Goal: Communication & Community: Share content

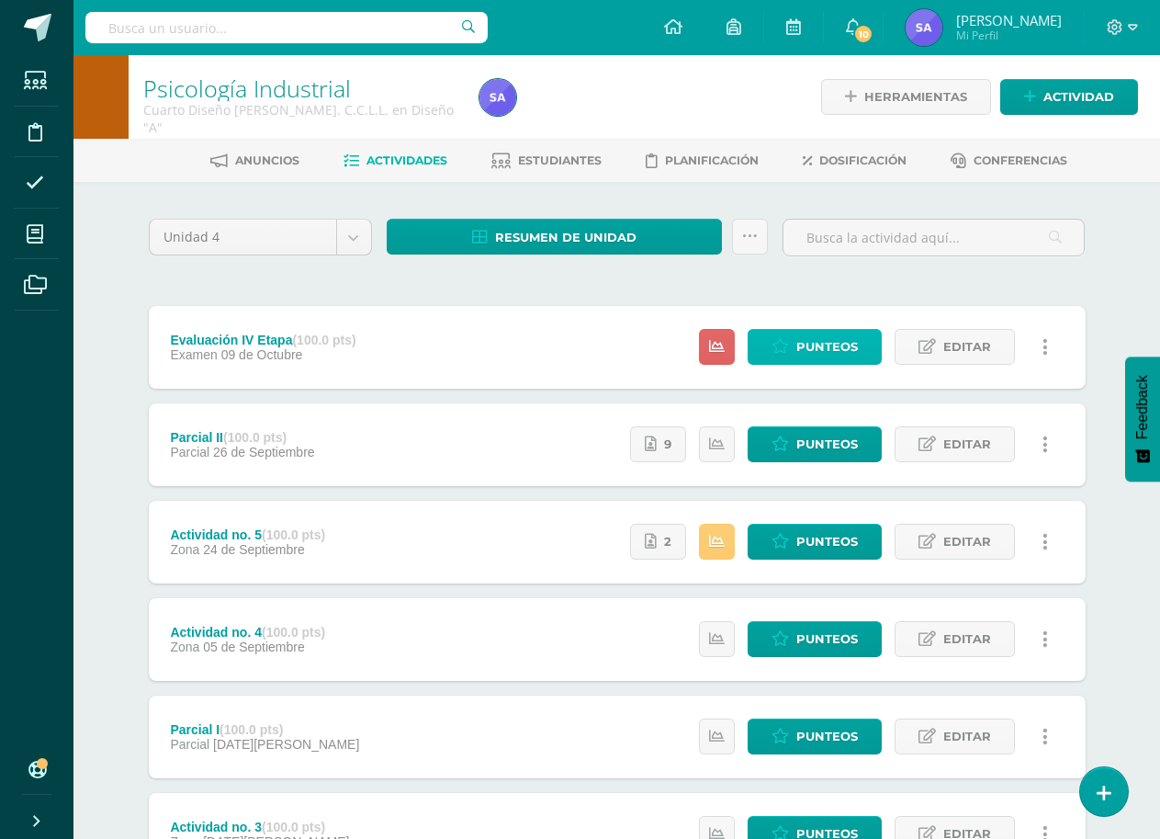
click at [828, 346] on span "Punteos" at bounding box center [827, 347] width 62 height 34
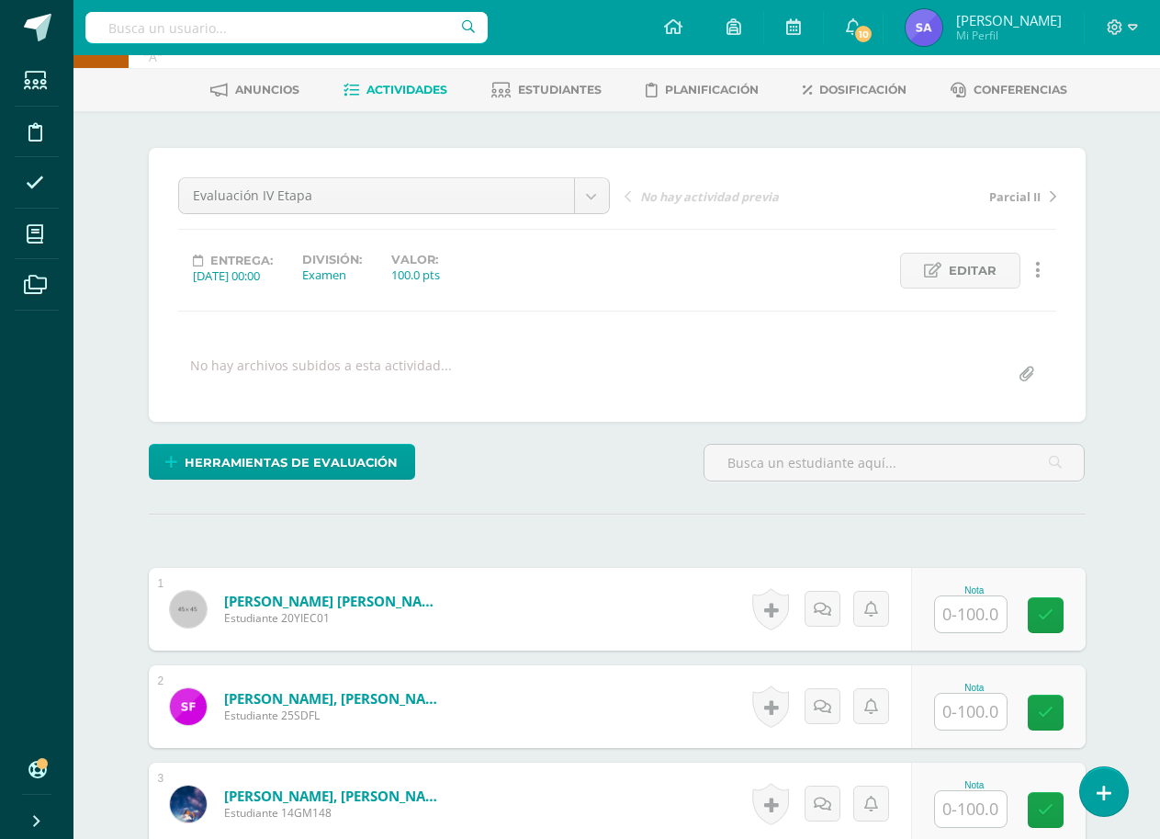
scroll to position [144, 0]
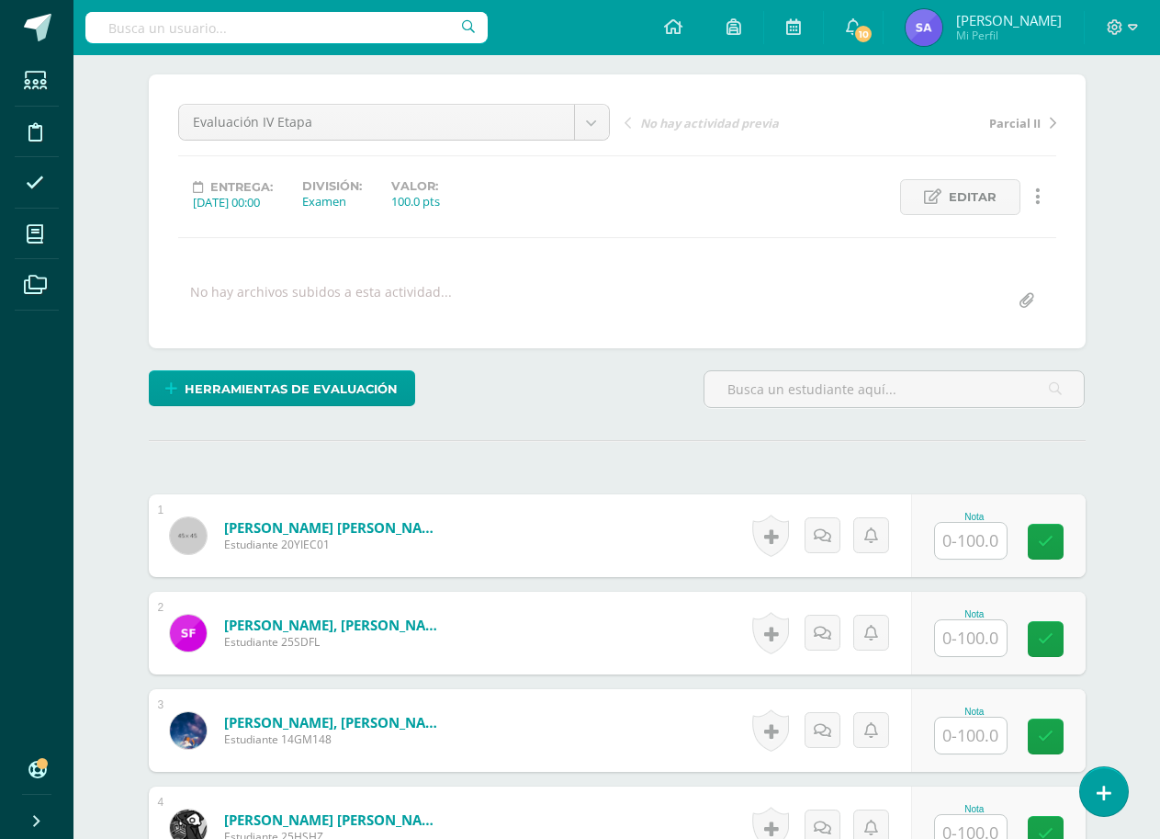
click at [977, 548] on input "text" at bounding box center [971, 541] width 72 height 36
type input "90"
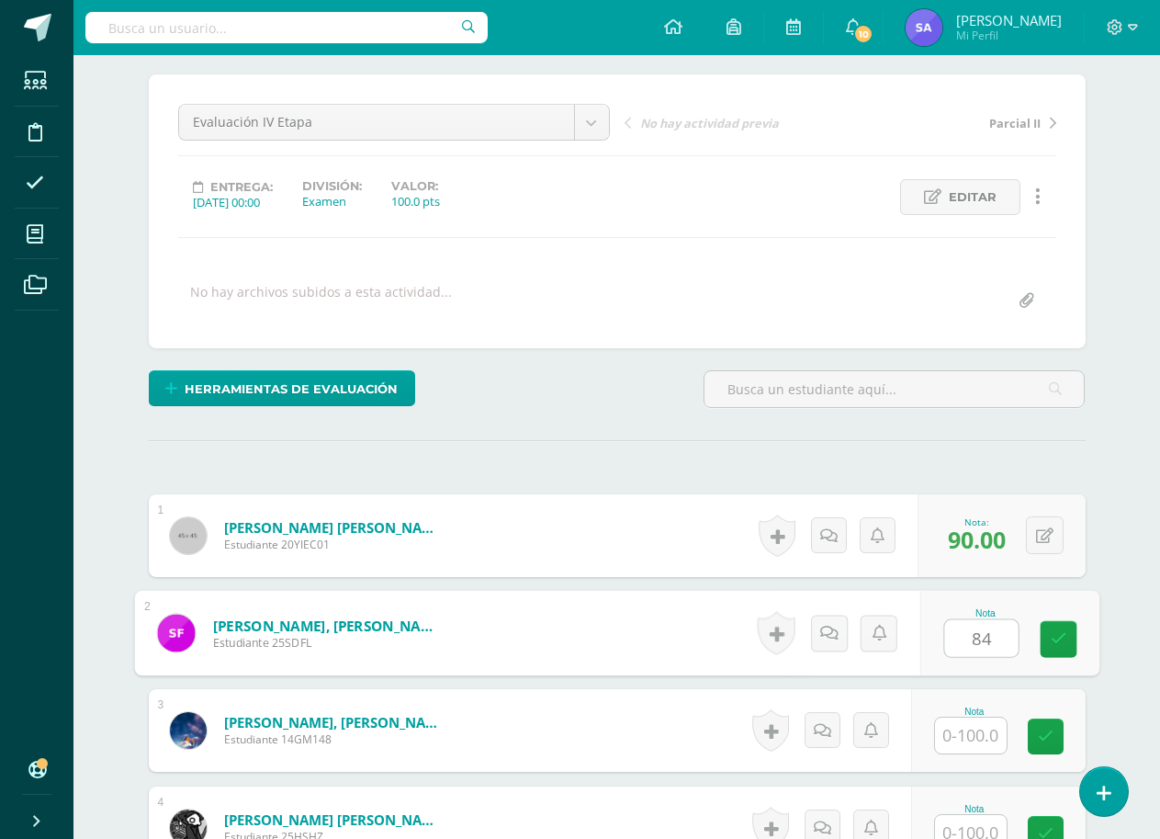
type input "84"
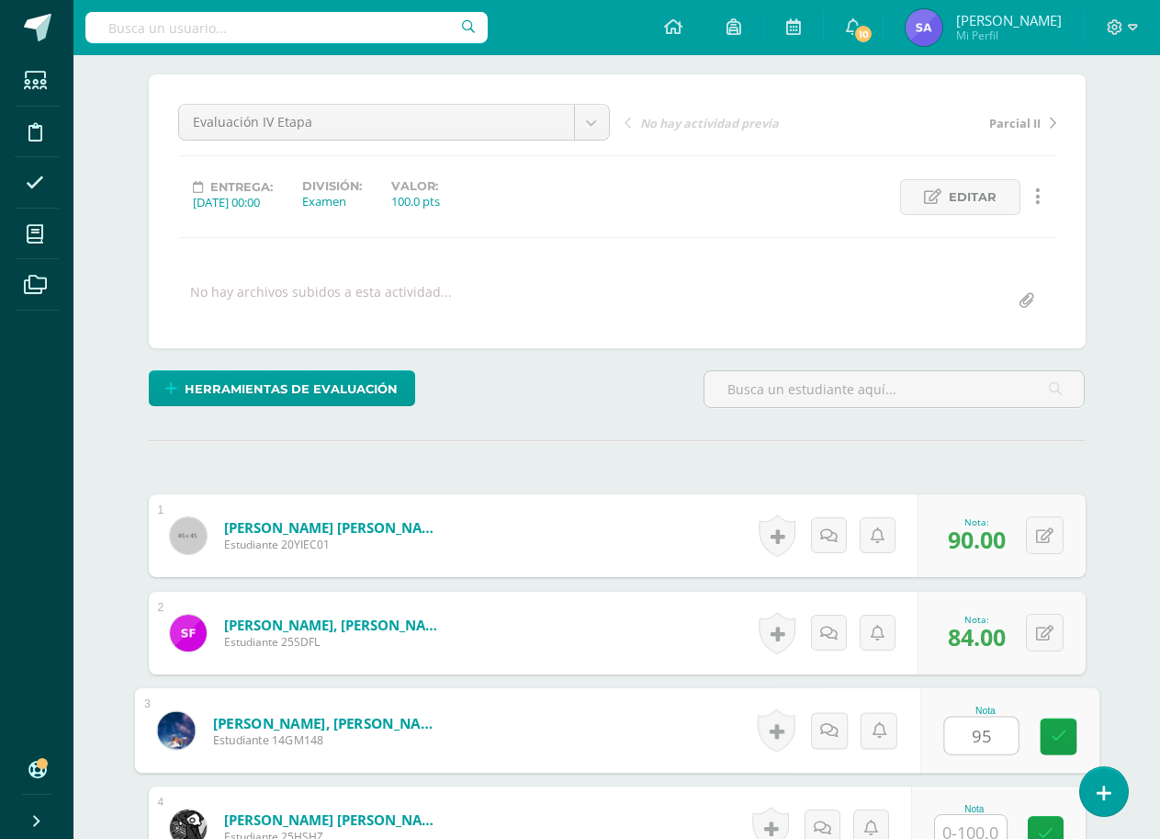
type input "95"
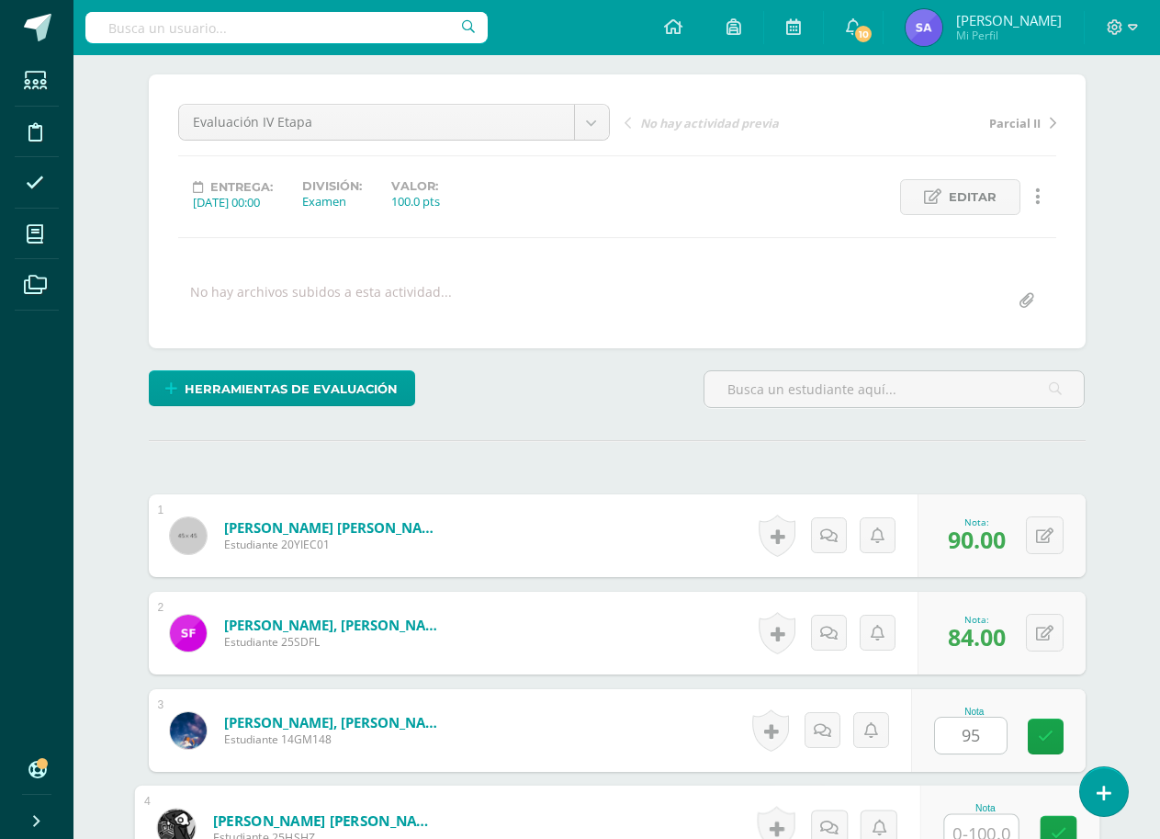
scroll to position [155, 0]
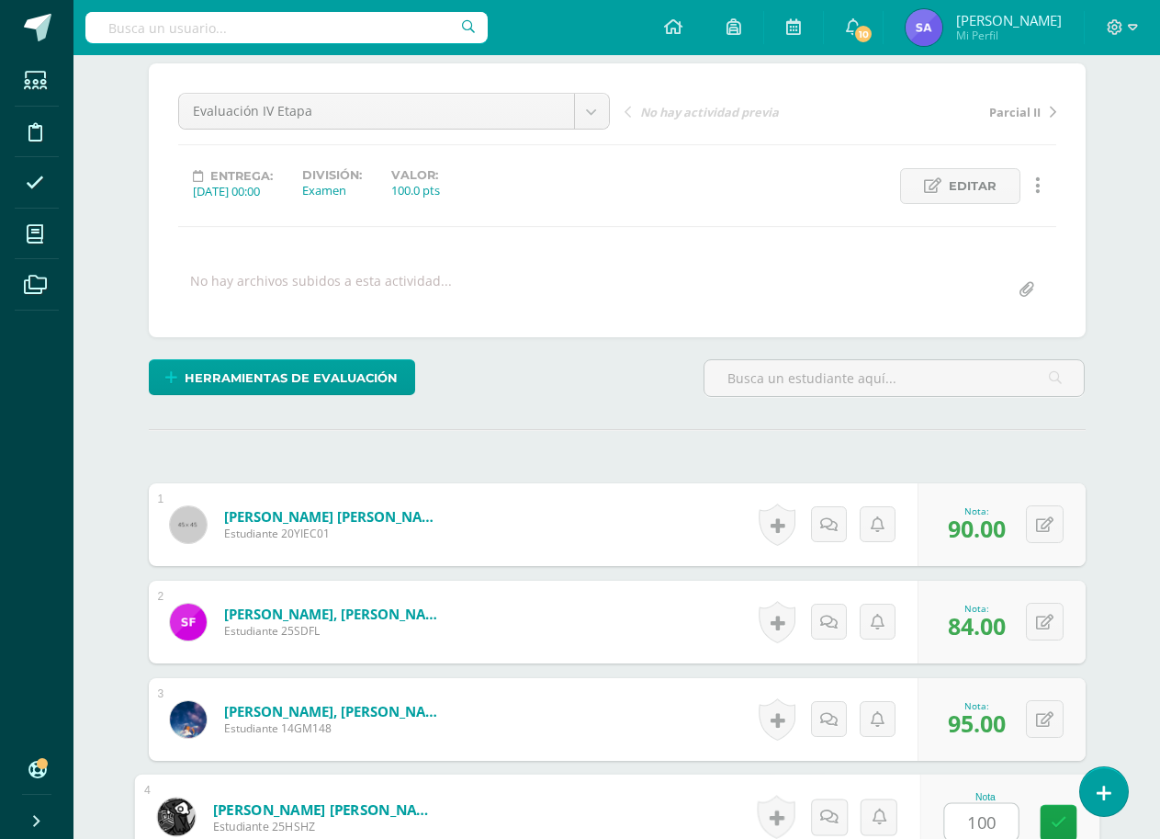
type input "100"
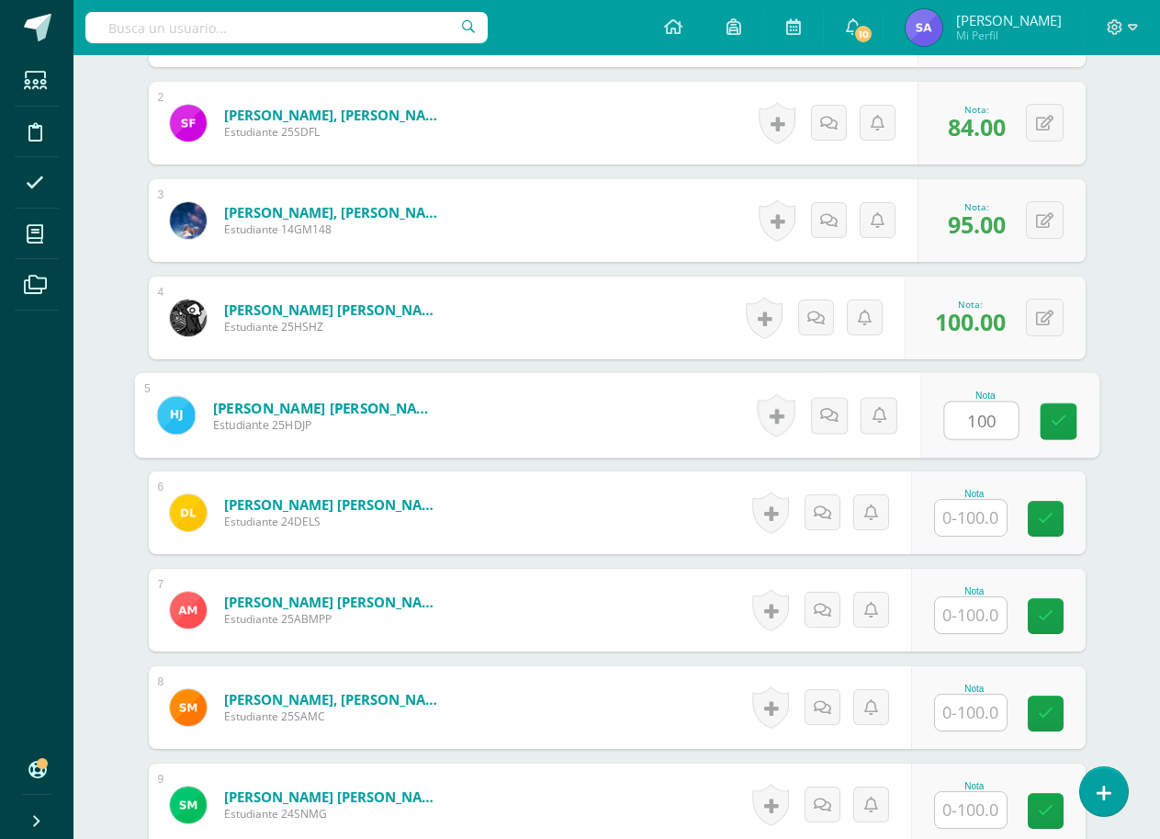
type input "100"
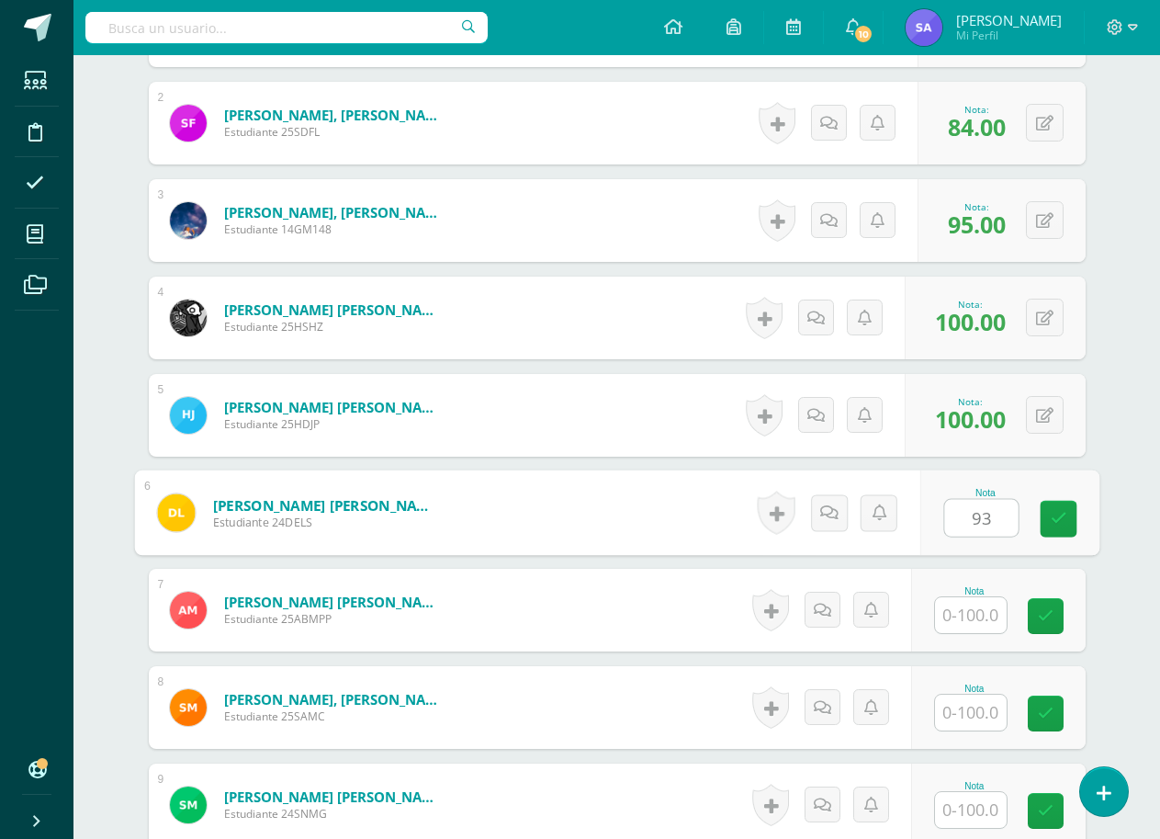
type input "93"
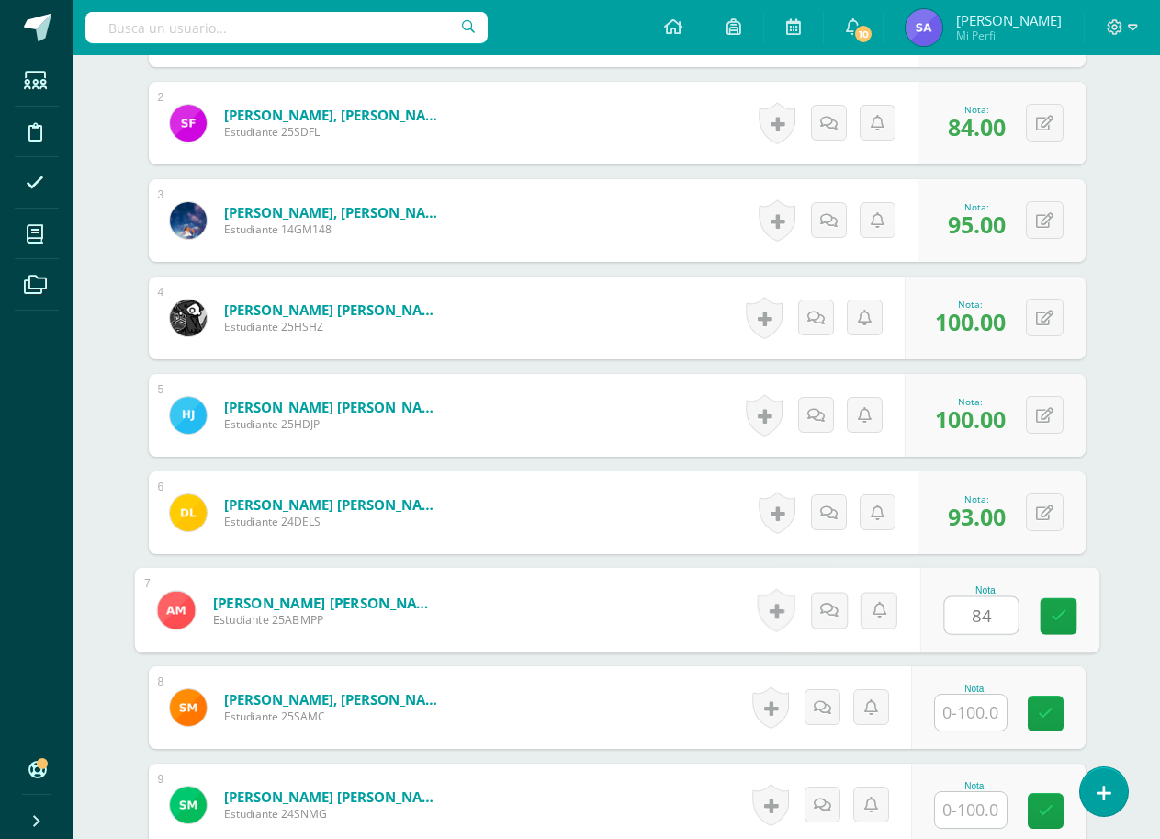
type input "84"
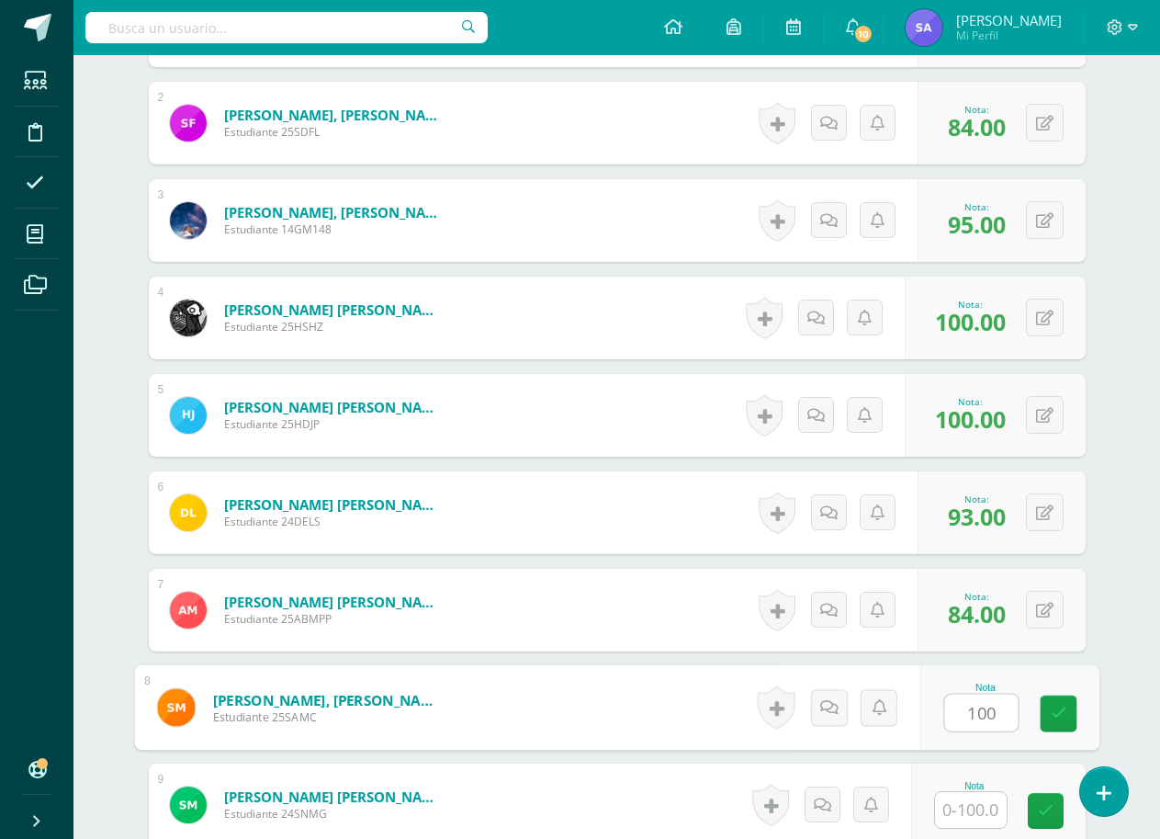
type input "100"
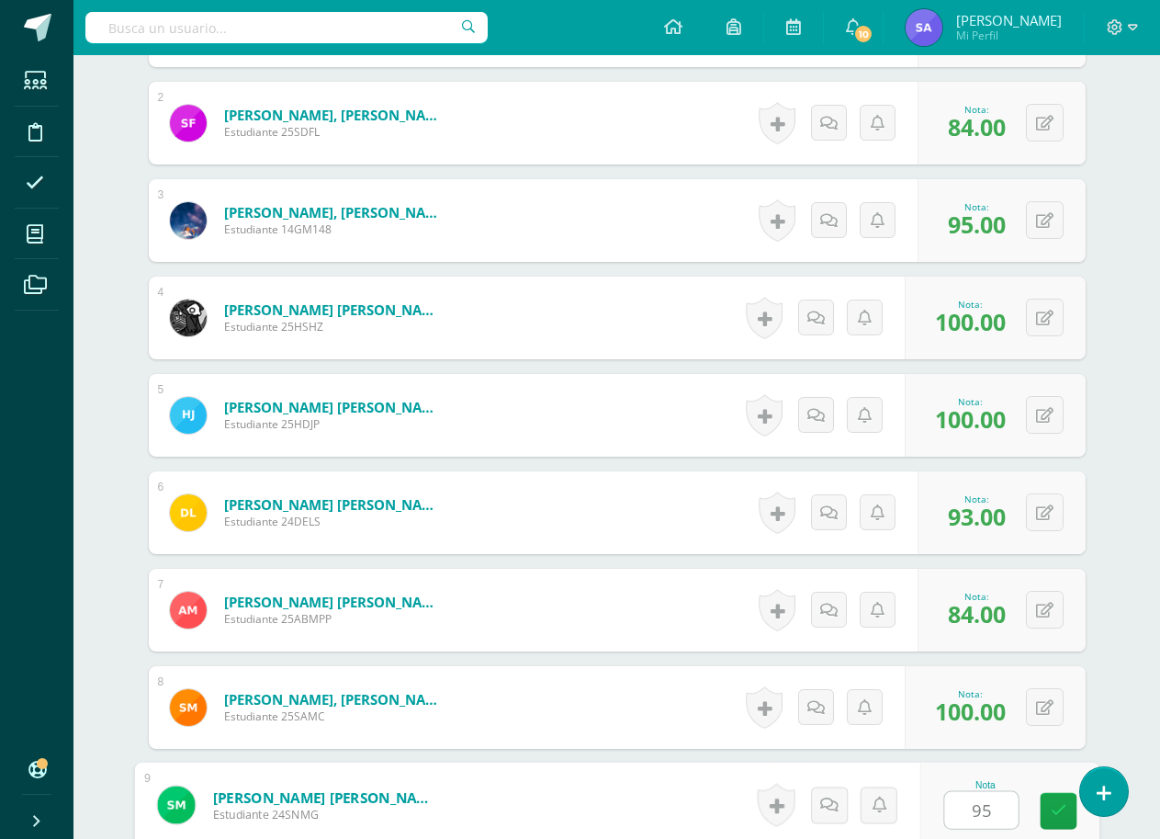
type input "95"
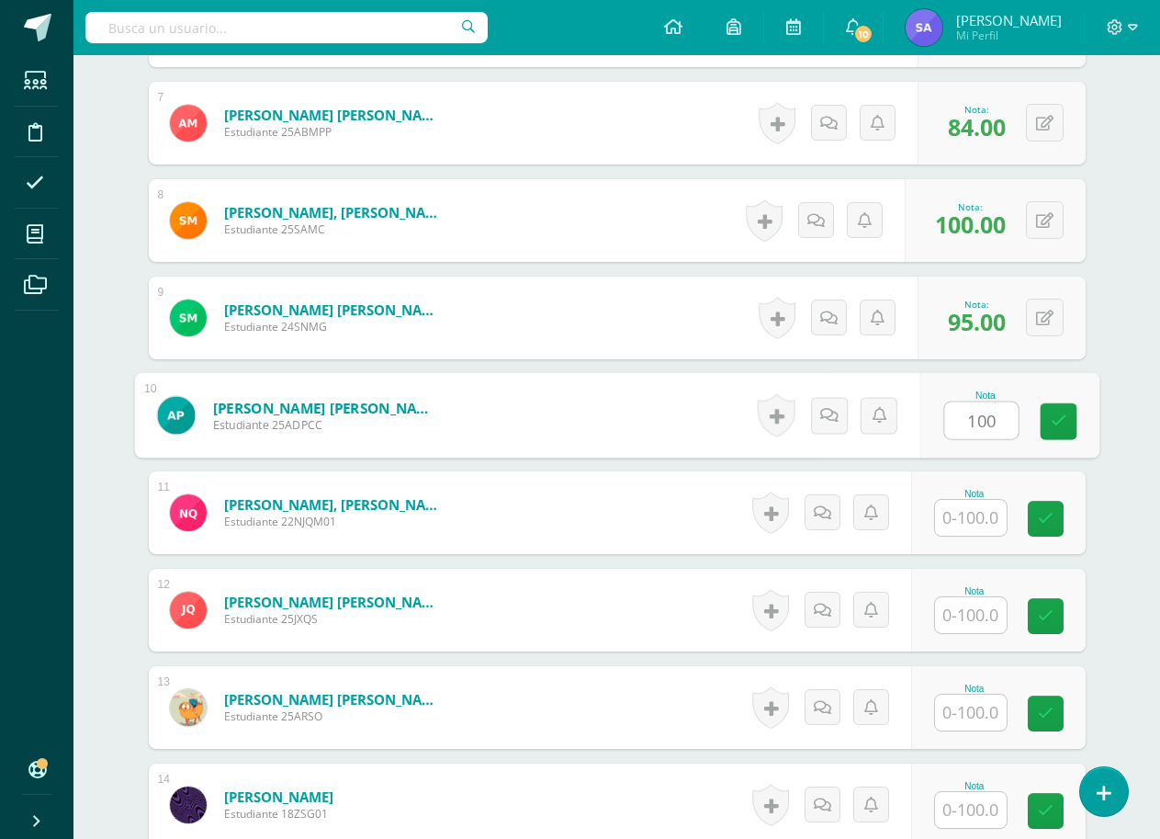
type input "100"
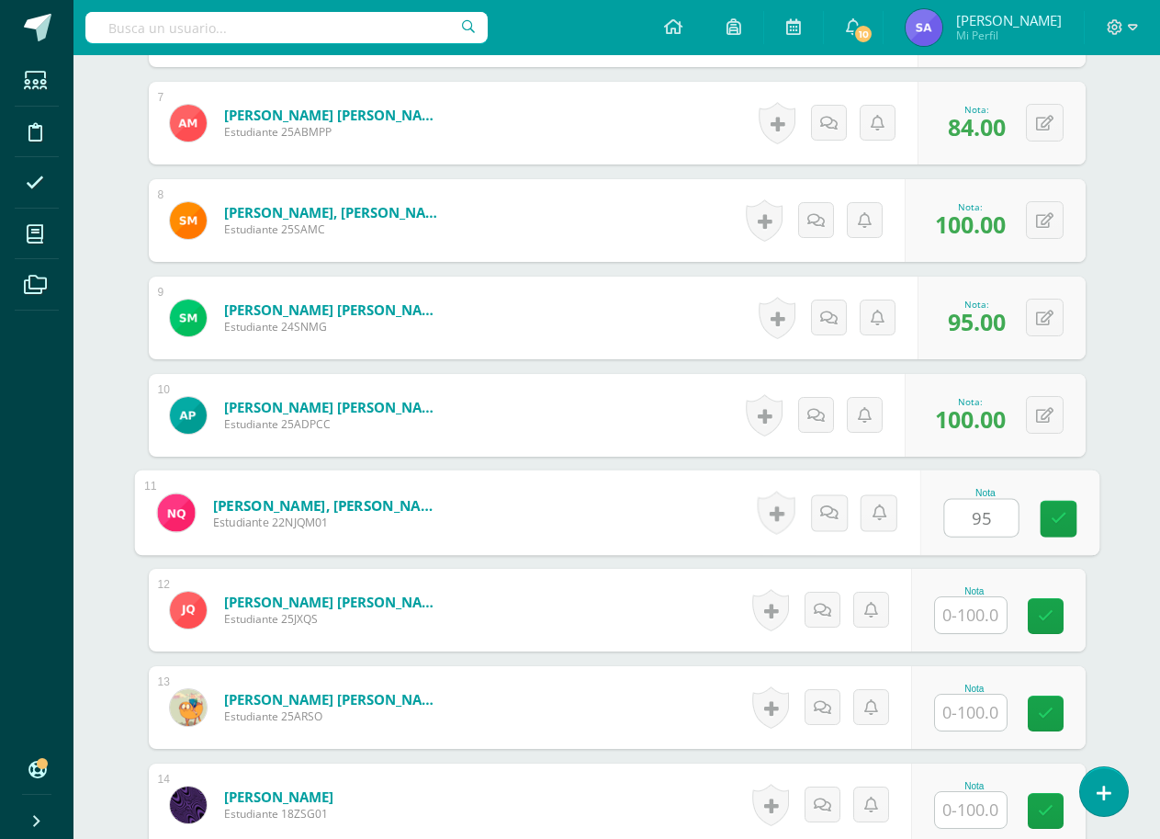
type input "95"
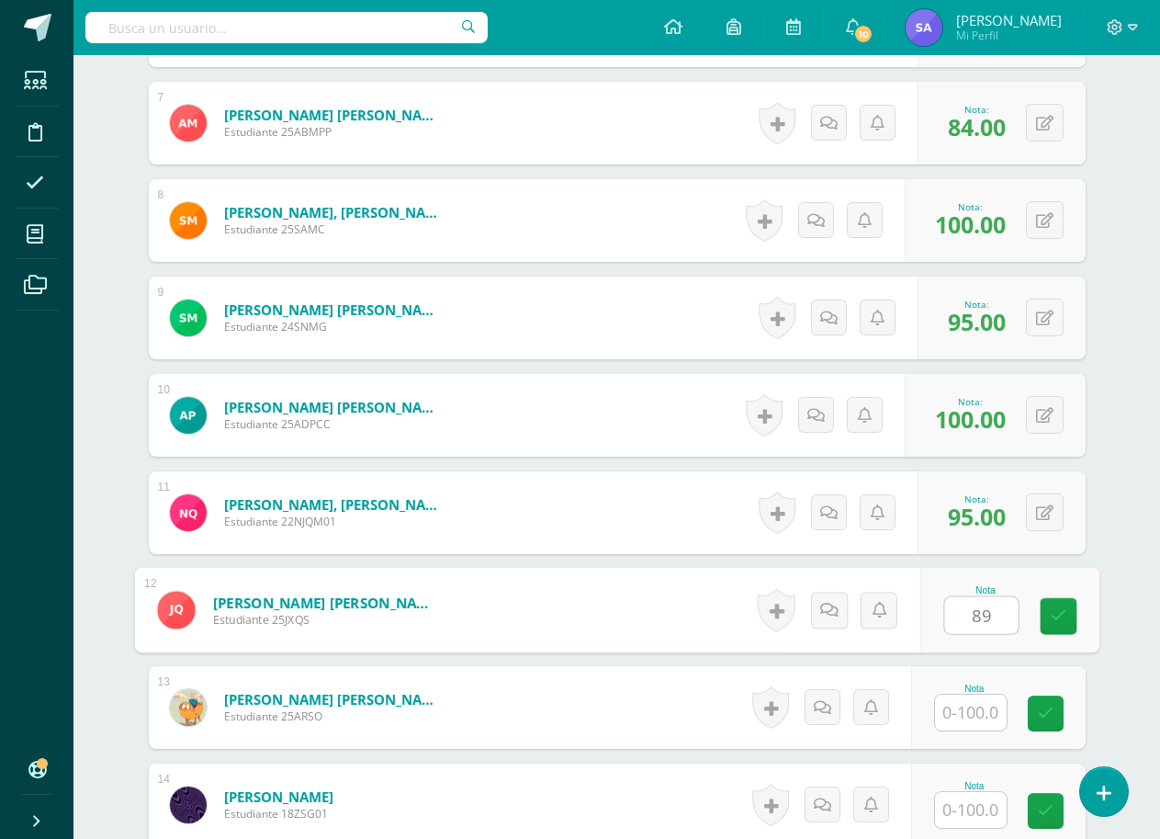
type input "89"
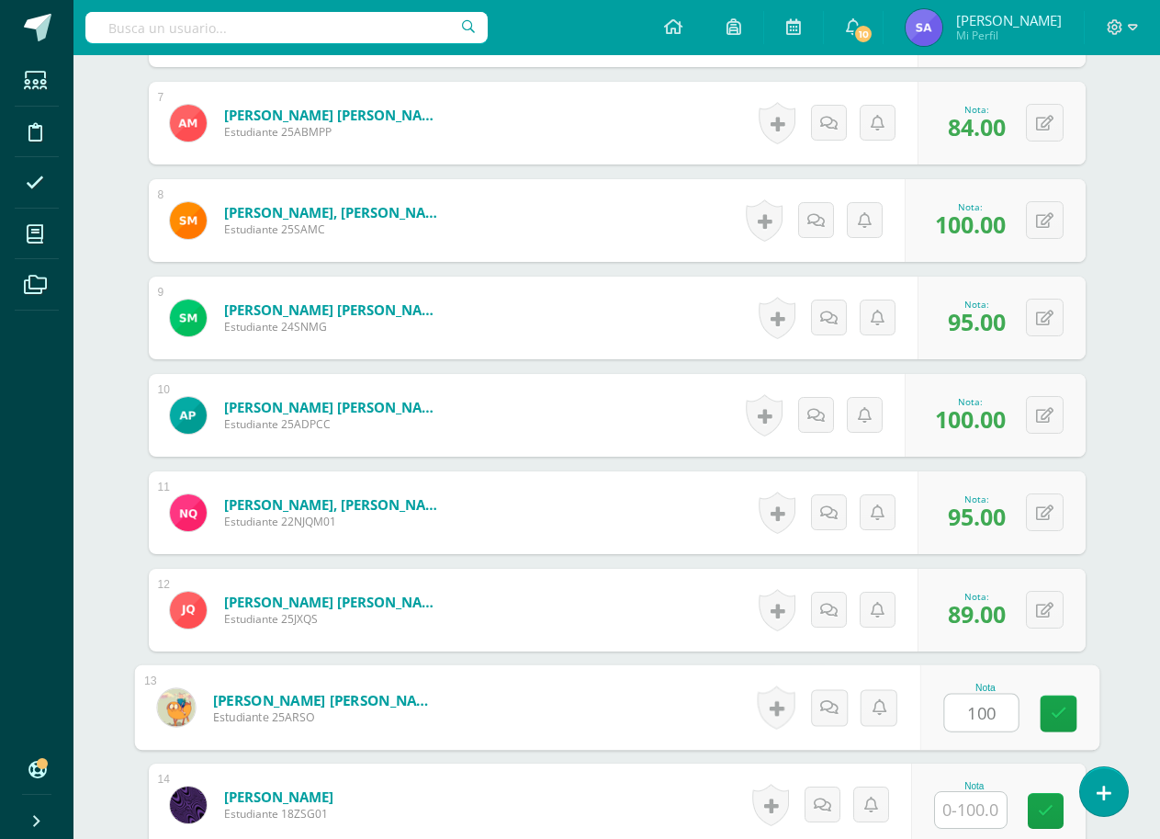
type input "100"
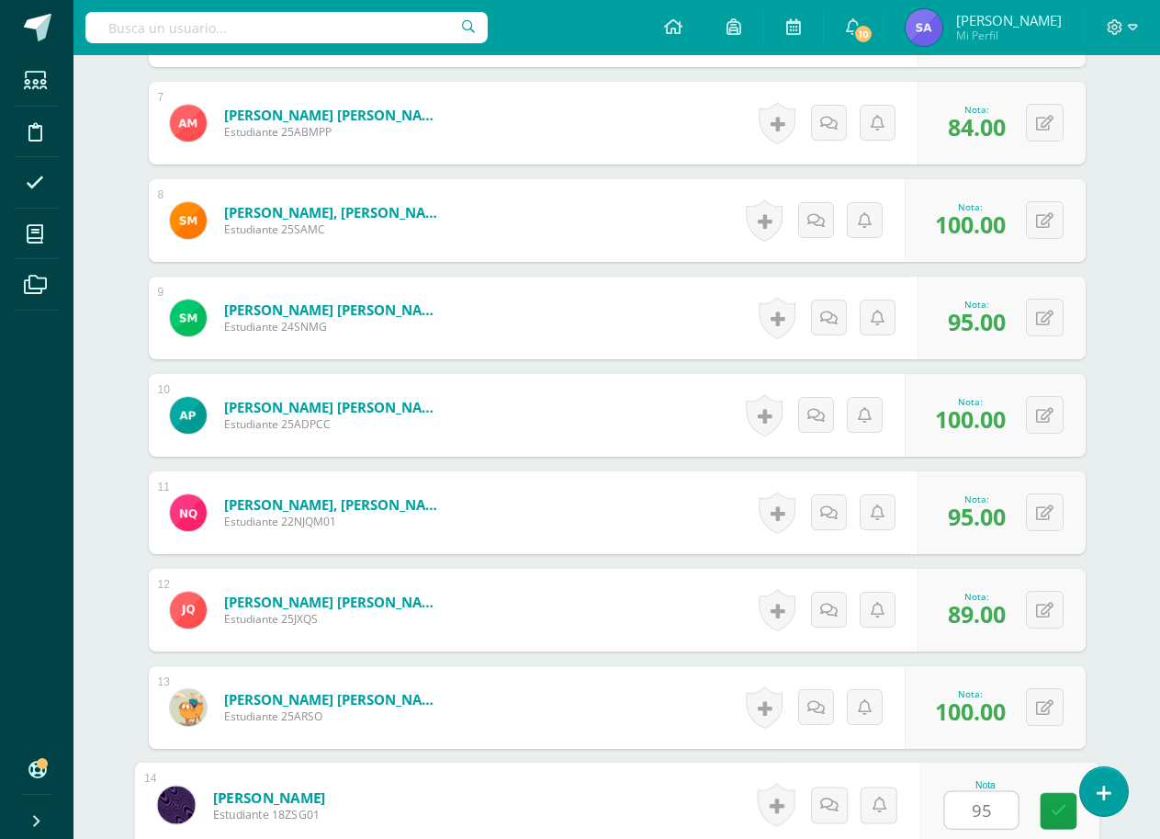
type input "95"
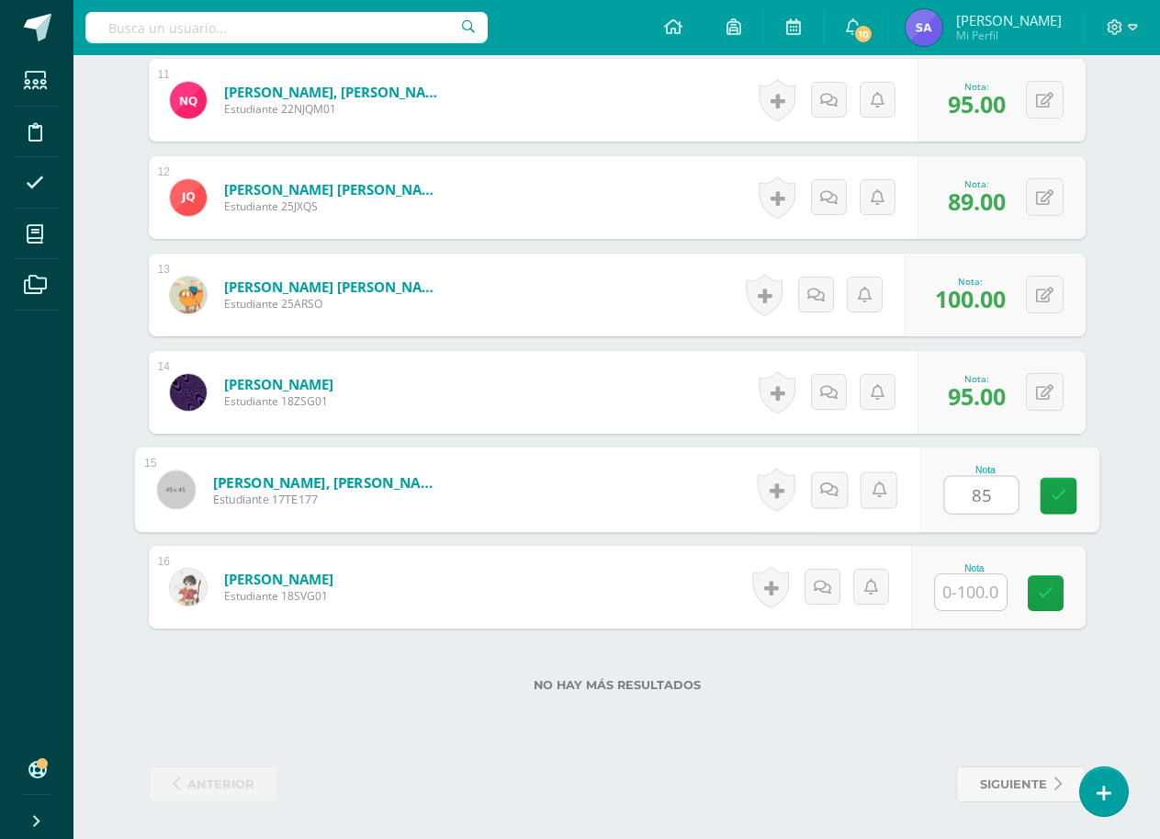
type input "85"
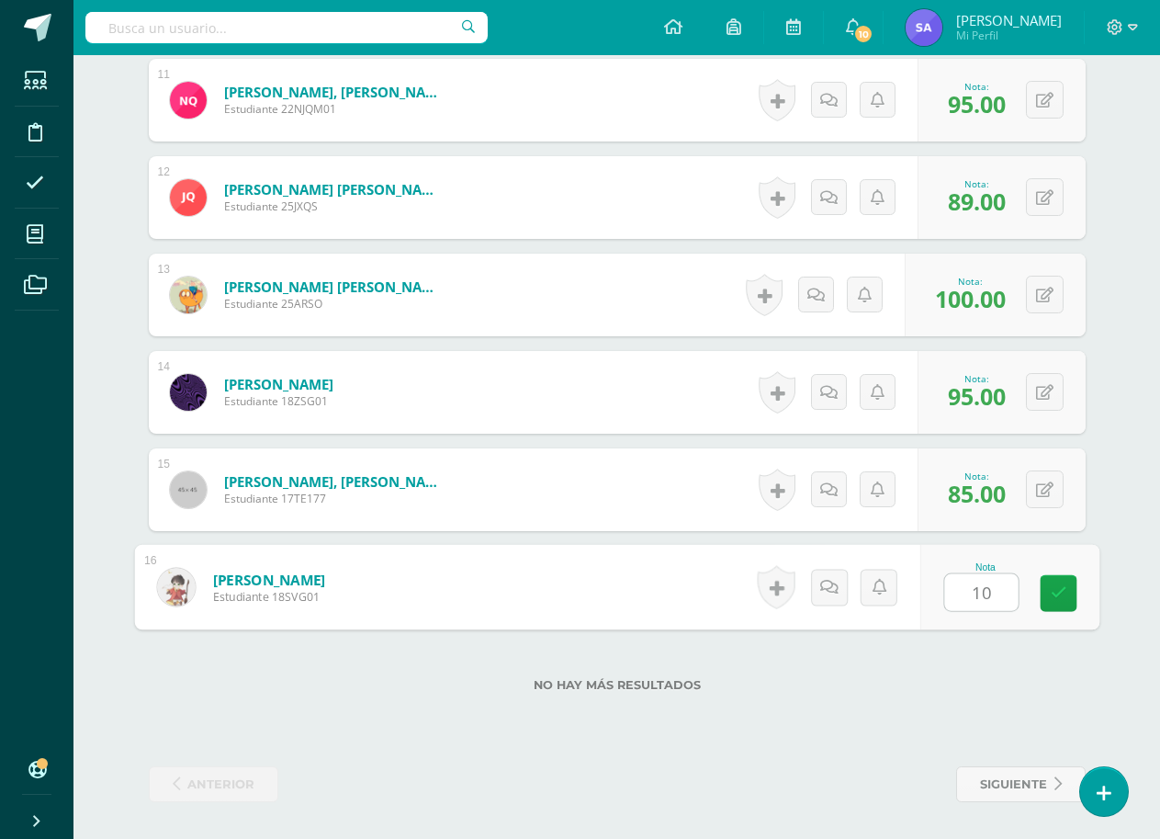
type input "100"
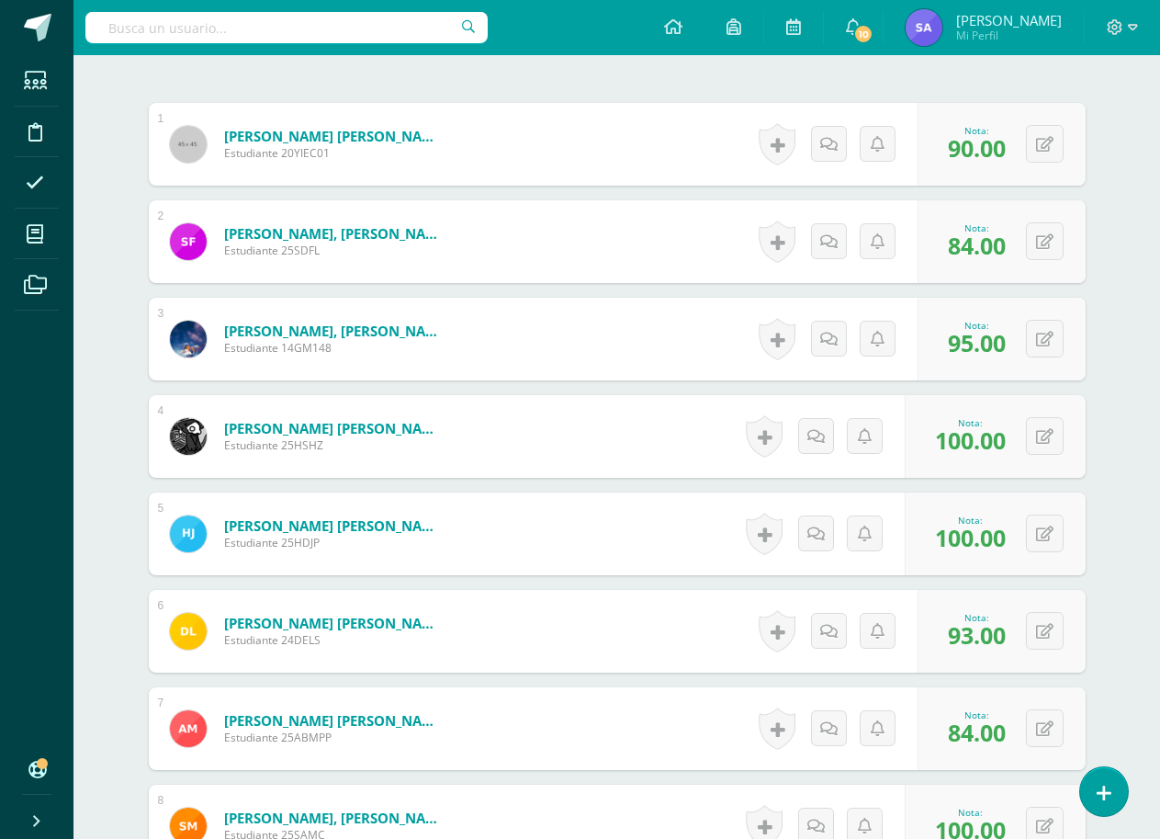
scroll to position [0, 0]
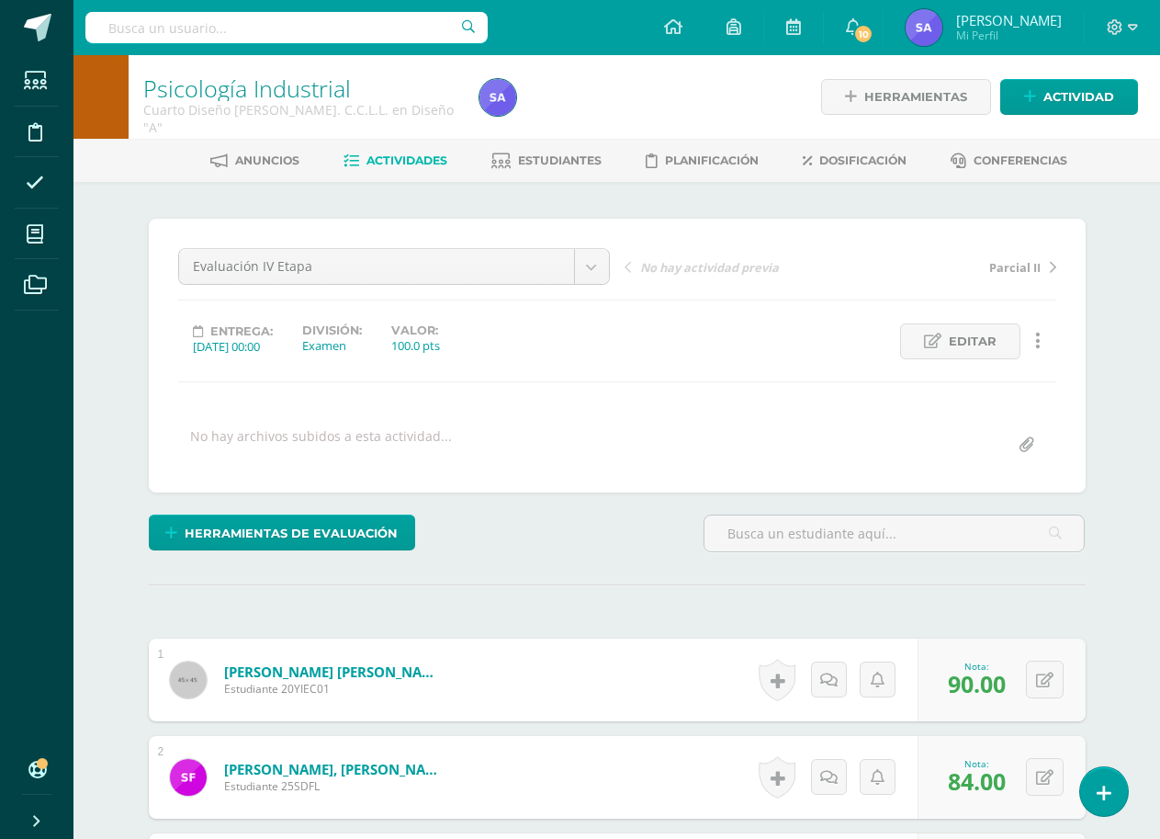
click at [1010, 267] on span "Parcial II" at bounding box center [1014, 267] width 51 height 17
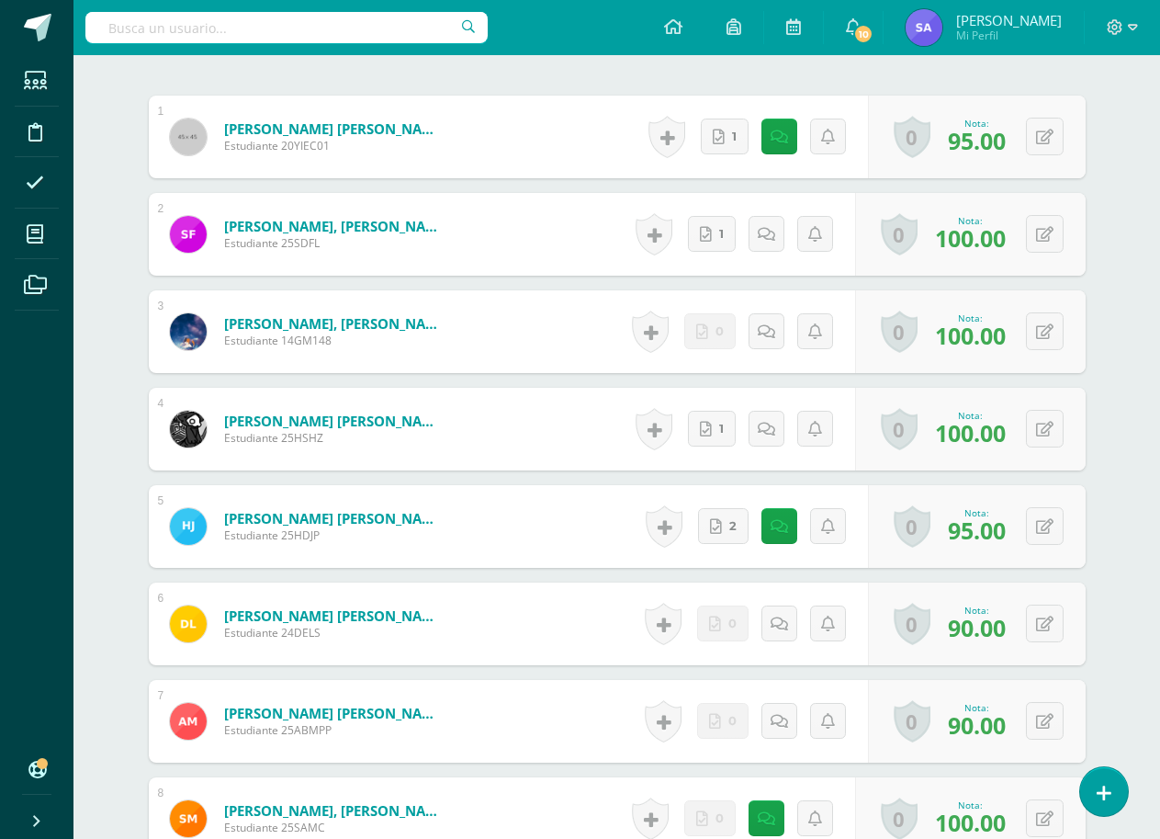
scroll to position [9, 0]
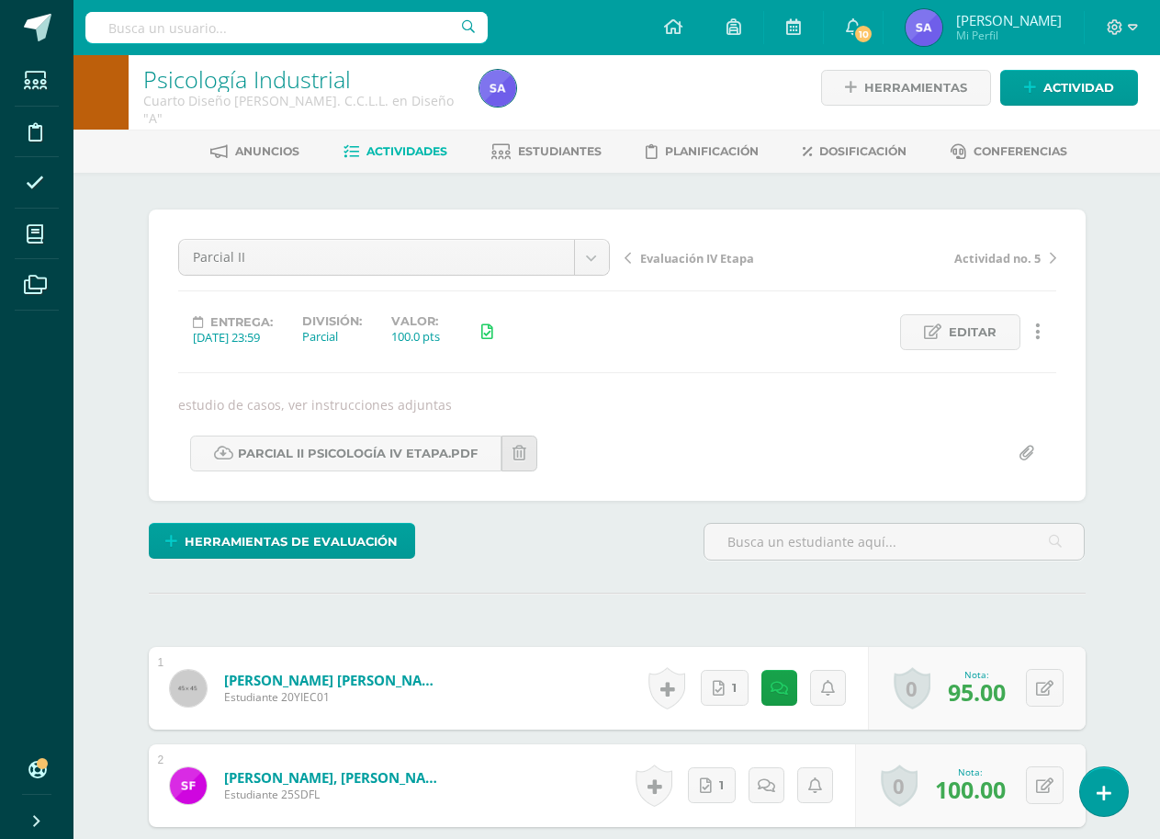
click at [683, 254] on span "Evaluación IV Etapa" at bounding box center [697, 258] width 114 height 17
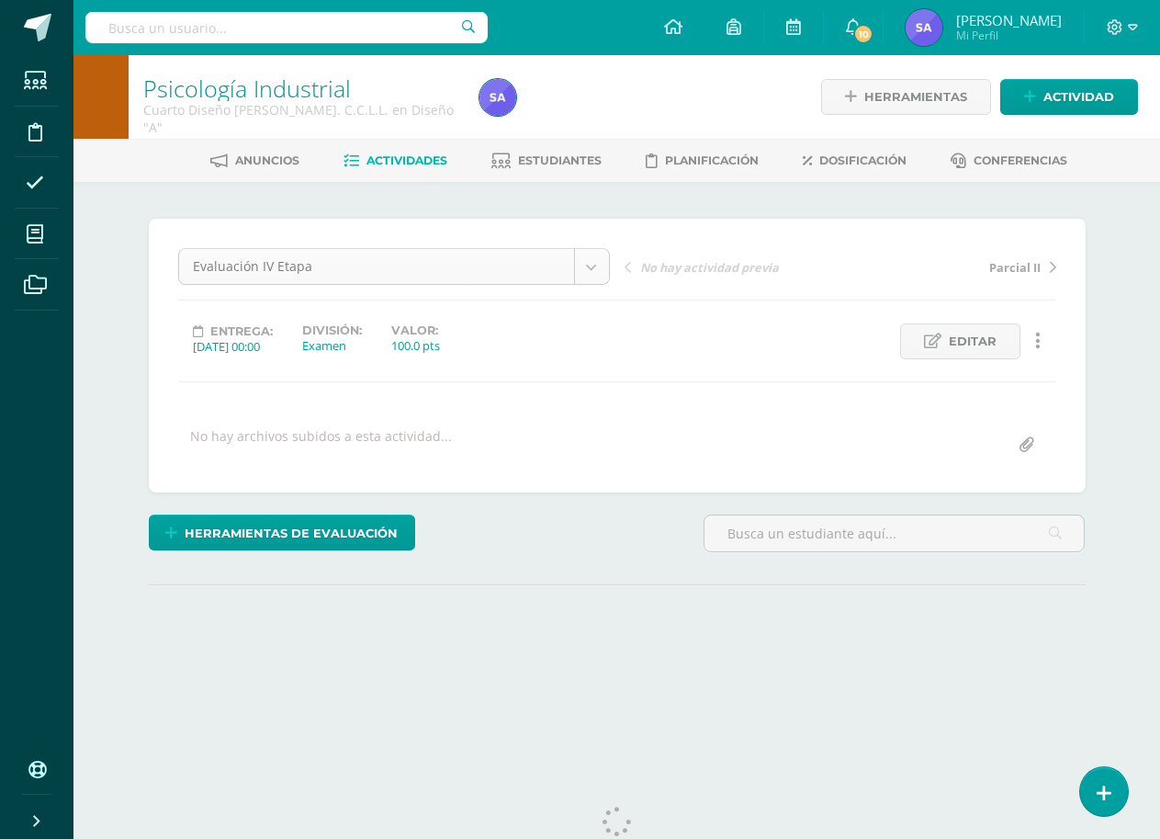
click at [599, 261] on body "Estudiantes Disciplina Asistencia Mis cursos Archivos Soporte Ayuda Reportar un…" at bounding box center [580, 364] width 1160 height 728
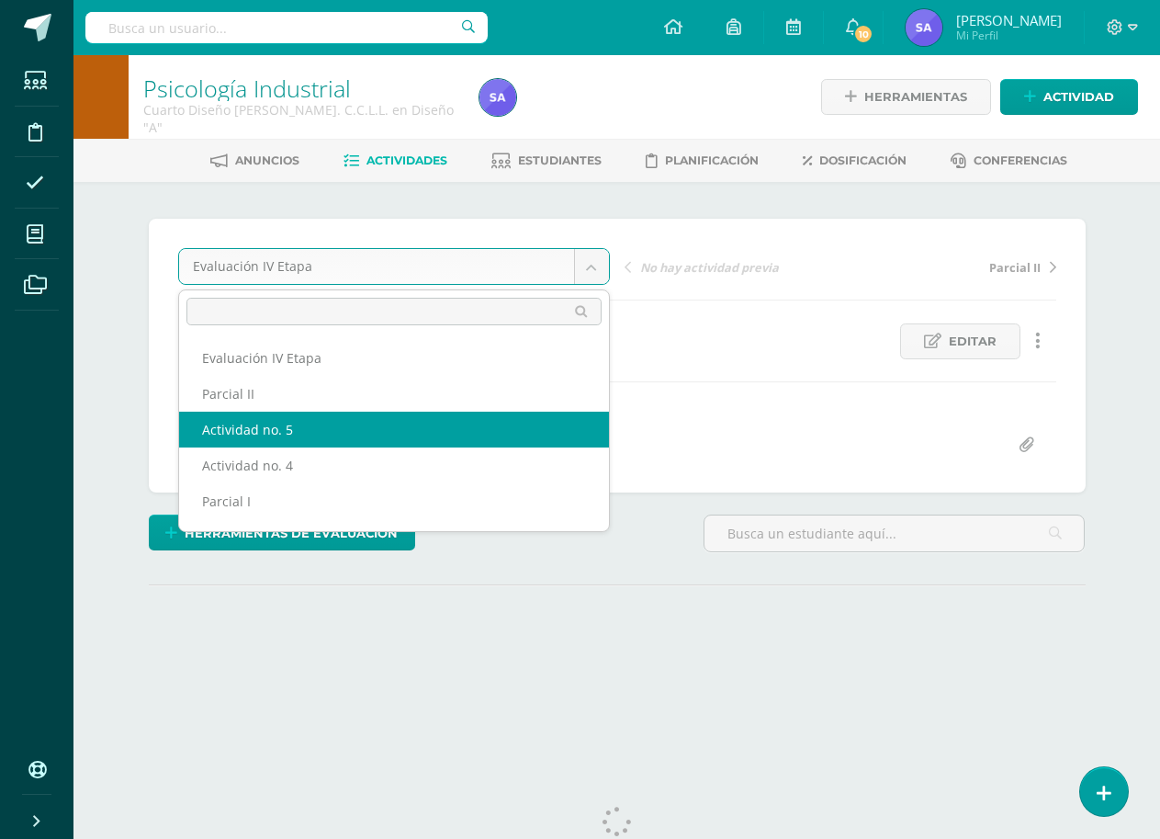
select select "/dashboard/teacher/grade-activity/193564/"
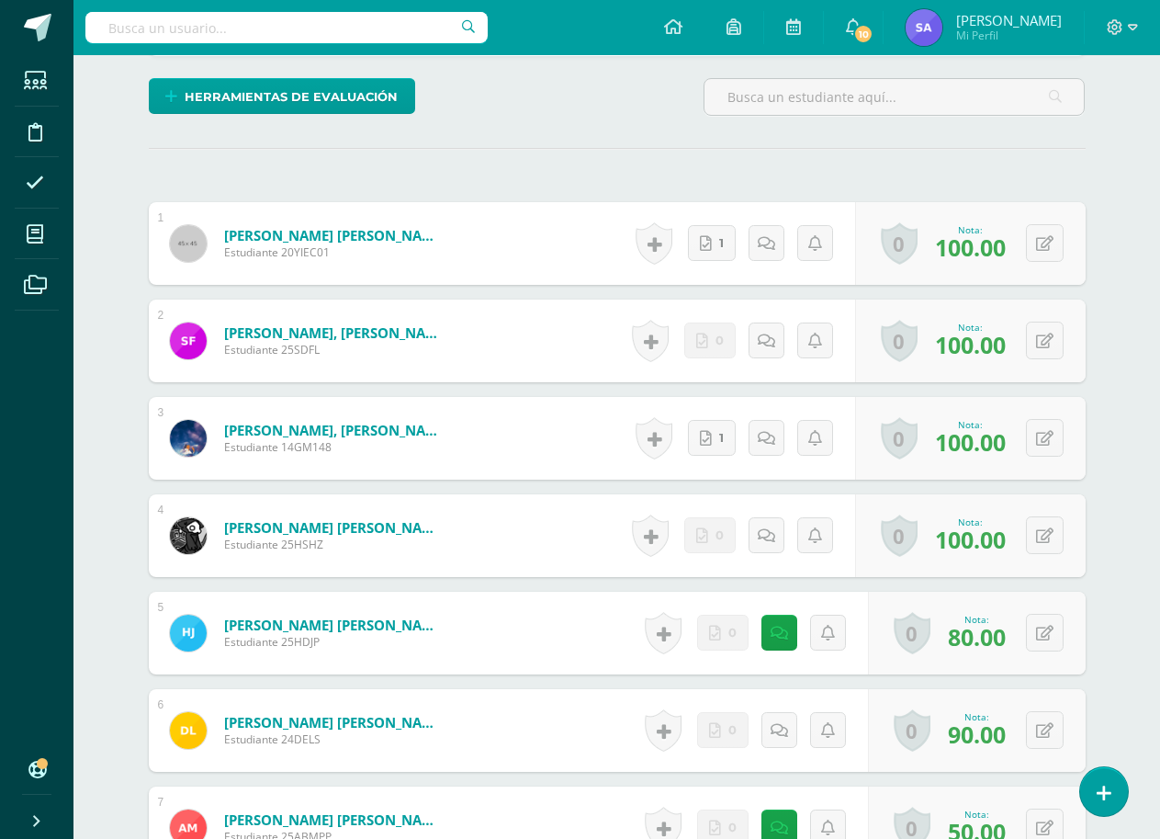
scroll to position [546, 0]
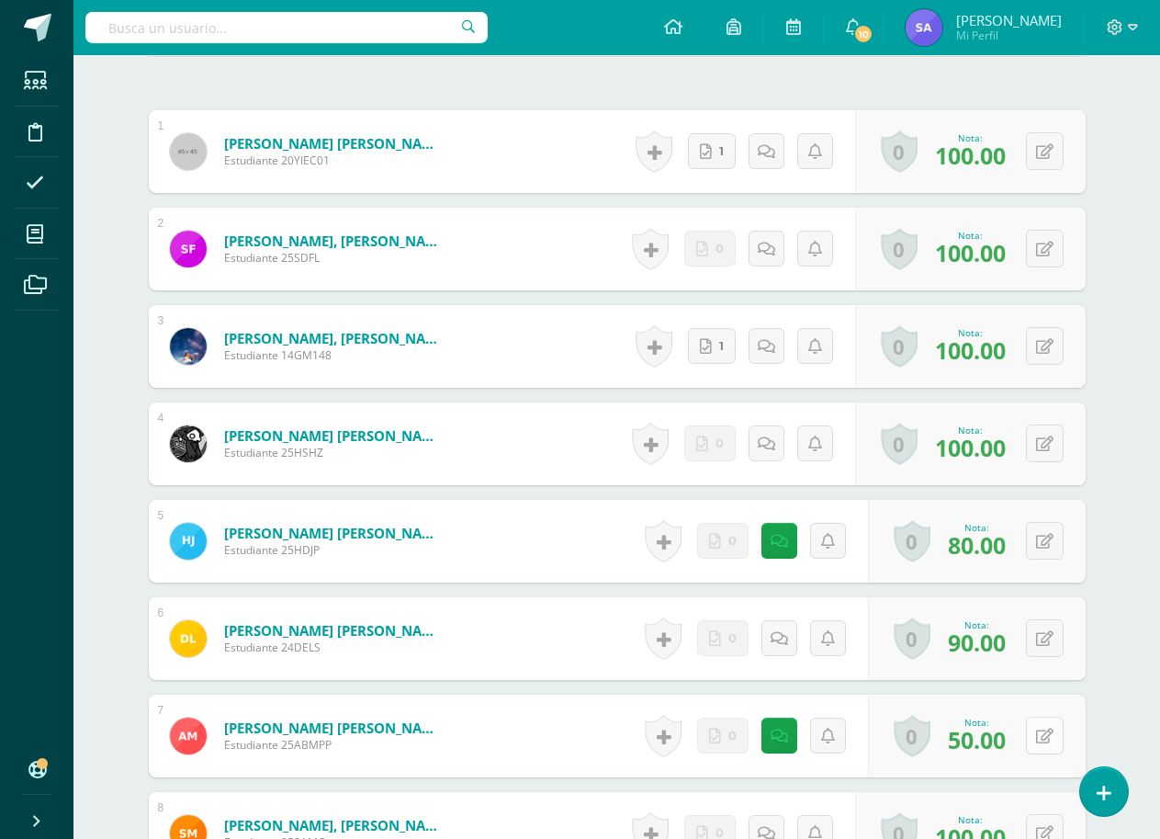
click at [1047, 731] on icon at bounding box center [1044, 736] width 17 height 16
type input "80"
click at [1008, 725] on link at bounding box center [1008, 742] width 37 height 37
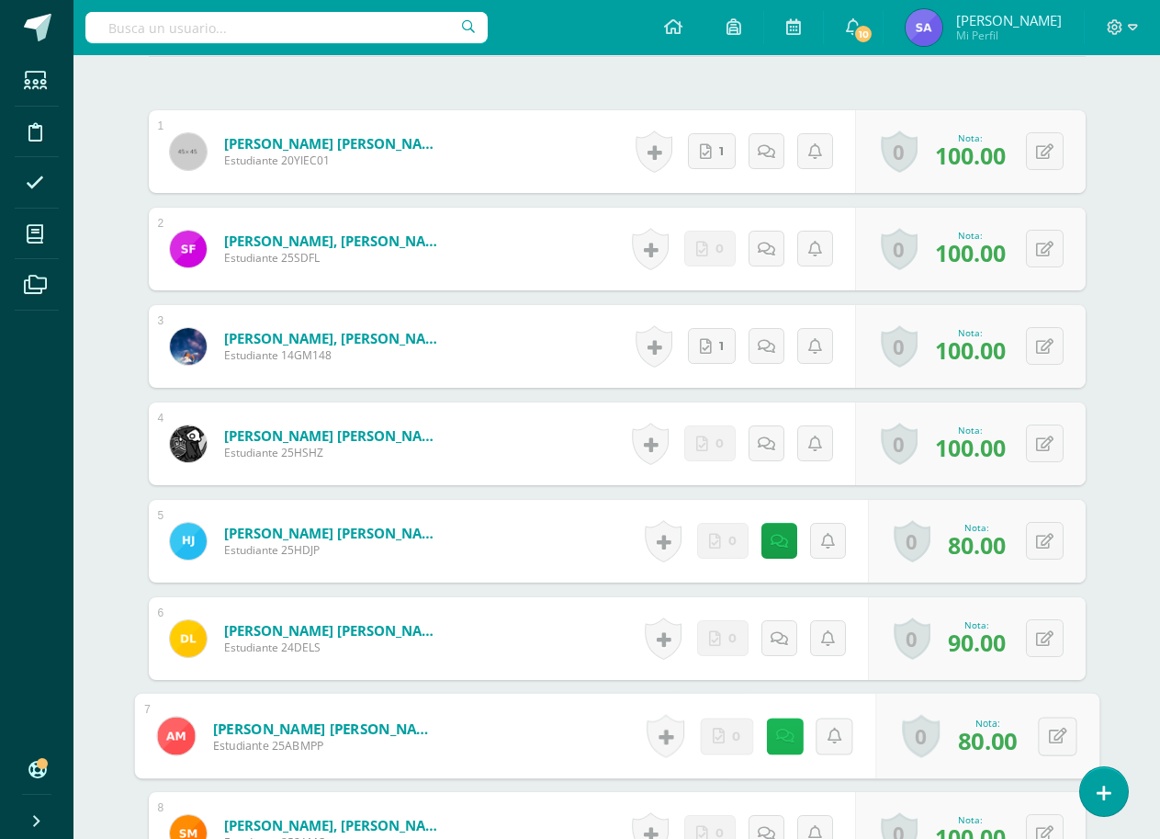
click at [784, 739] on icon at bounding box center [784, 736] width 18 height 16
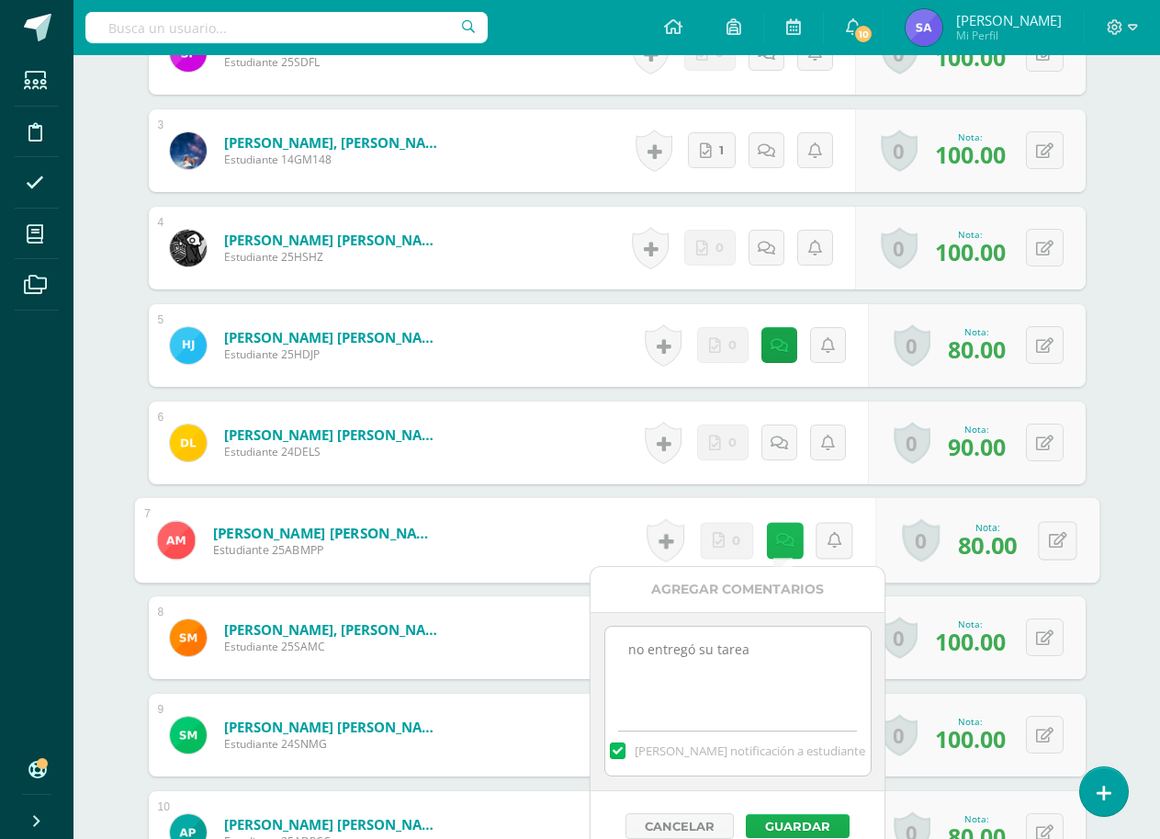
scroll to position [821, 0]
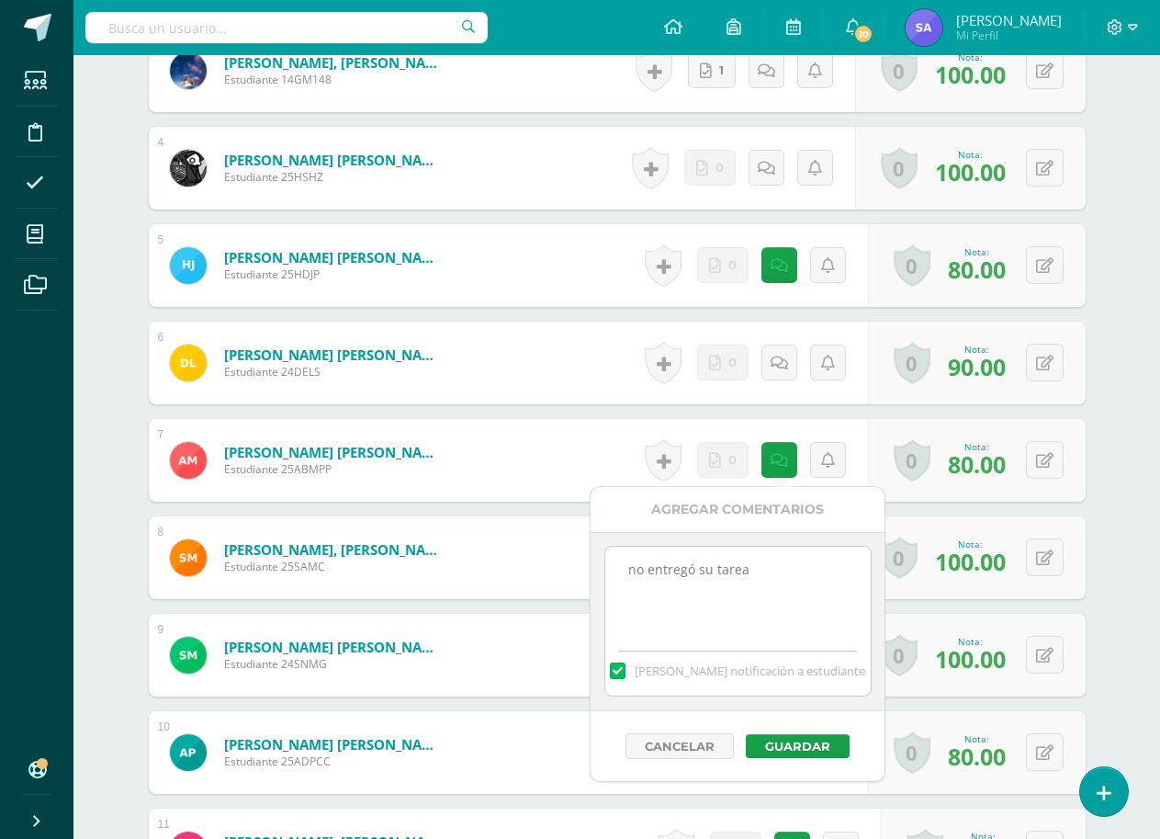
drag, startPoint x: 776, startPoint y: 558, endPoint x: 604, endPoint y: 562, distance: 171.9
click at [605, 562] on textarea "no entregó su tarea" at bounding box center [737, 593] width 265 height 92
click at [771, 741] on button "Guardar" at bounding box center [798, 746] width 104 height 24
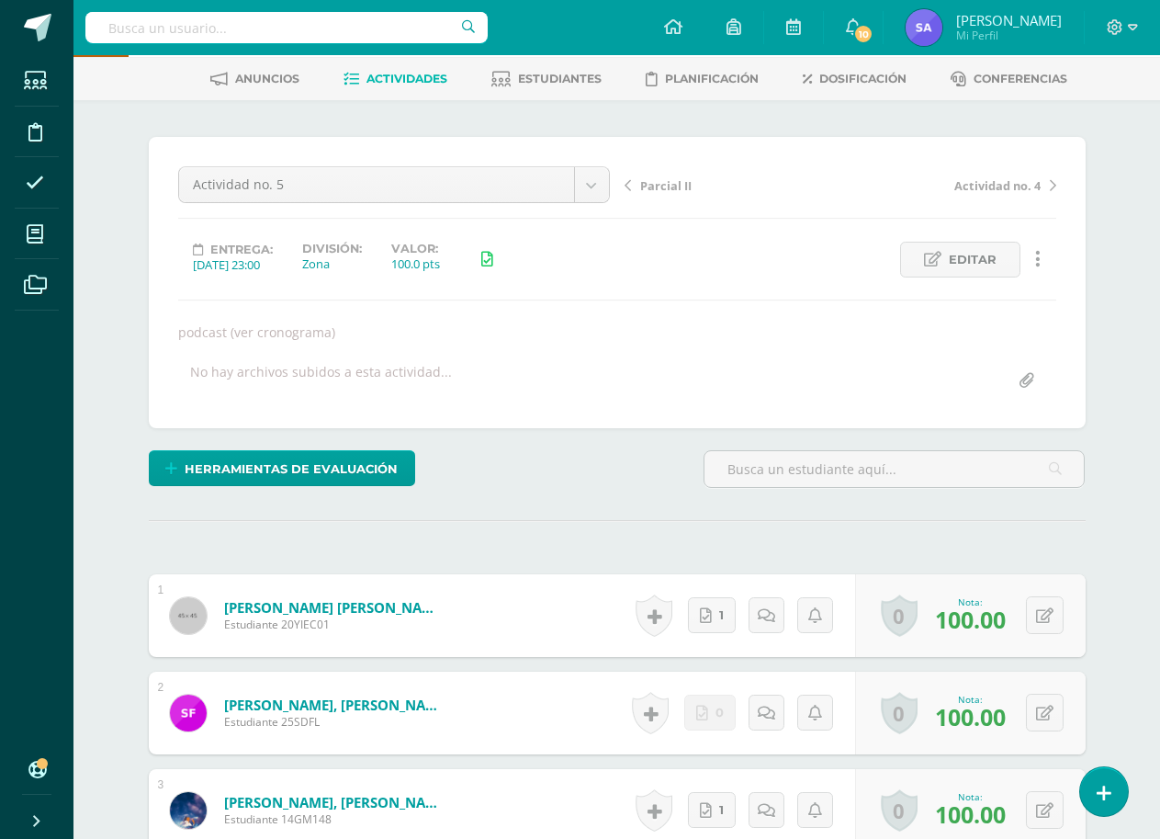
scroll to position [0, 0]
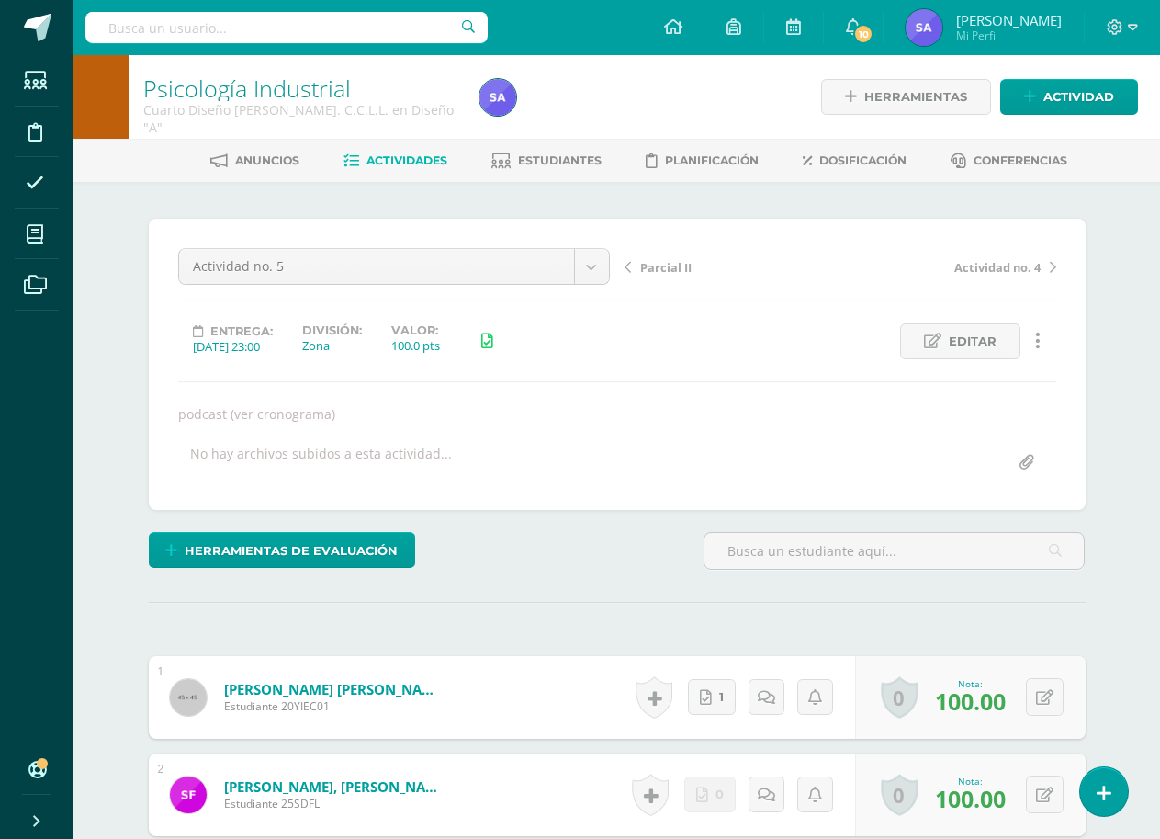
click at [996, 274] on span "Actividad no. 4" at bounding box center [997, 267] width 86 height 17
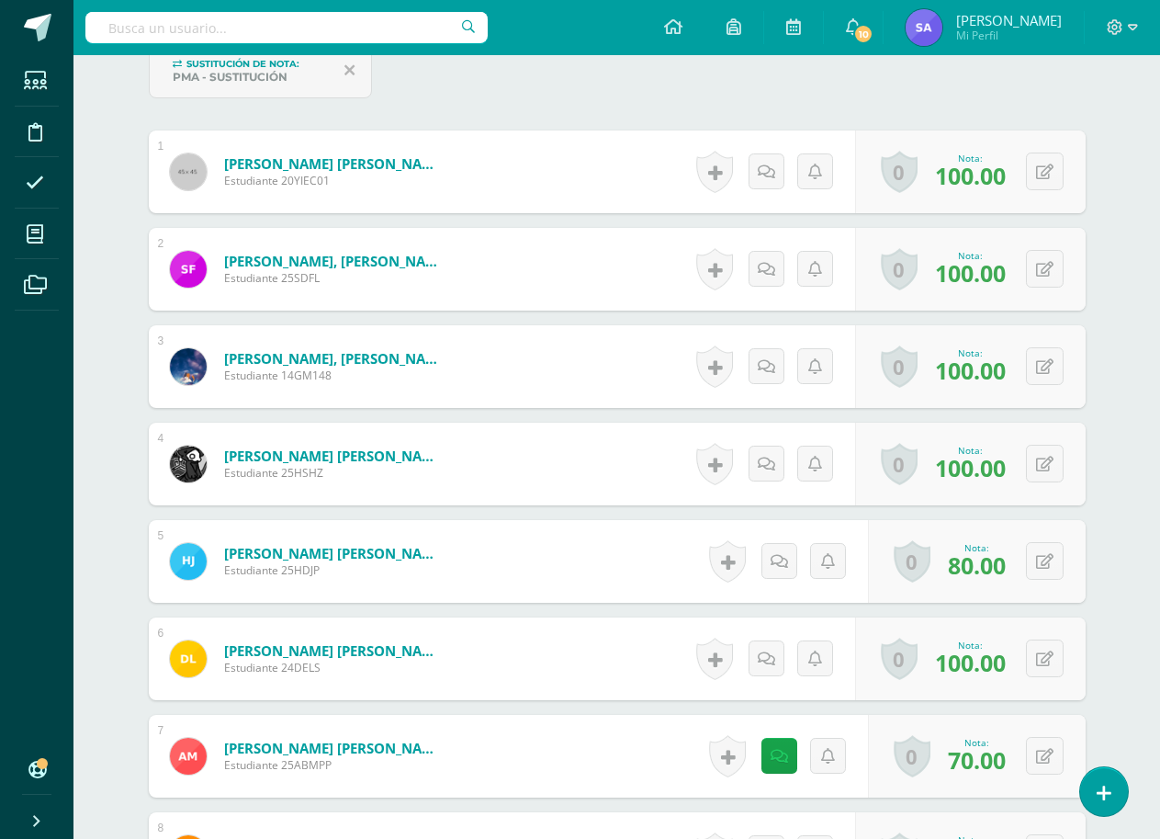
scroll to position [737, 0]
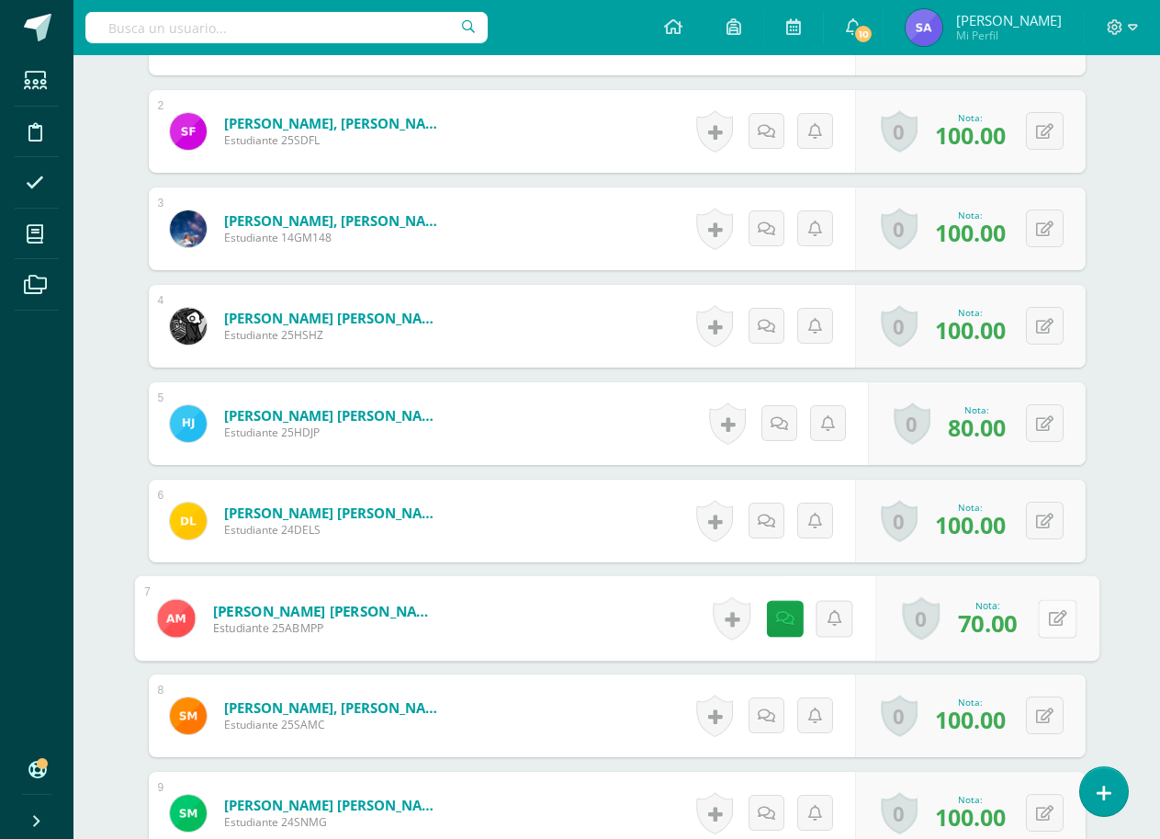
click at [1053, 616] on button at bounding box center [1057, 618] width 39 height 39
drag, startPoint x: 881, startPoint y: 623, endPoint x: 820, endPoint y: 624, distance: 60.6
click at [820, 624] on input "70.00" at bounding box center [851, 623] width 73 height 37
type input "90"
click at [994, 634] on link at bounding box center [1008, 624] width 37 height 37
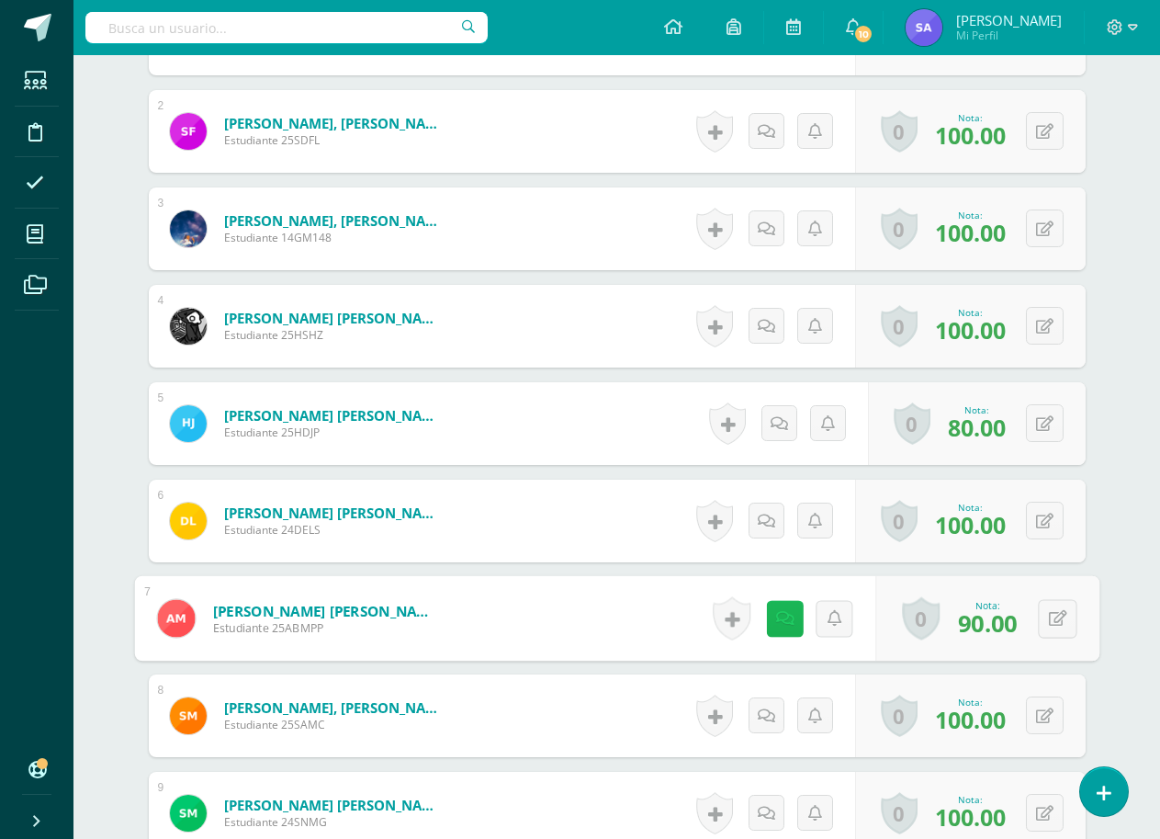
click at [784, 622] on icon at bounding box center [784, 618] width 18 height 16
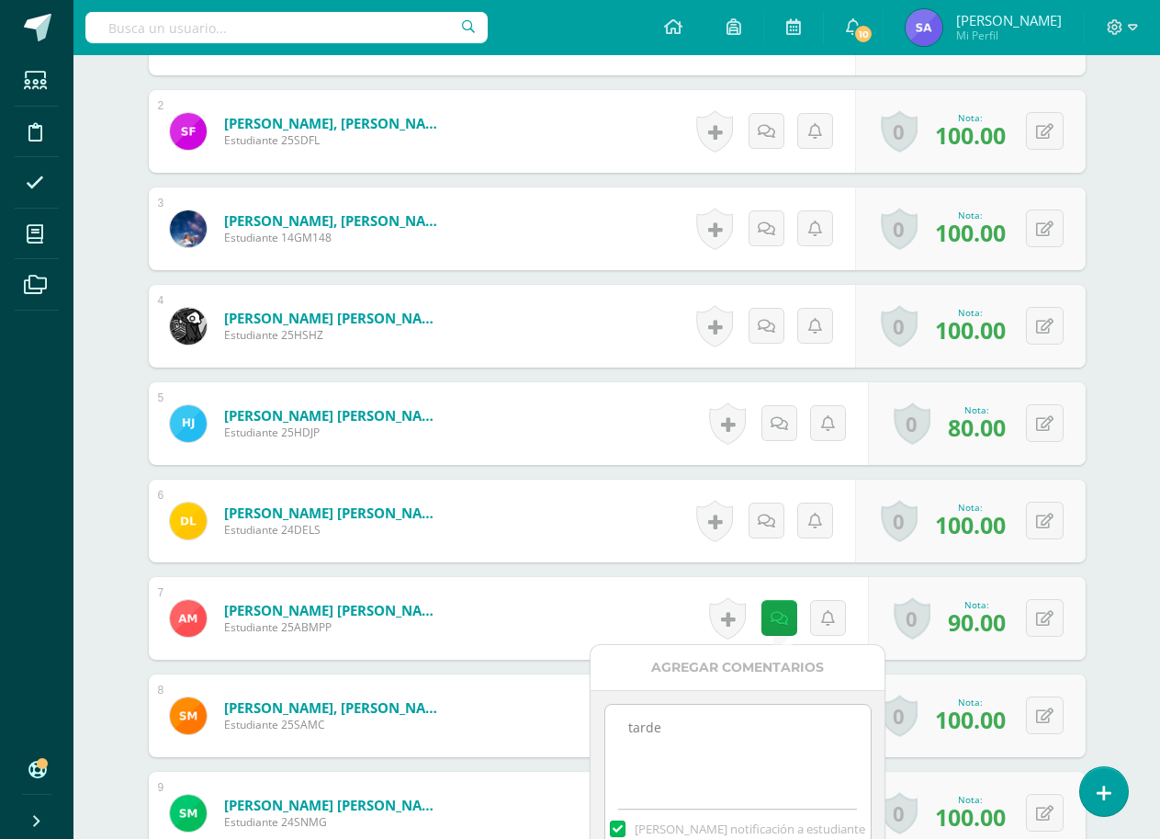
click at [1128, 622] on div "Psicología Industrial Cuarto Diseño Bach. C.C.L.L. en Diseño "A" Herramientas D…" at bounding box center [616, 532] width 1087 height 2428
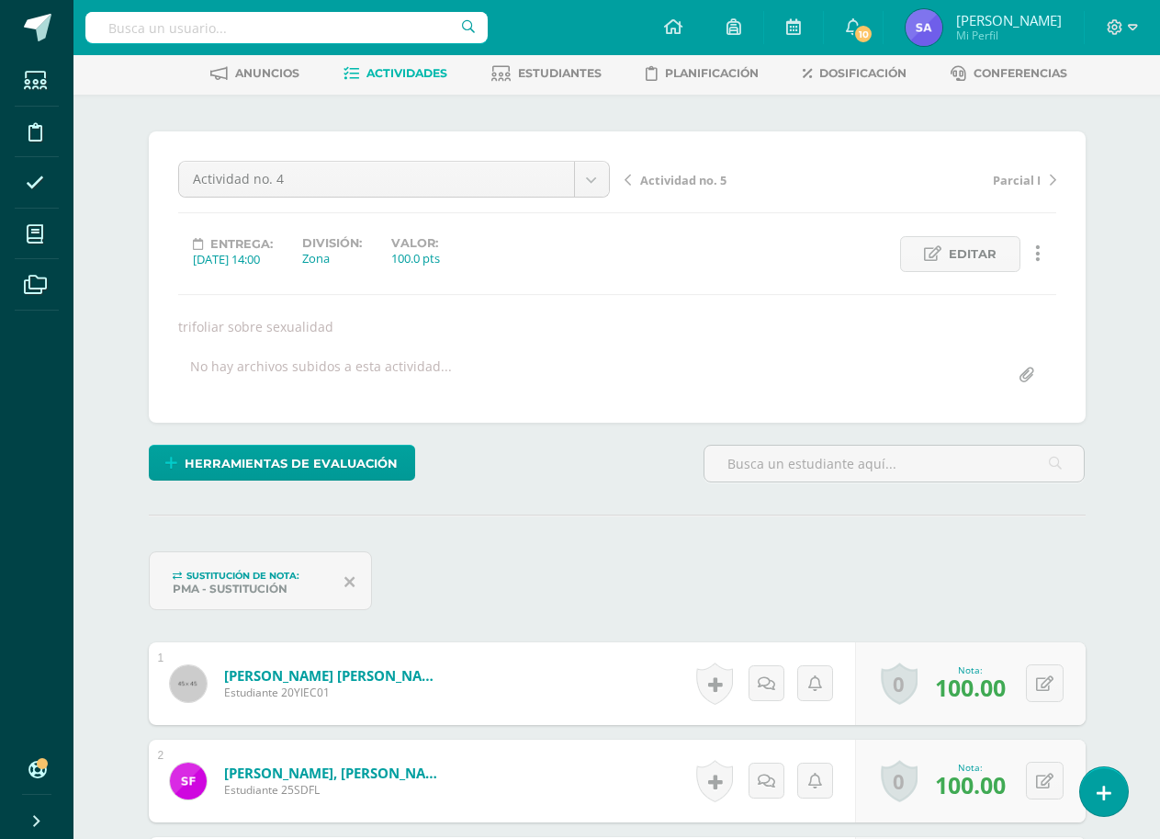
scroll to position [0, 0]
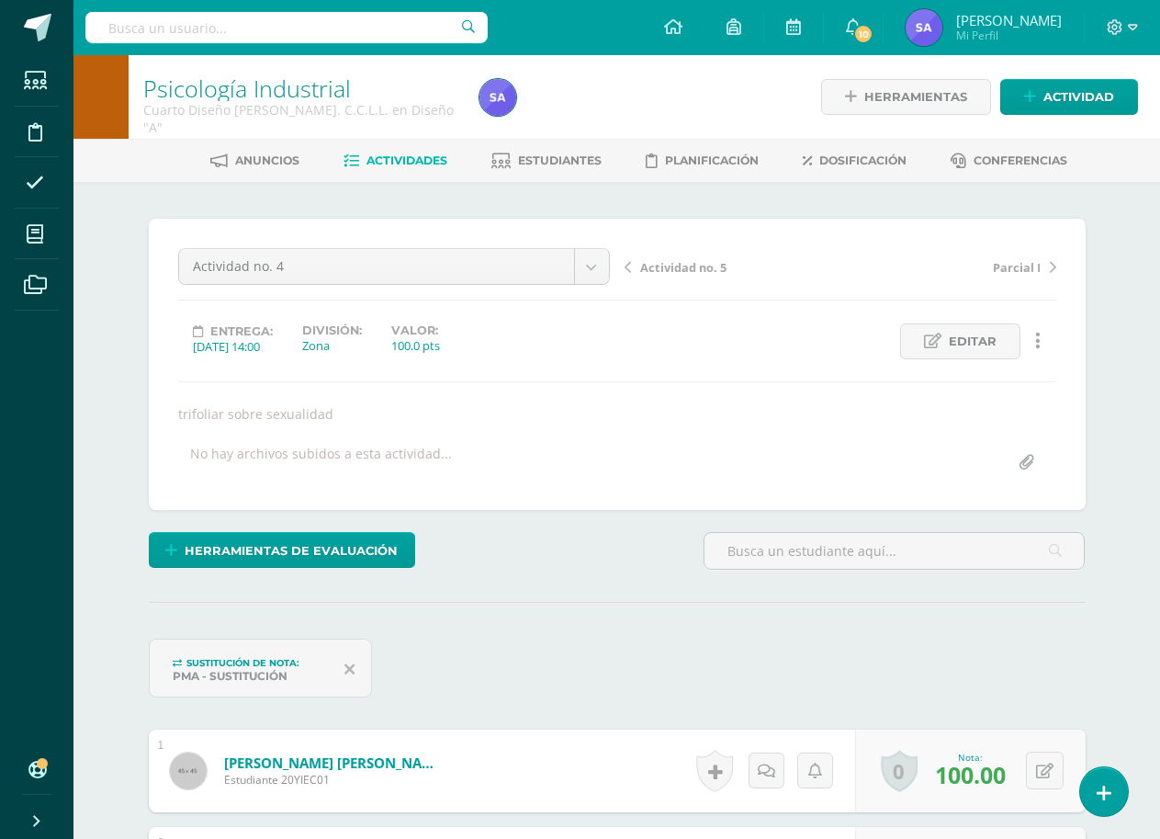
click at [703, 269] on span "Actividad no. 5" at bounding box center [683, 267] width 86 height 17
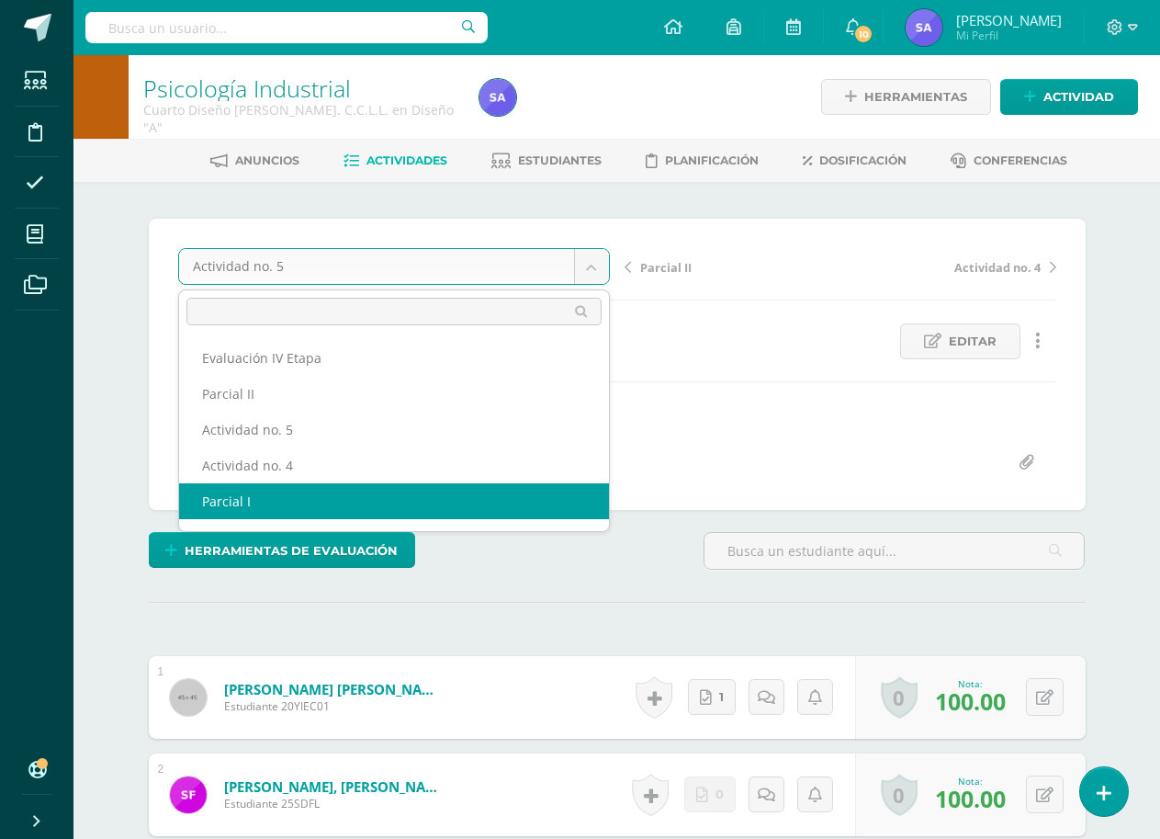
select select "/dashboard/teacher/grade-activity/191351/"
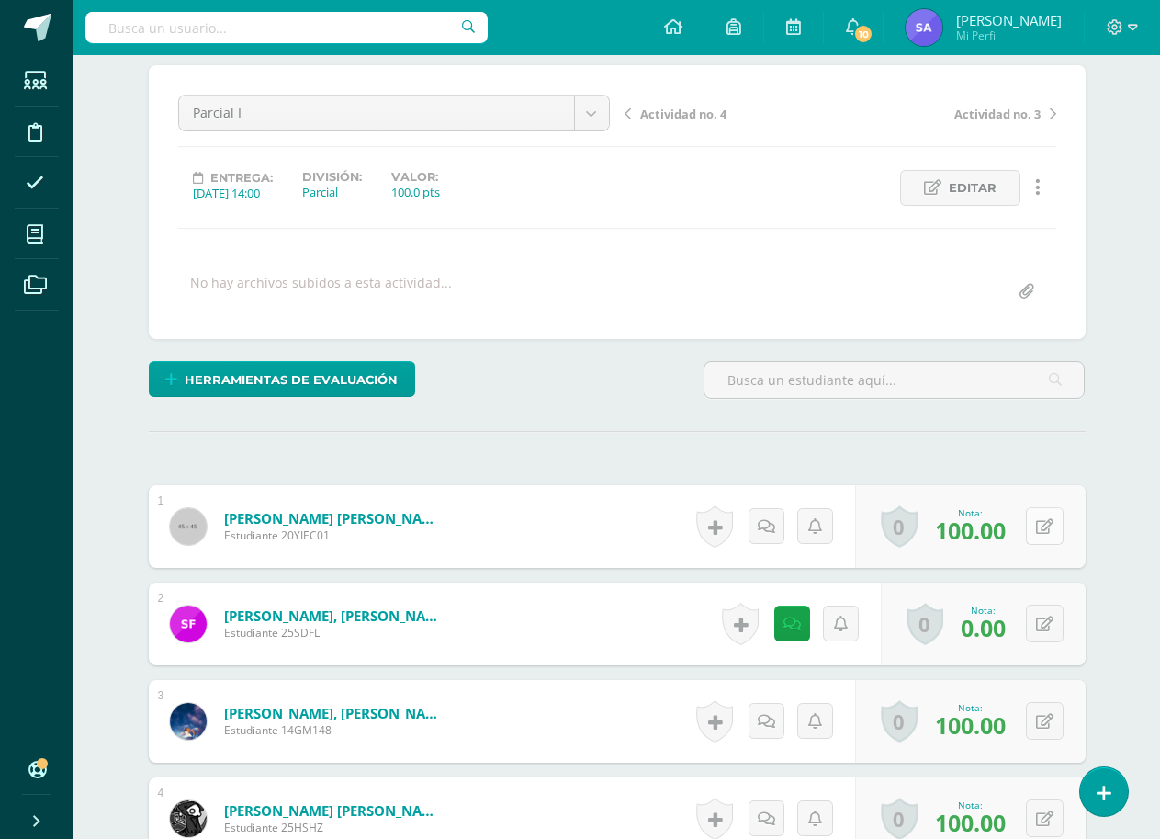
scroll to position [154, 0]
click at [1054, 630] on button at bounding box center [1045, 623] width 38 height 38
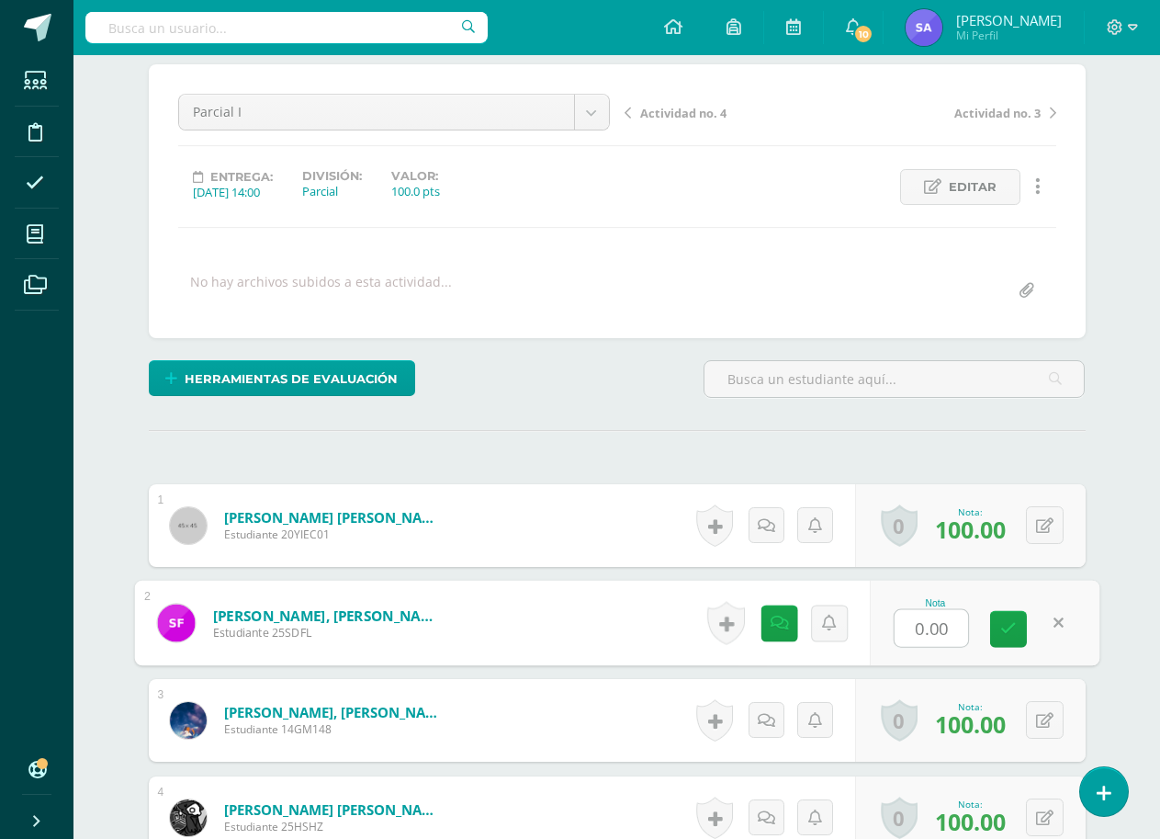
scroll to position [155, 0]
type input "100"
click at [1003, 629] on icon at bounding box center [1008, 628] width 17 height 16
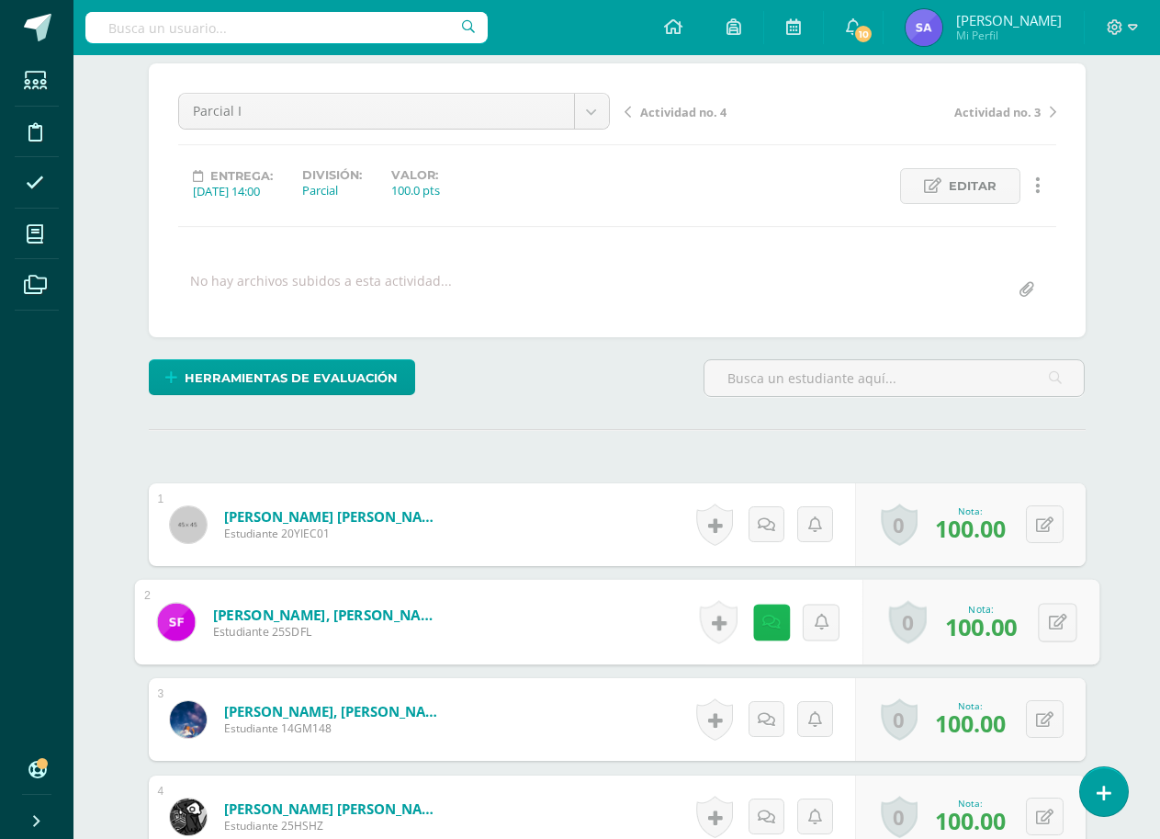
click at [776, 632] on link at bounding box center [770, 622] width 37 height 37
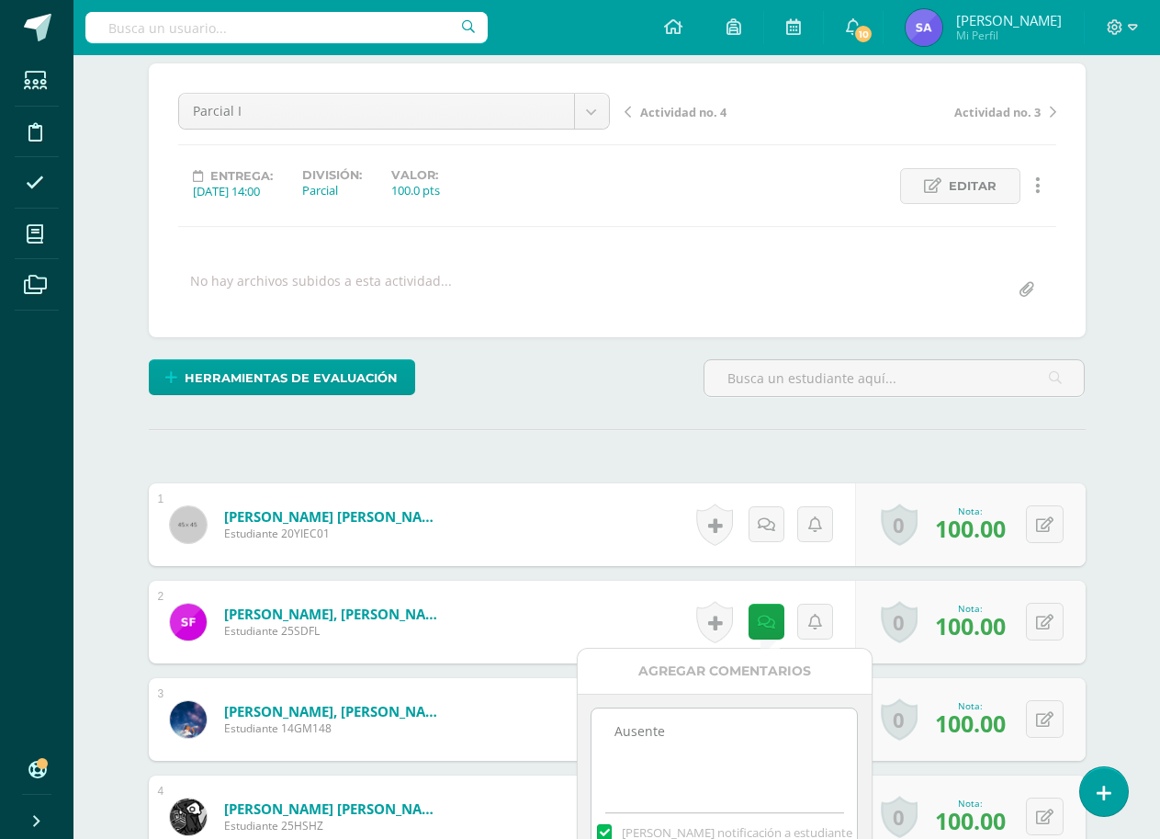
drag, startPoint x: 752, startPoint y: 728, endPoint x: 553, endPoint y: 728, distance: 199.4
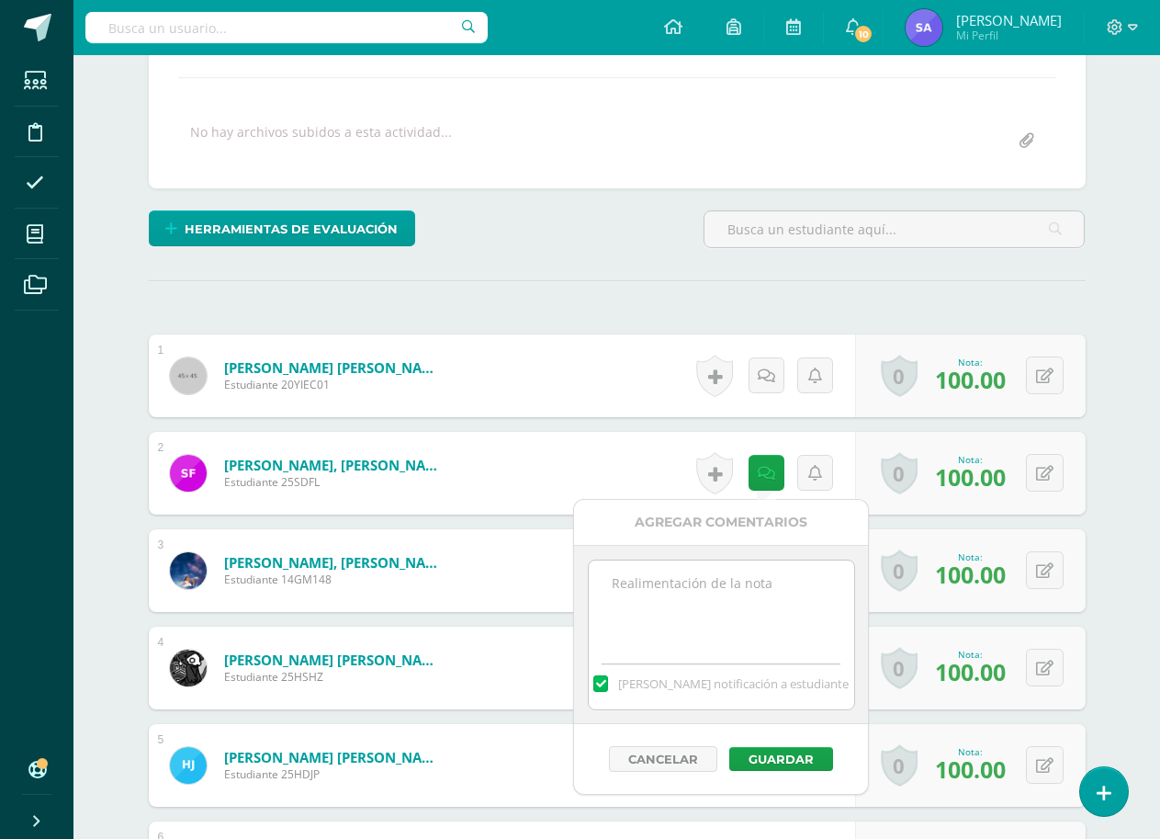
scroll to position [339, 0]
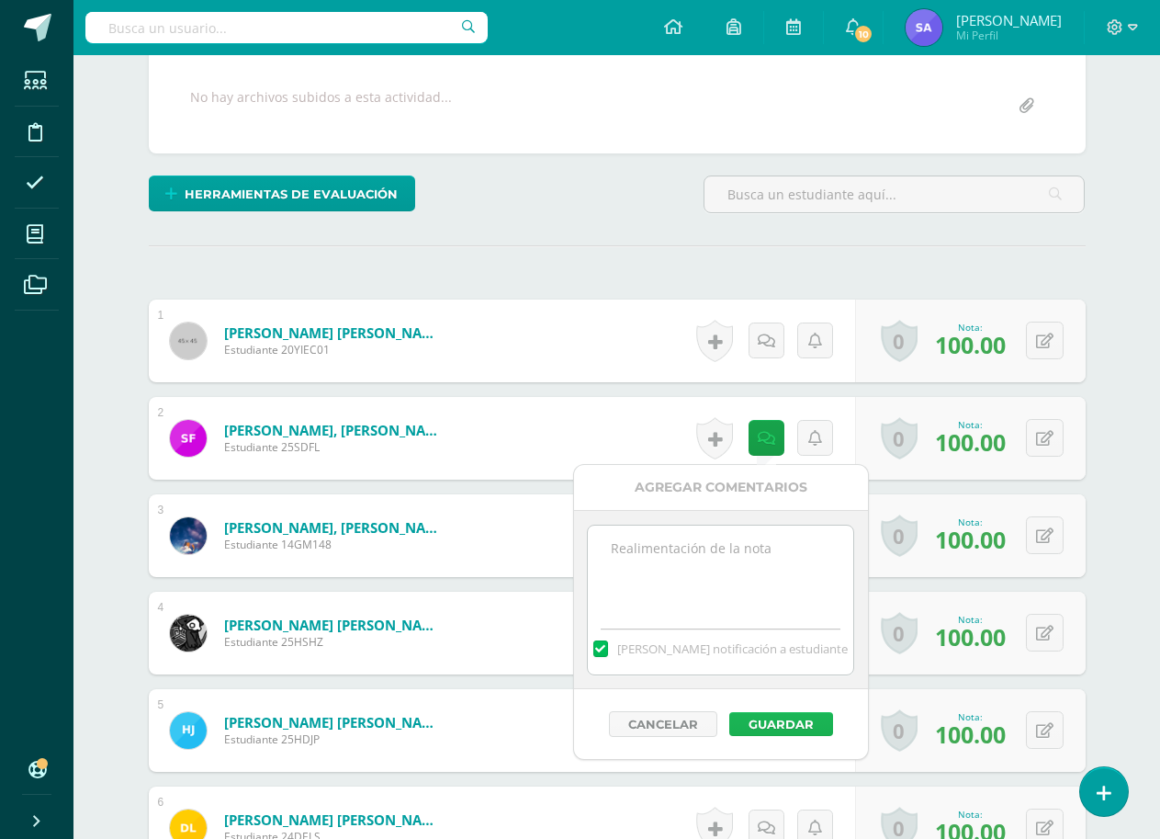
click at [779, 724] on button "Guardar" at bounding box center [781, 724] width 104 height 24
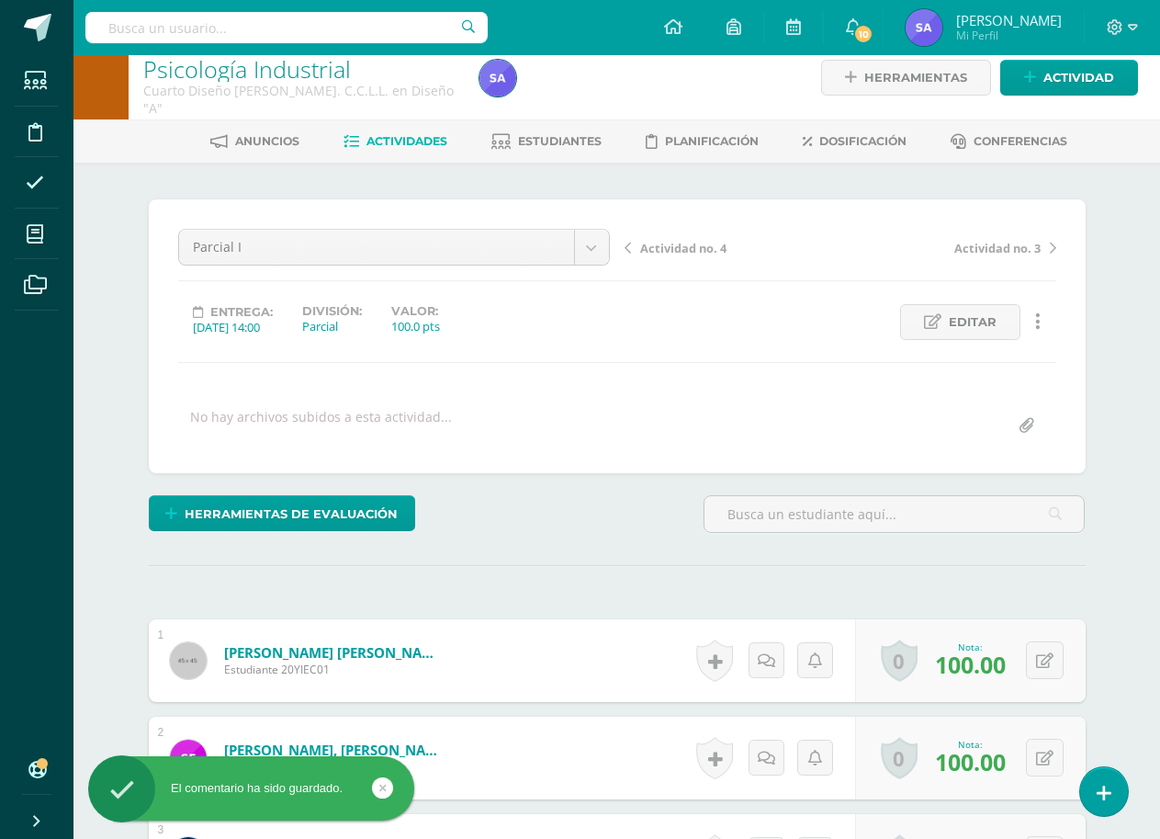
scroll to position [0, 0]
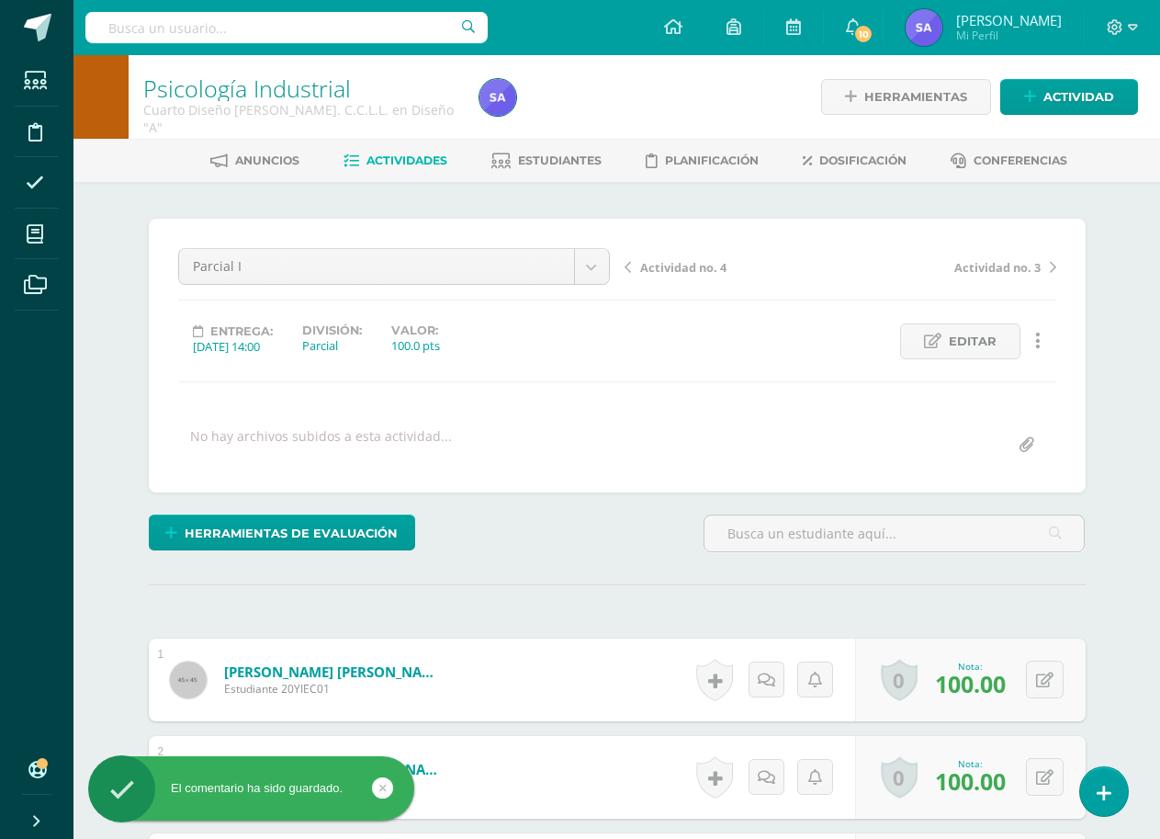
click at [689, 268] on span "Actividad no. 4" at bounding box center [683, 267] width 86 height 17
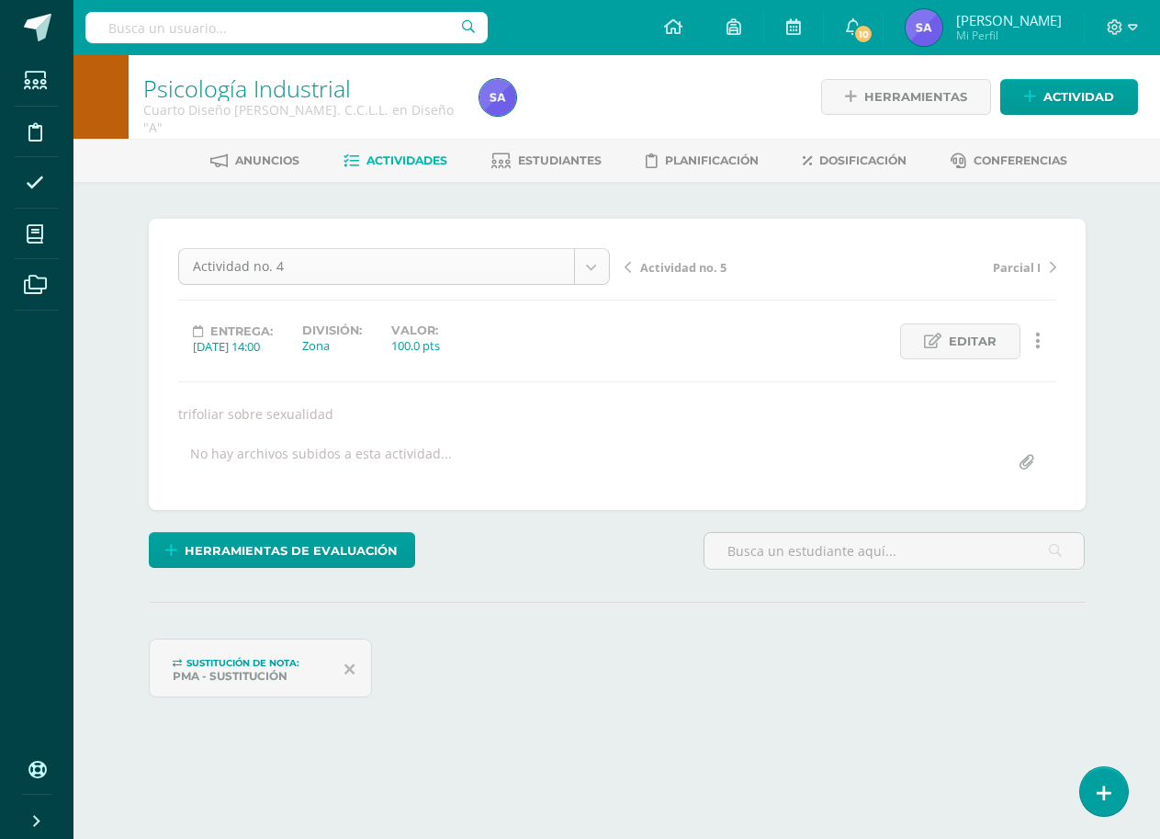
click at [598, 277] on body "Estudiantes Disciplina Asistencia Mis cursos Archivos Soporte Ayuda Reportar un…" at bounding box center [580, 409] width 1160 height 819
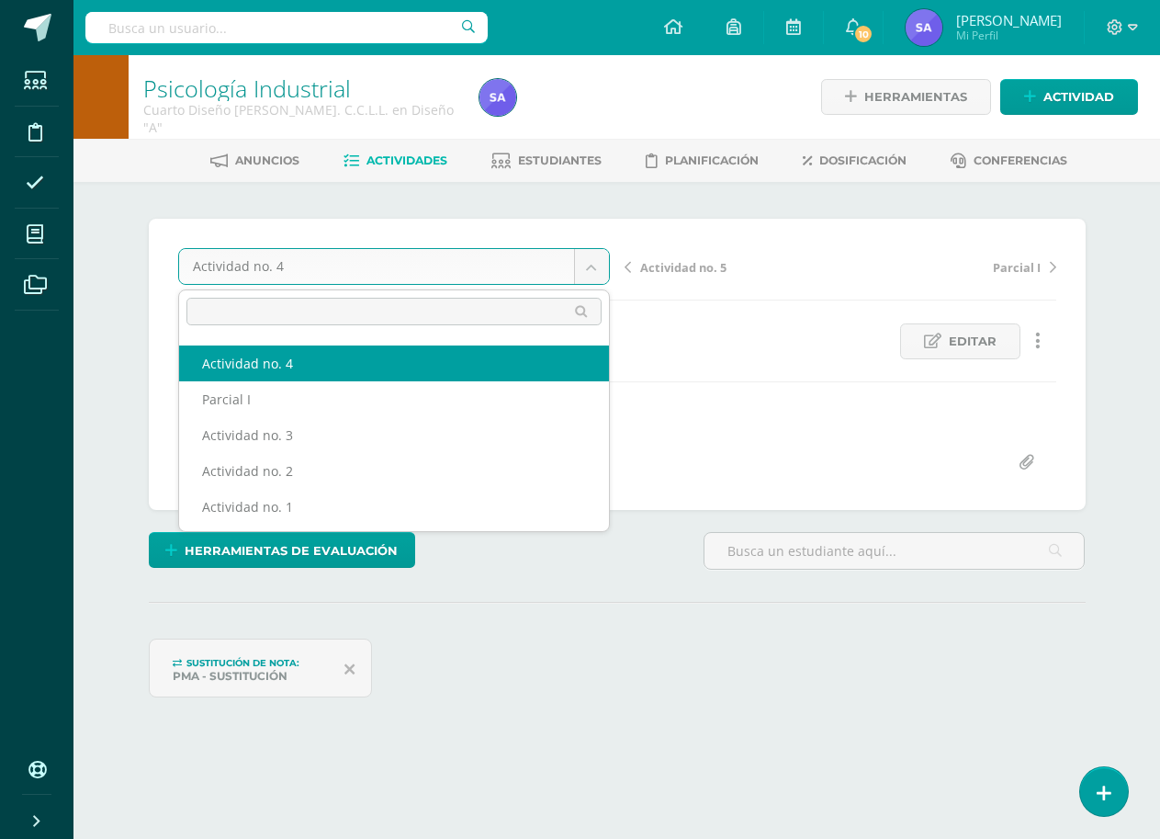
scroll to position [103, 0]
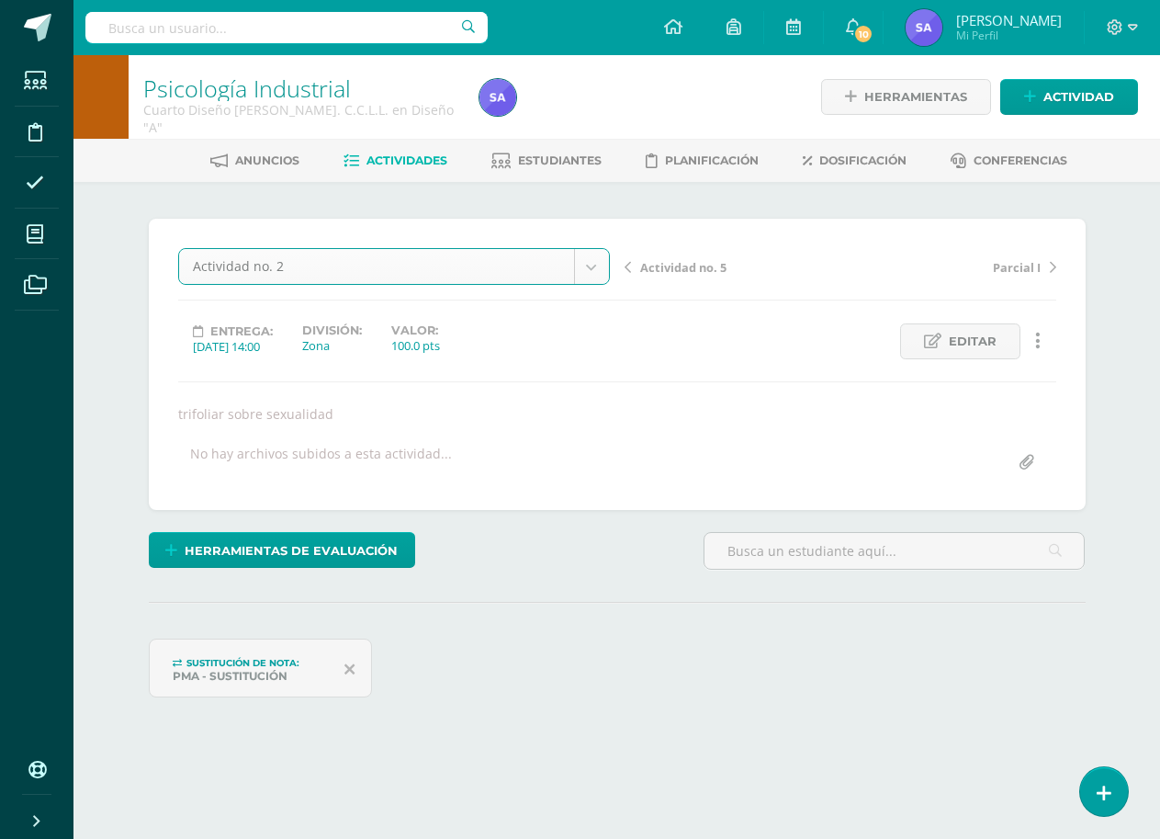
select select "/dashboard/teacher/grade-activity/191345/"
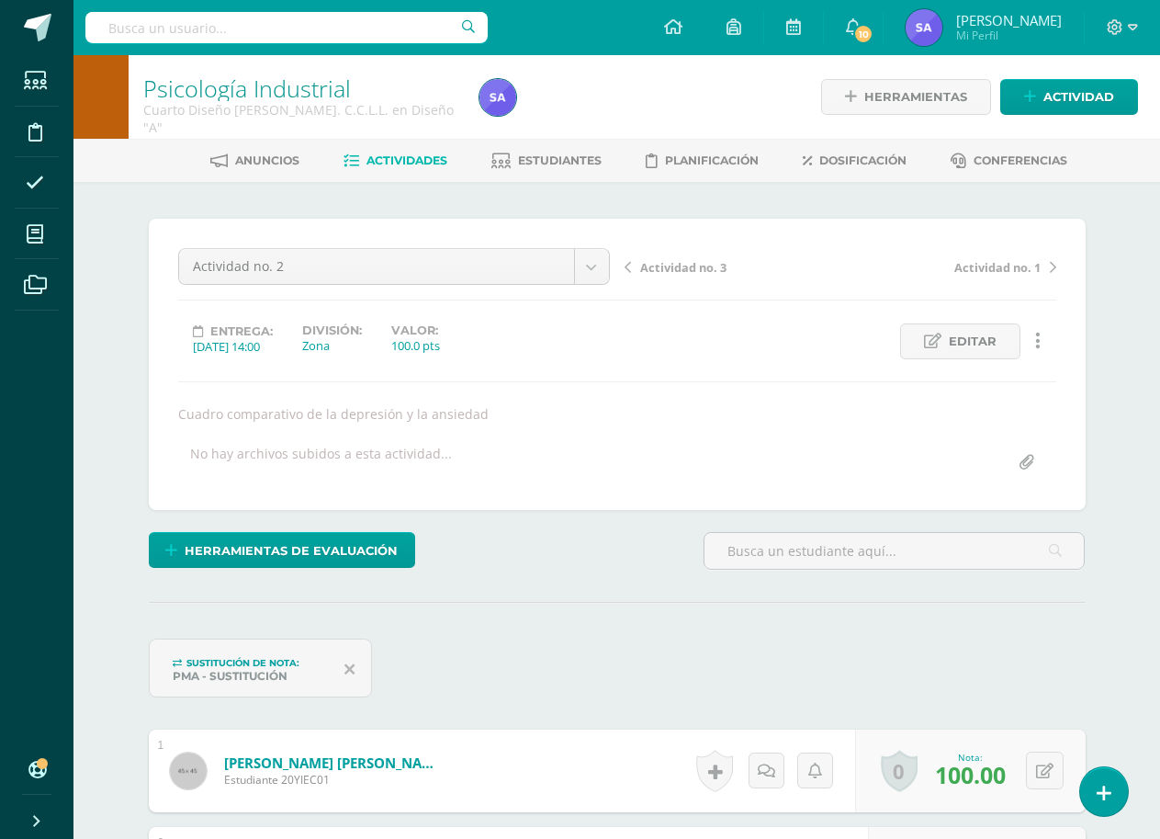
click at [1006, 273] on span "Actividad no. 1" at bounding box center [997, 267] width 86 height 17
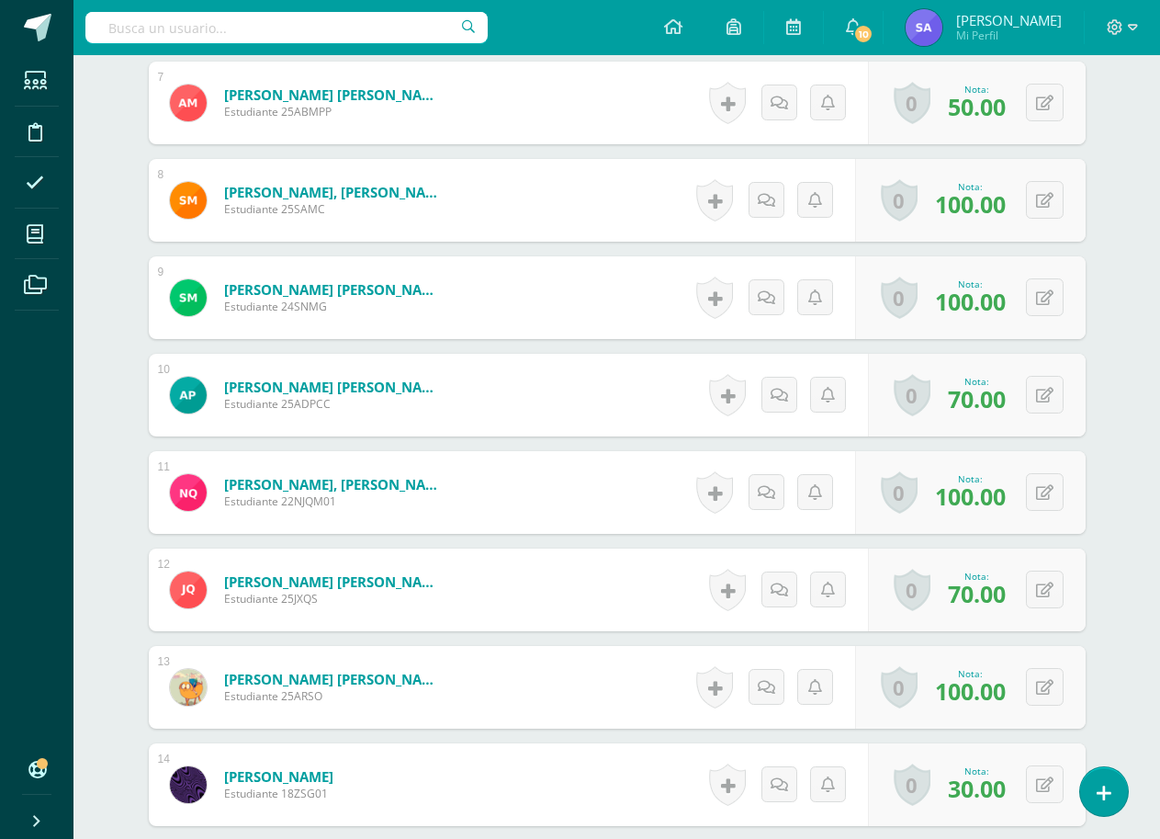
scroll to position [1338, 0]
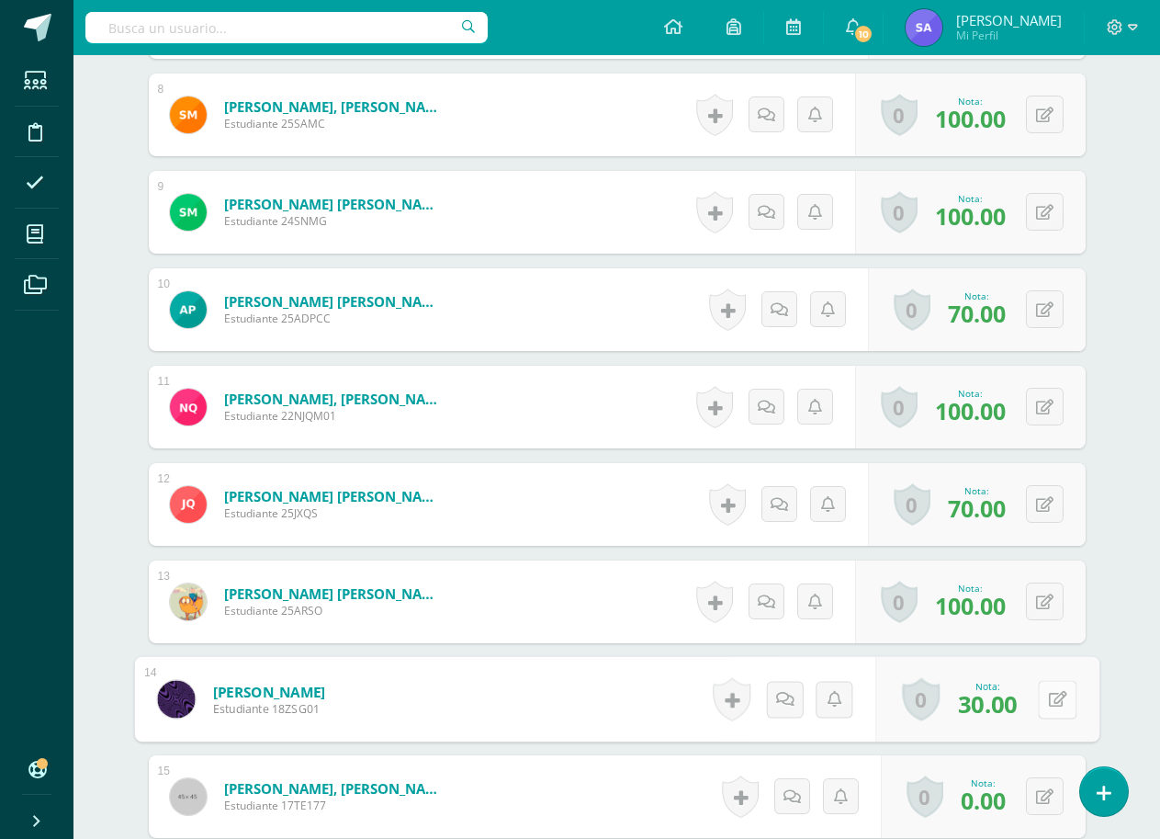
click at [1050, 704] on icon at bounding box center [1057, 699] width 18 height 16
type input "80"
click at [1010, 702] on icon at bounding box center [1008, 705] width 17 height 16
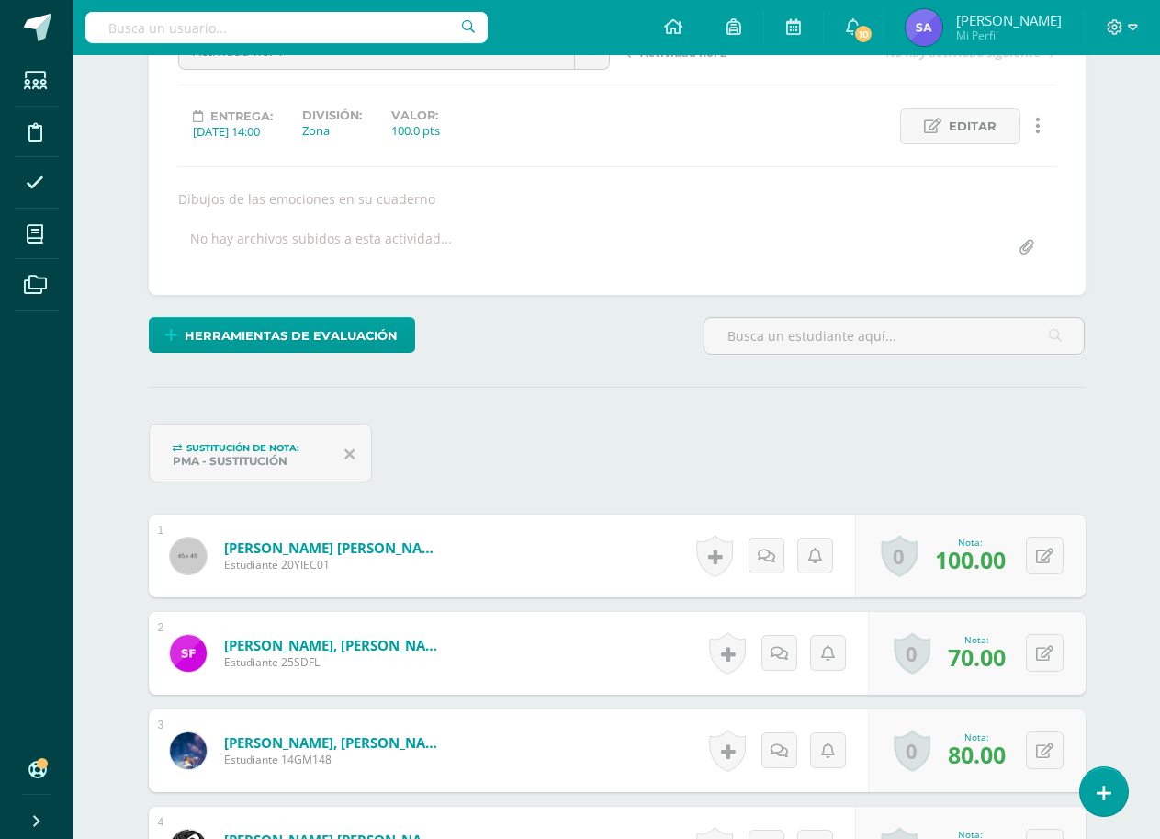
scroll to position [0, 0]
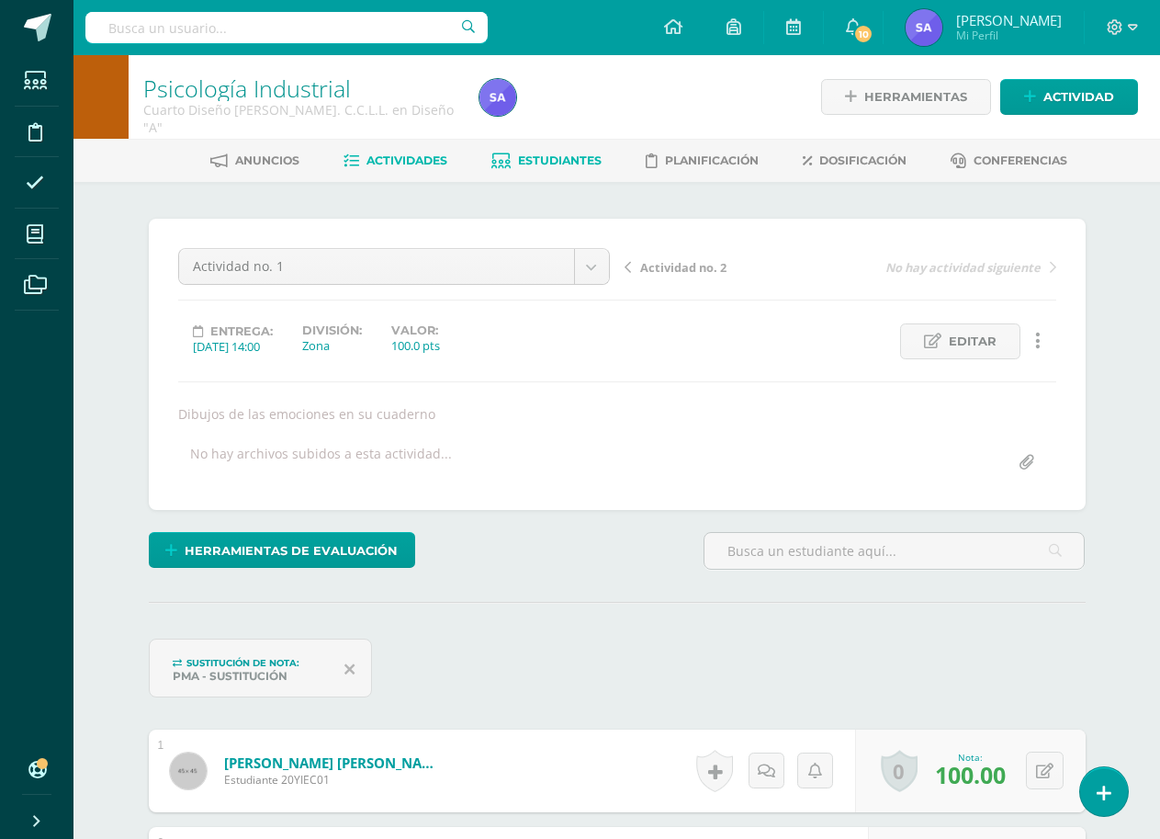
click at [529, 157] on span "Estudiantes" at bounding box center [560, 160] width 84 height 14
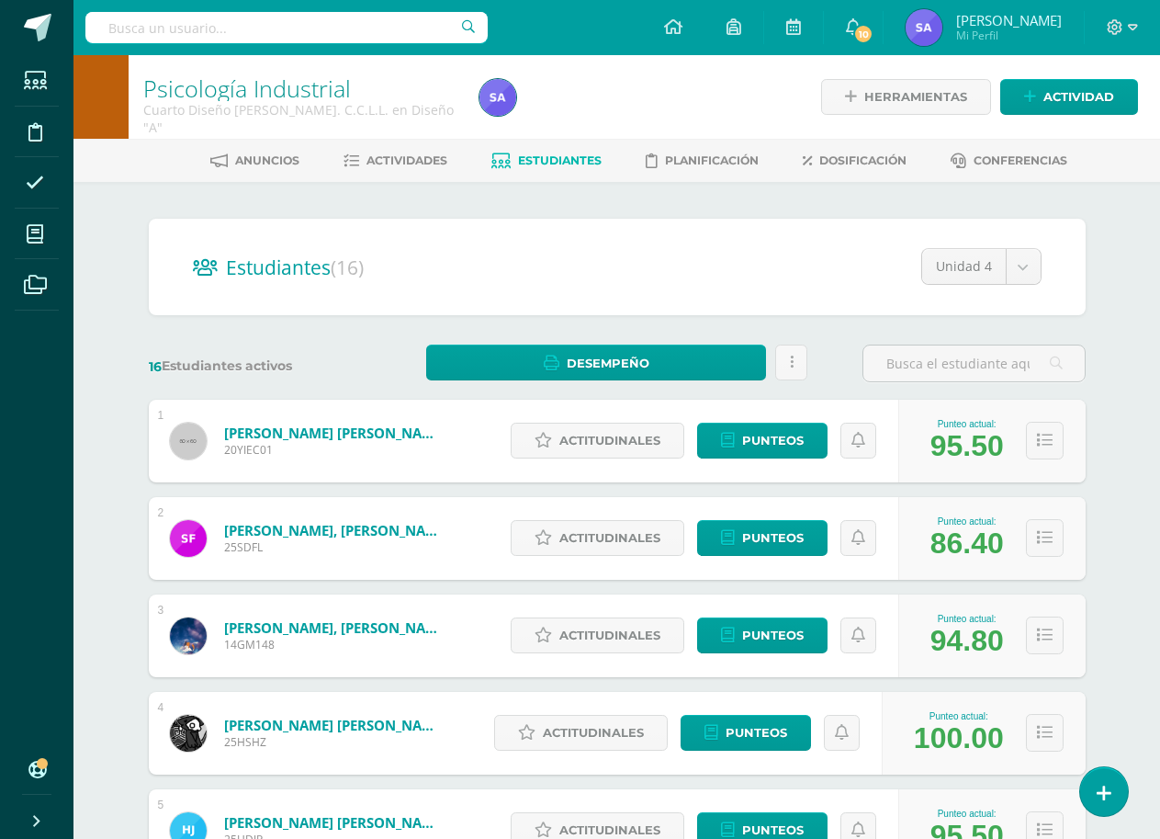
click at [311, 22] on input "text" at bounding box center [286, 27] width 402 height 31
click at [317, 25] on input "text" at bounding box center [286, 27] width 402 height 31
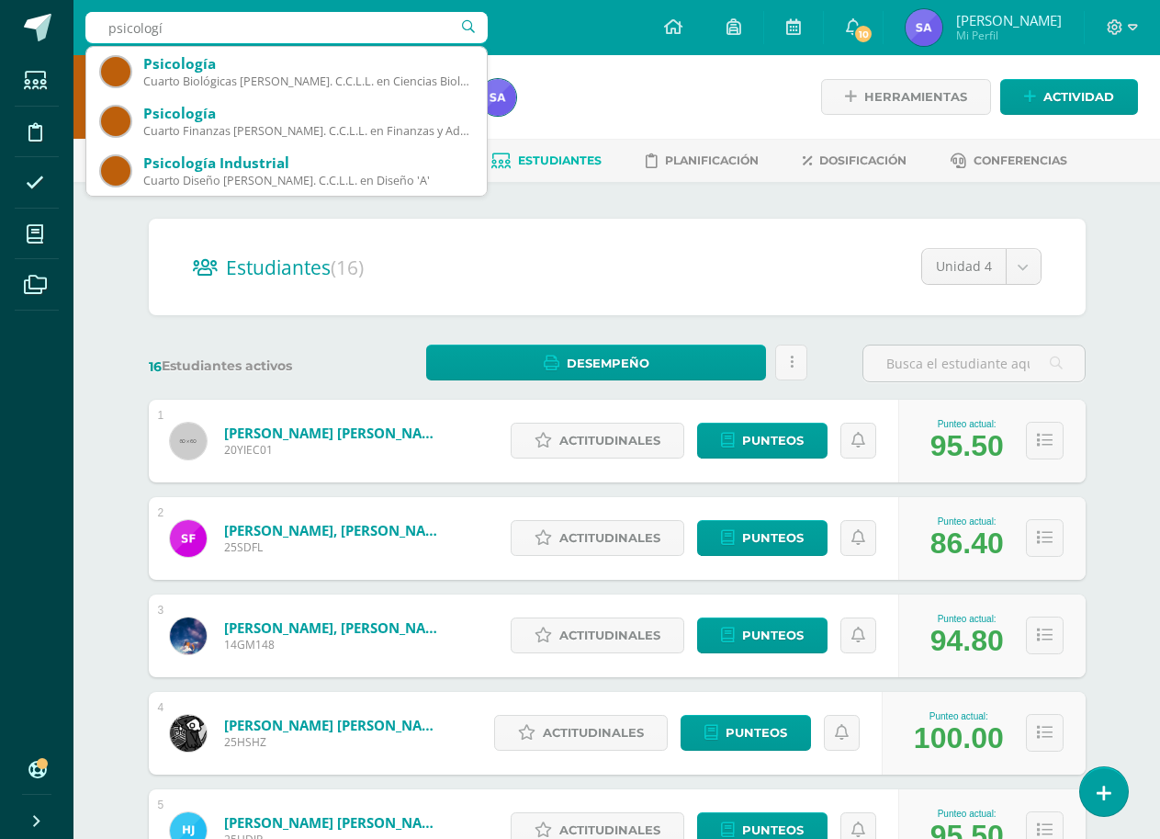
type input "psicología"
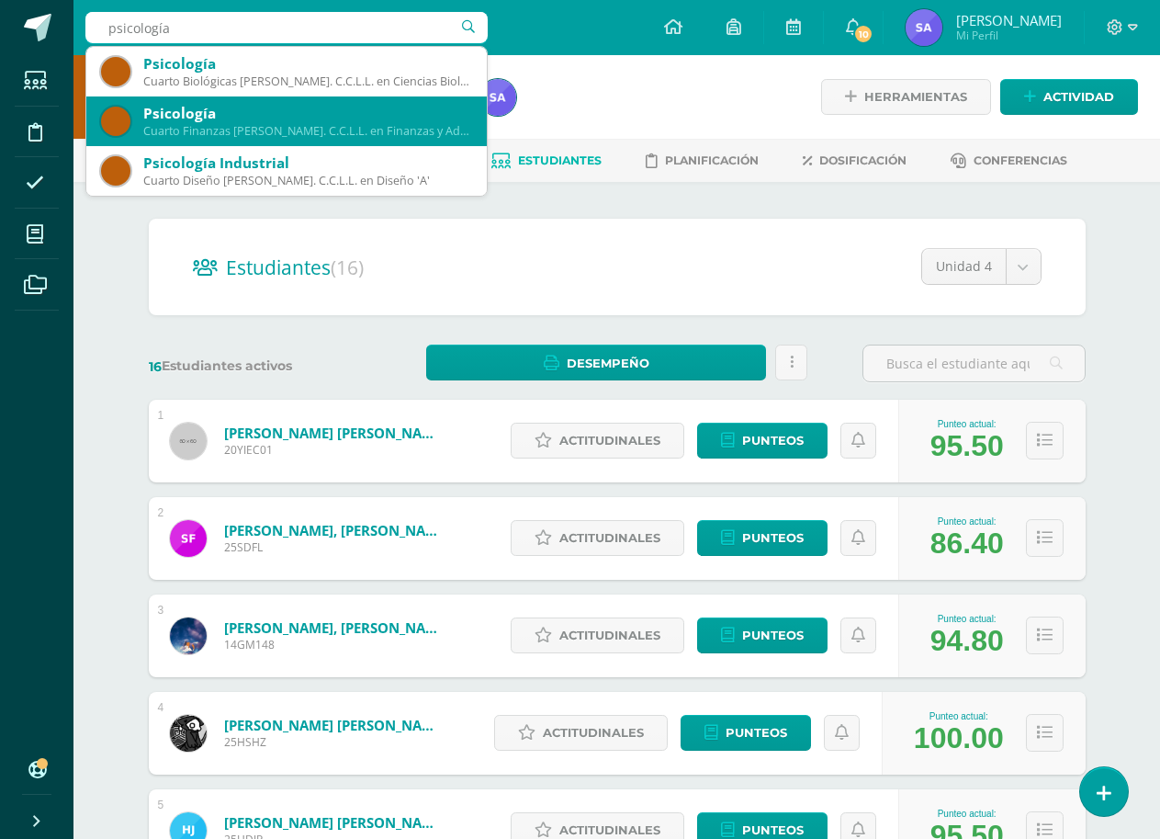
click at [375, 127] on div "Cuarto Finanzas [PERSON_NAME]. C.C.L.L. en Finanzas y Administración 'A'" at bounding box center [307, 131] width 329 height 16
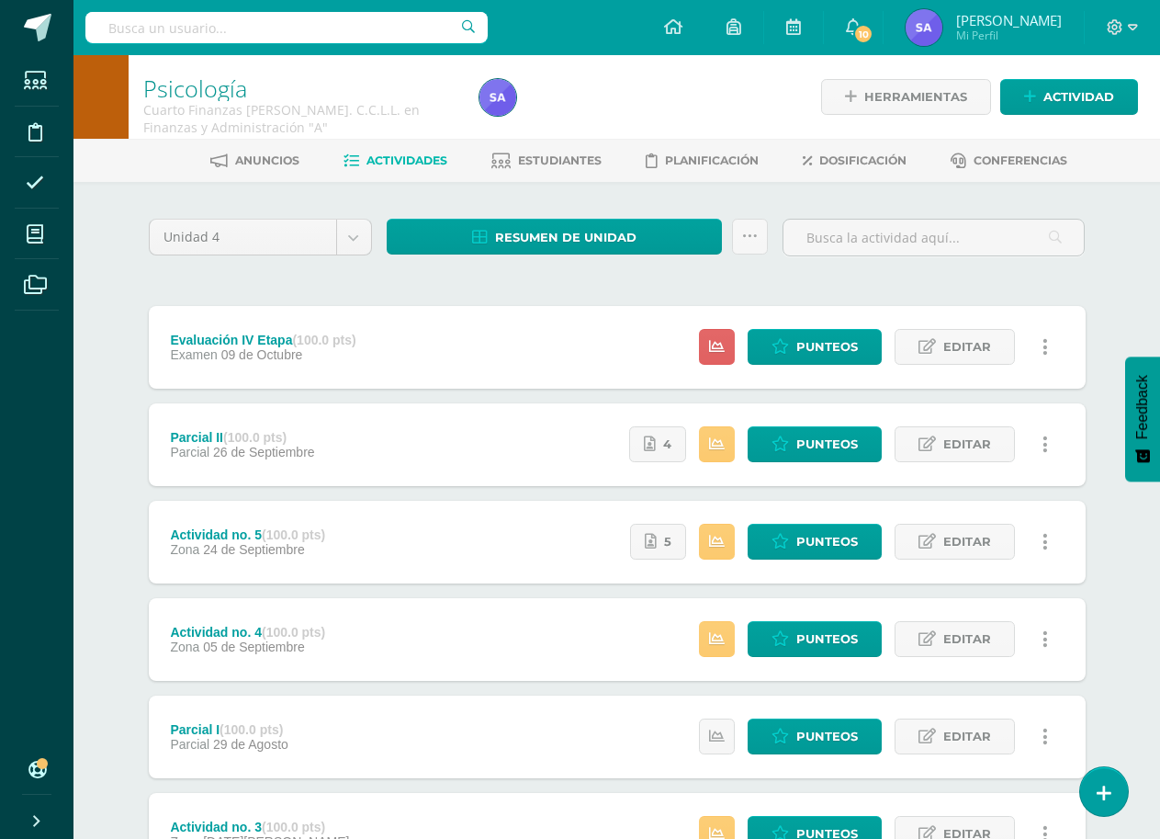
click at [358, 21] on input "text" at bounding box center [286, 27] width 402 height 31
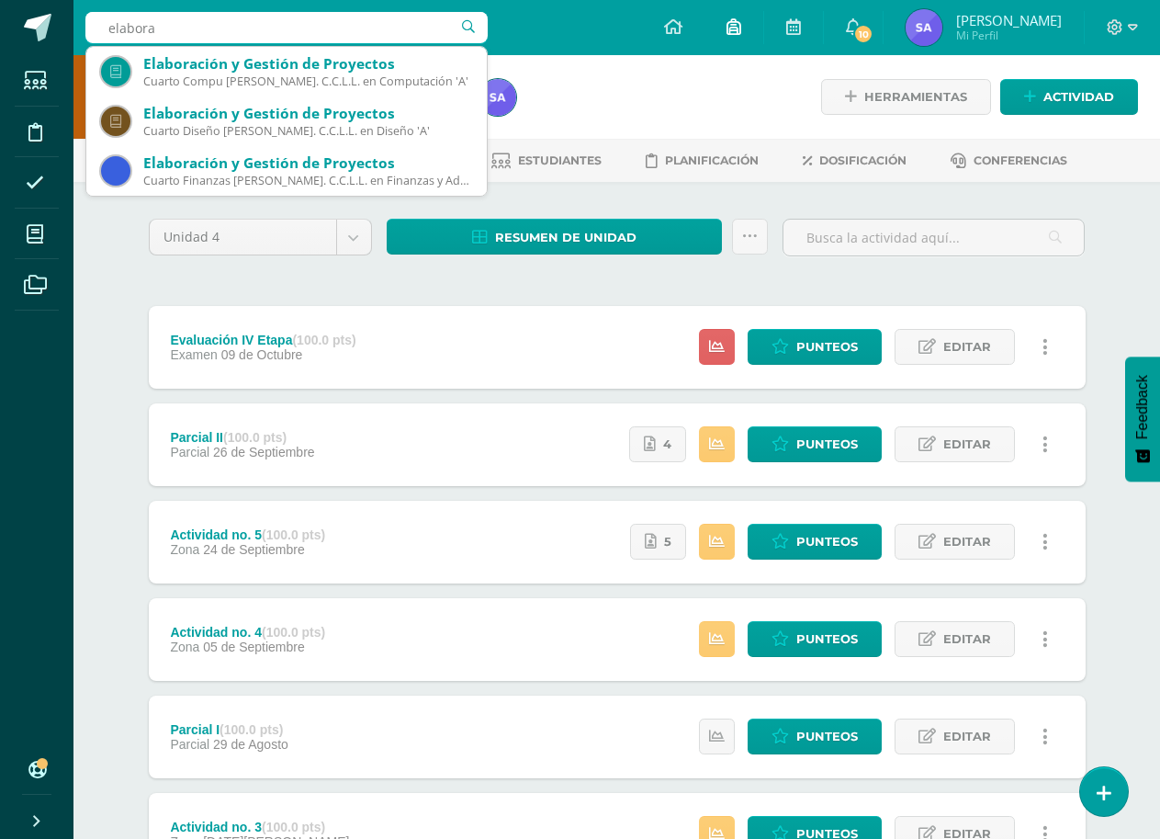
type input "elaborac"
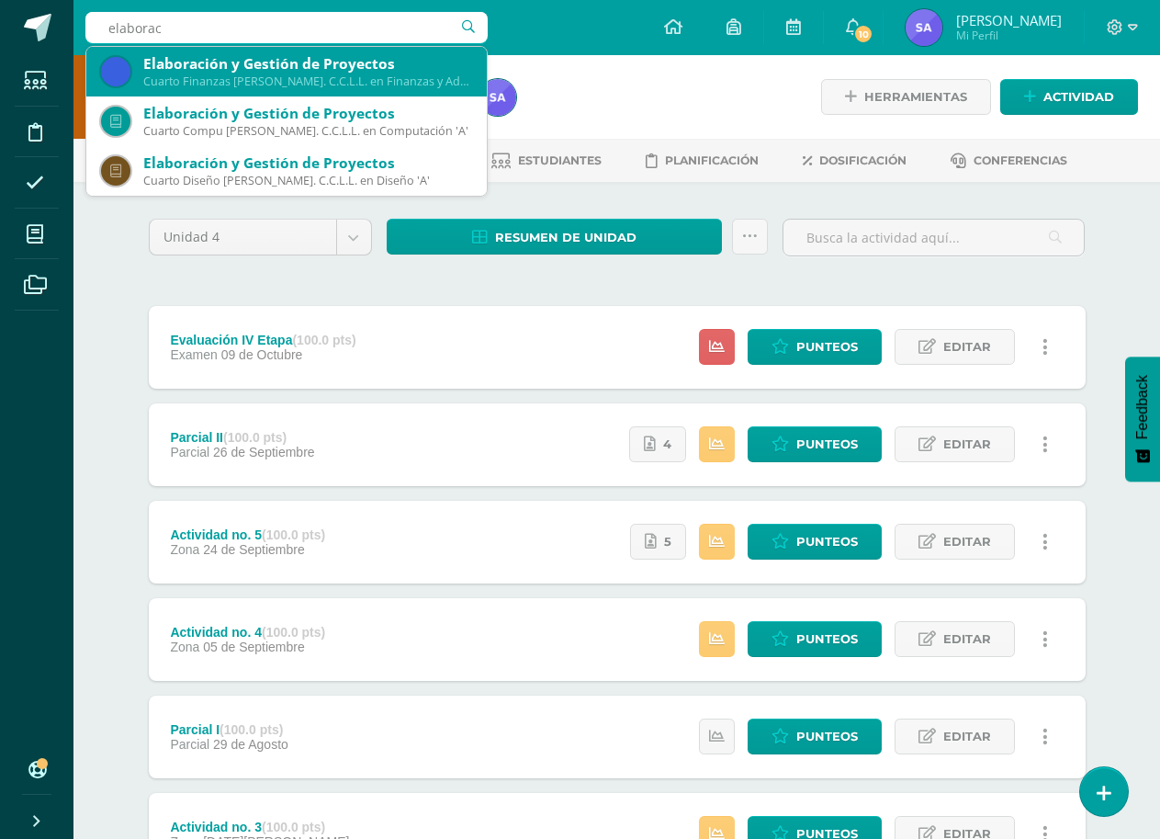
click at [326, 61] on div "Elaboración y Gestión de Proyectos" at bounding box center [307, 63] width 329 height 19
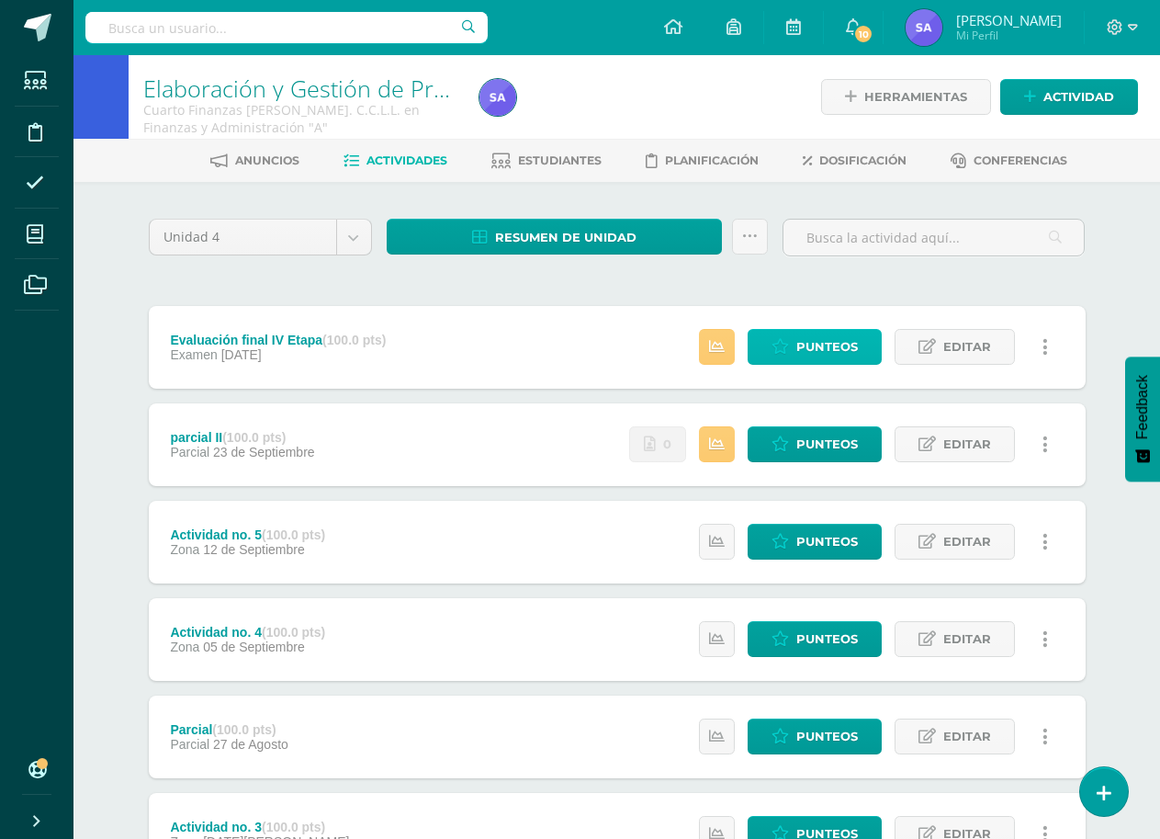
click at [801, 350] on span "Punteos" at bounding box center [827, 347] width 62 height 34
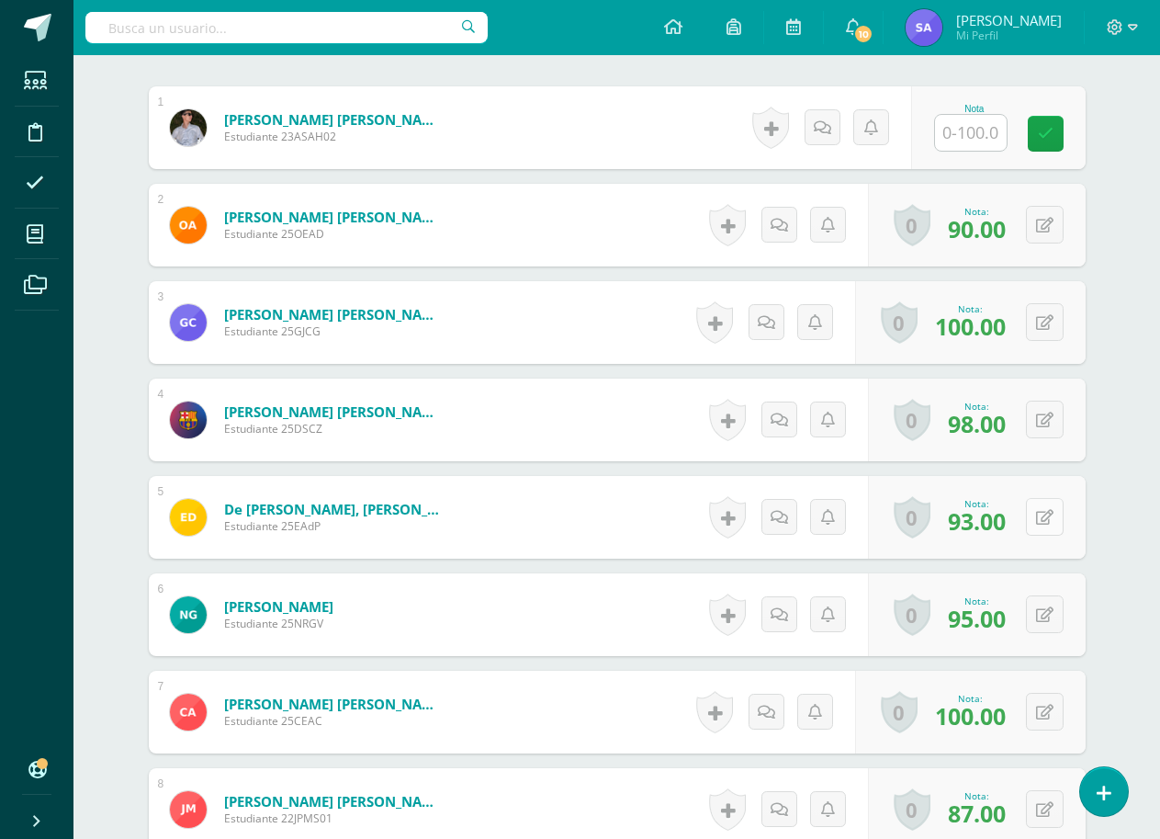
scroll to position [553, 0]
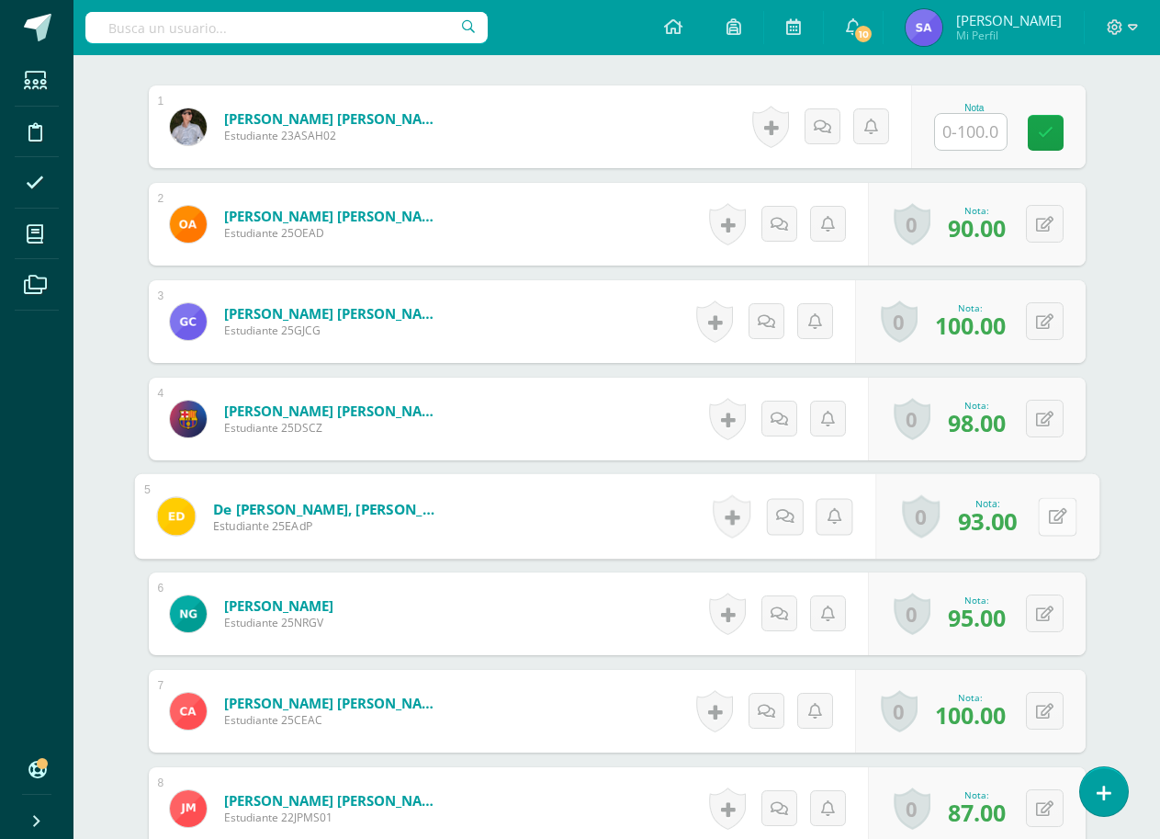
click at [1044, 526] on button at bounding box center [1057, 516] width 39 height 39
type input "98"
click at [1018, 523] on link at bounding box center [1008, 522] width 37 height 37
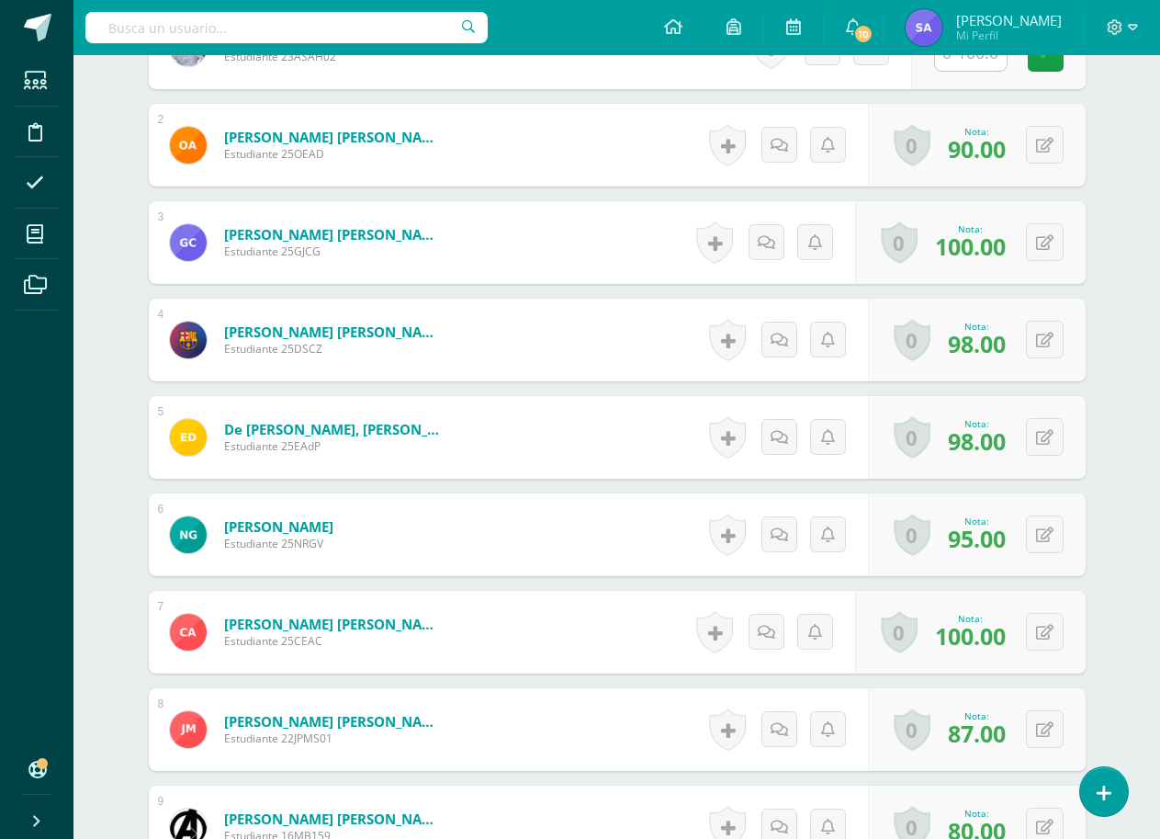
scroll to position [643, 0]
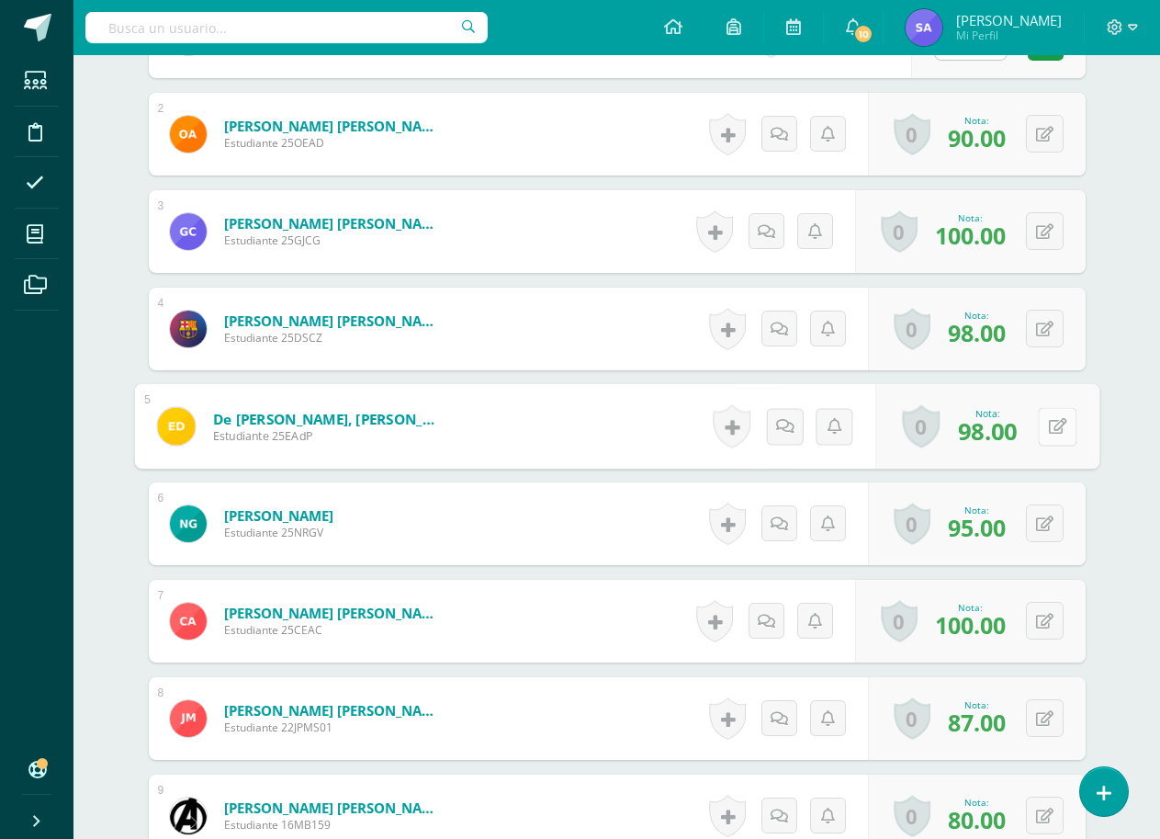
click at [1049, 433] on icon at bounding box center [1057, 426] width 18 height 16
click at [1136, 411] on div "Elaboración y Gestión de Proyectos Cuarto Finanzas Bach. C.C.L.L. en Finanzas y…" at bounding box center [616, 434] width 1087 height 2045
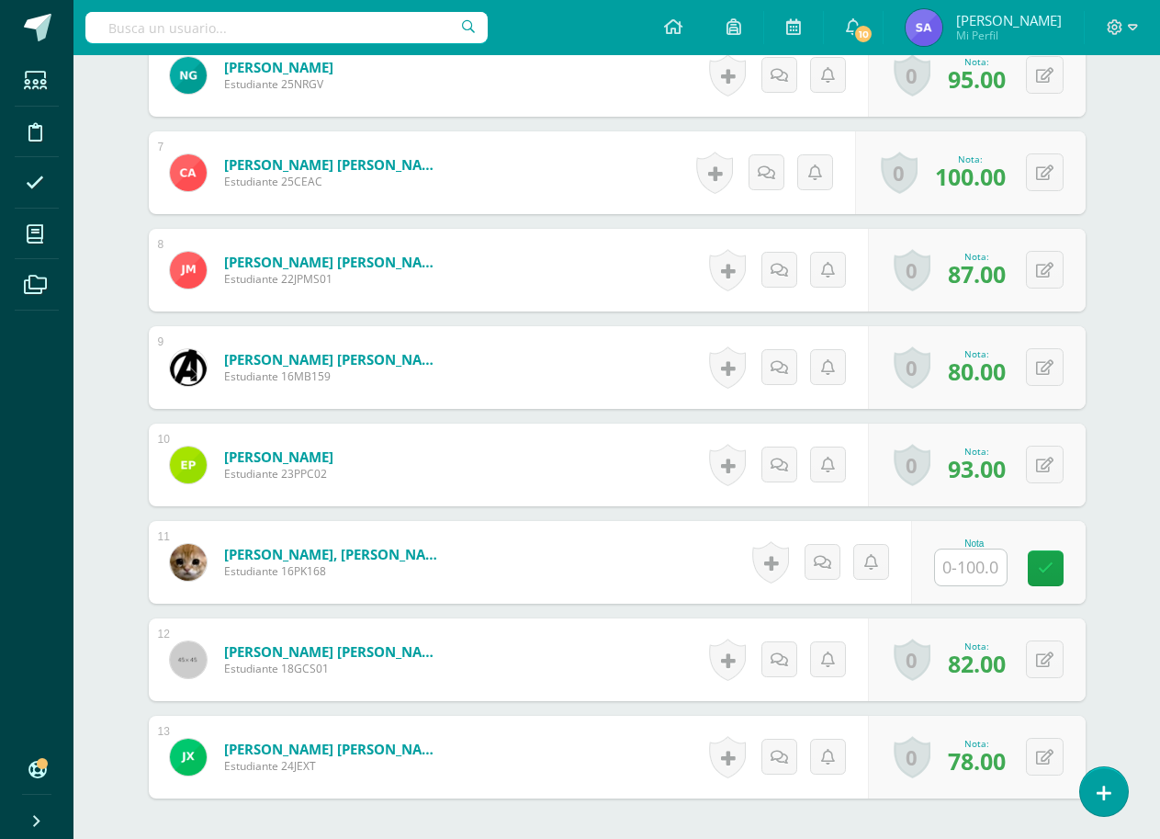
scroll to position [1102, 0]
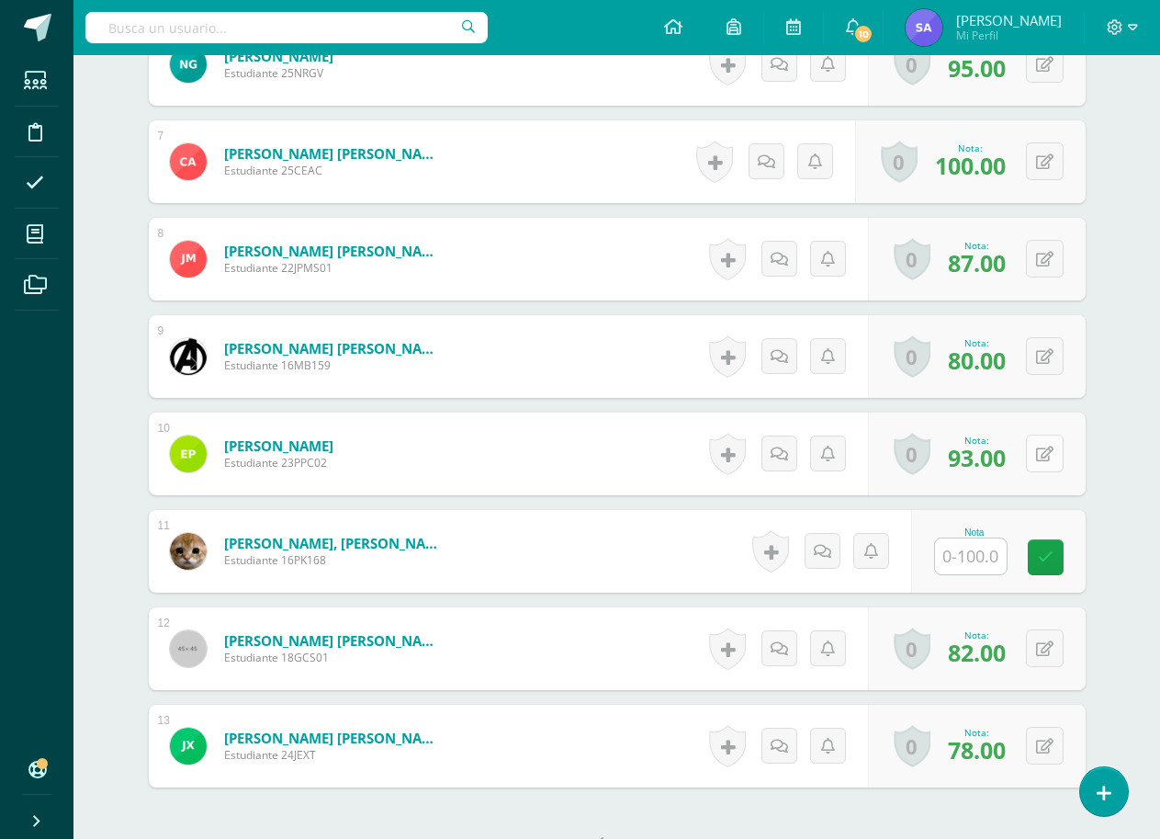
click at [1046, 457] on icon at bounding box center [1044, 454] width 17 height 16
type input "95"
click at [1005, 456] on icon at bounding box center [1008, 460] width 17 height 16
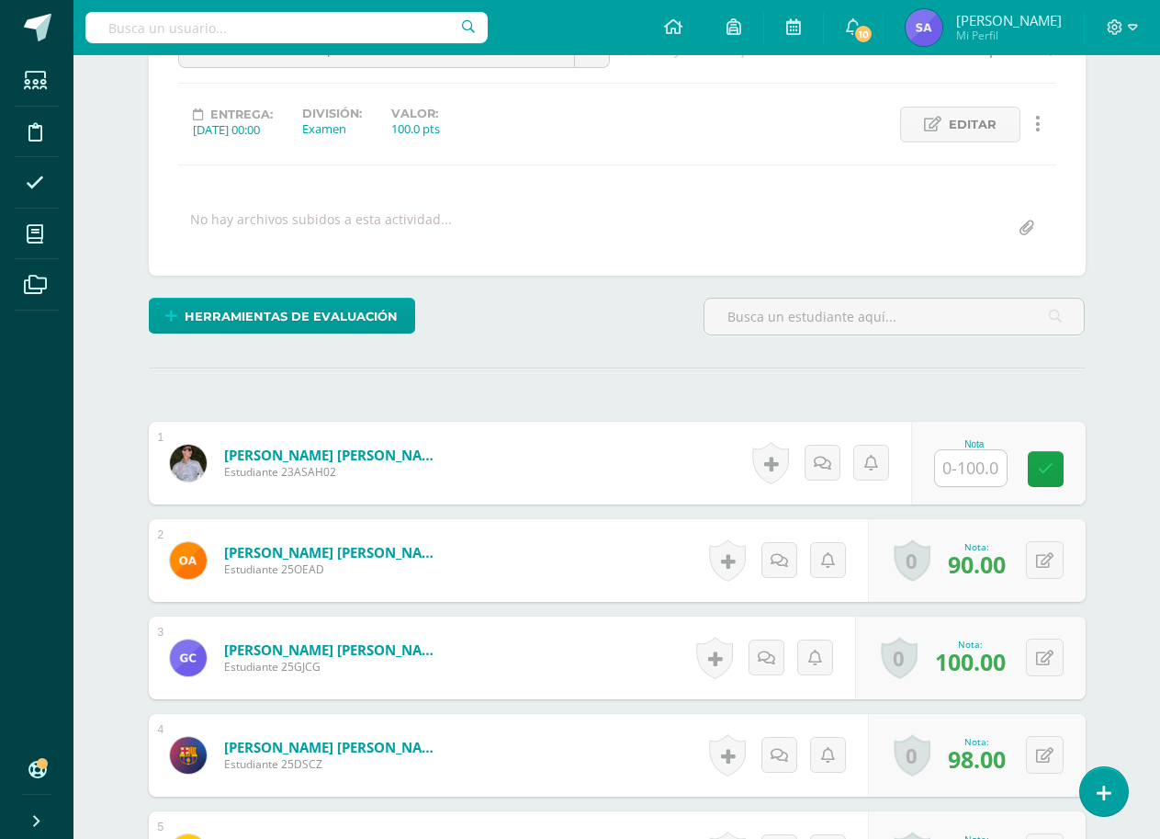
scroll to position [184, 0]
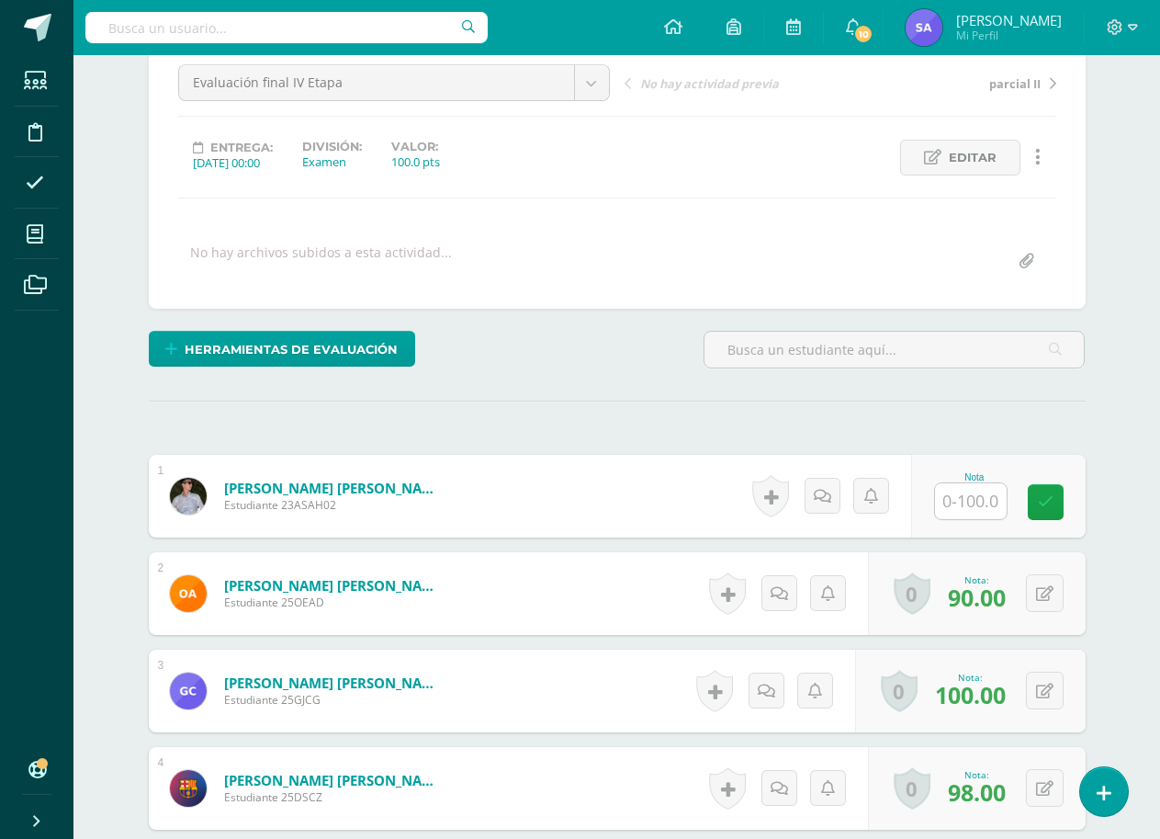
click at [1022, 79] on span "parcial II" at bounding box center [1014, 83] width 51 height 17
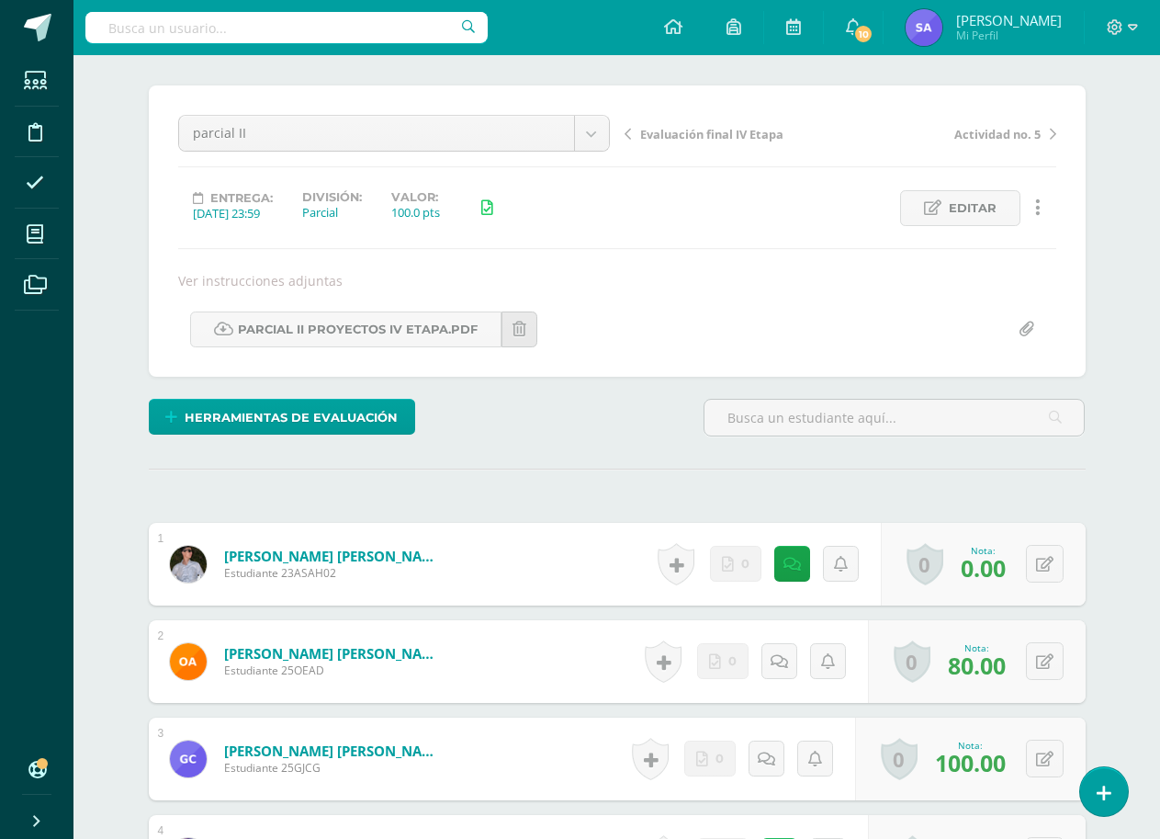
scroll to position [70, 0]
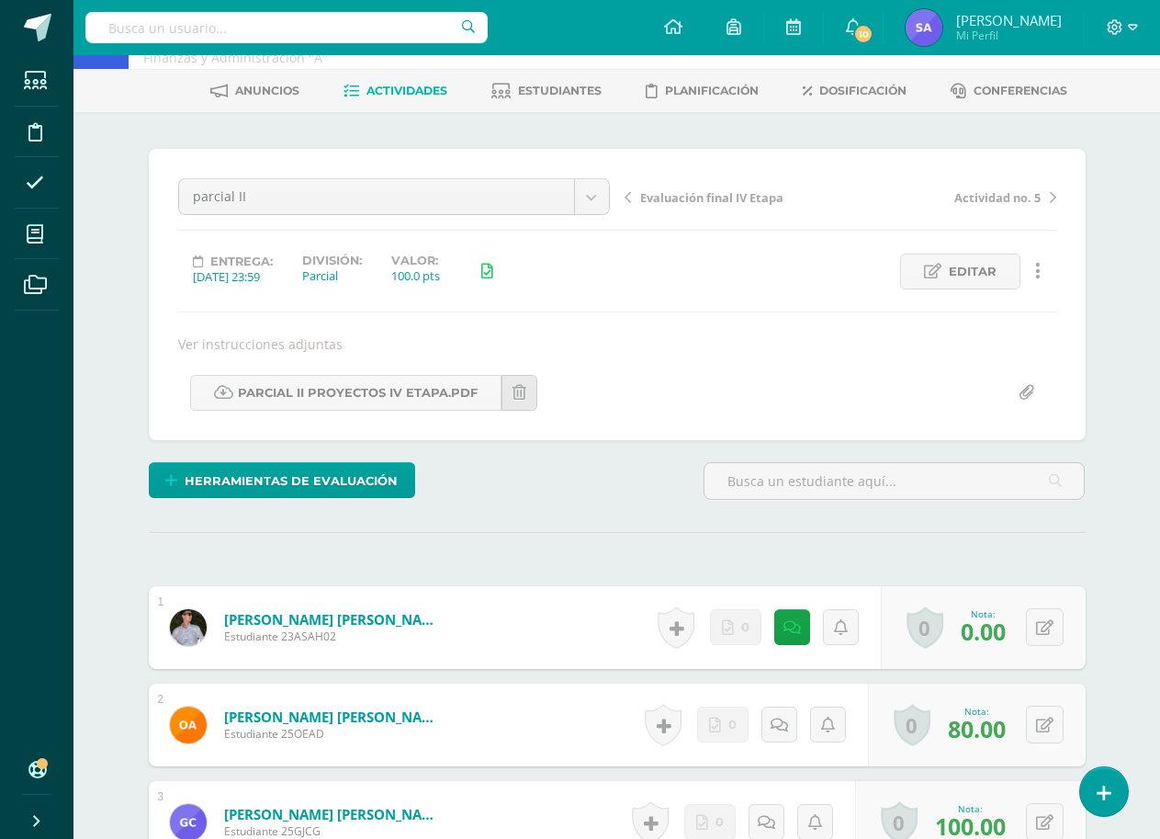
click at [680, 198] on span "Evaluación final IV Etapa" at bounding box center [711, 197] width 143 height 17
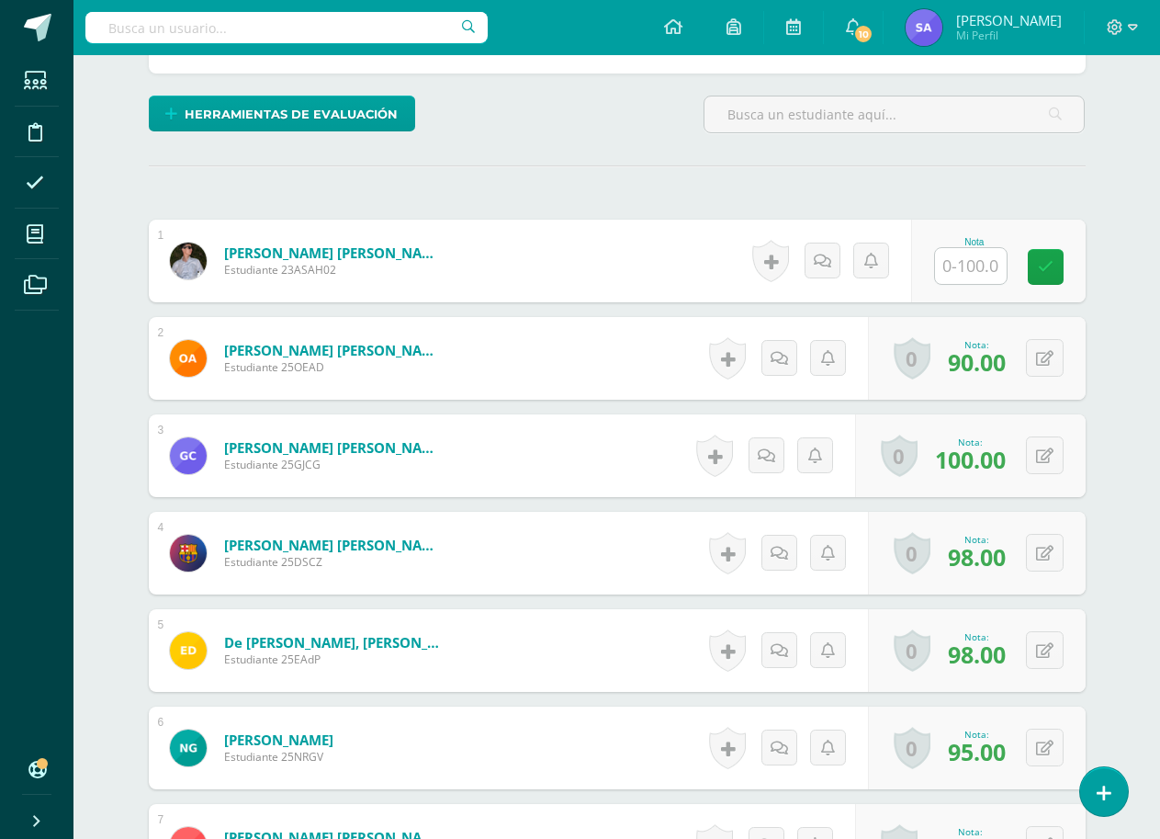
scroll to position [420, 0]
click at [1053, 347] on button at bounding box center [1045, 357] width 38 height 38
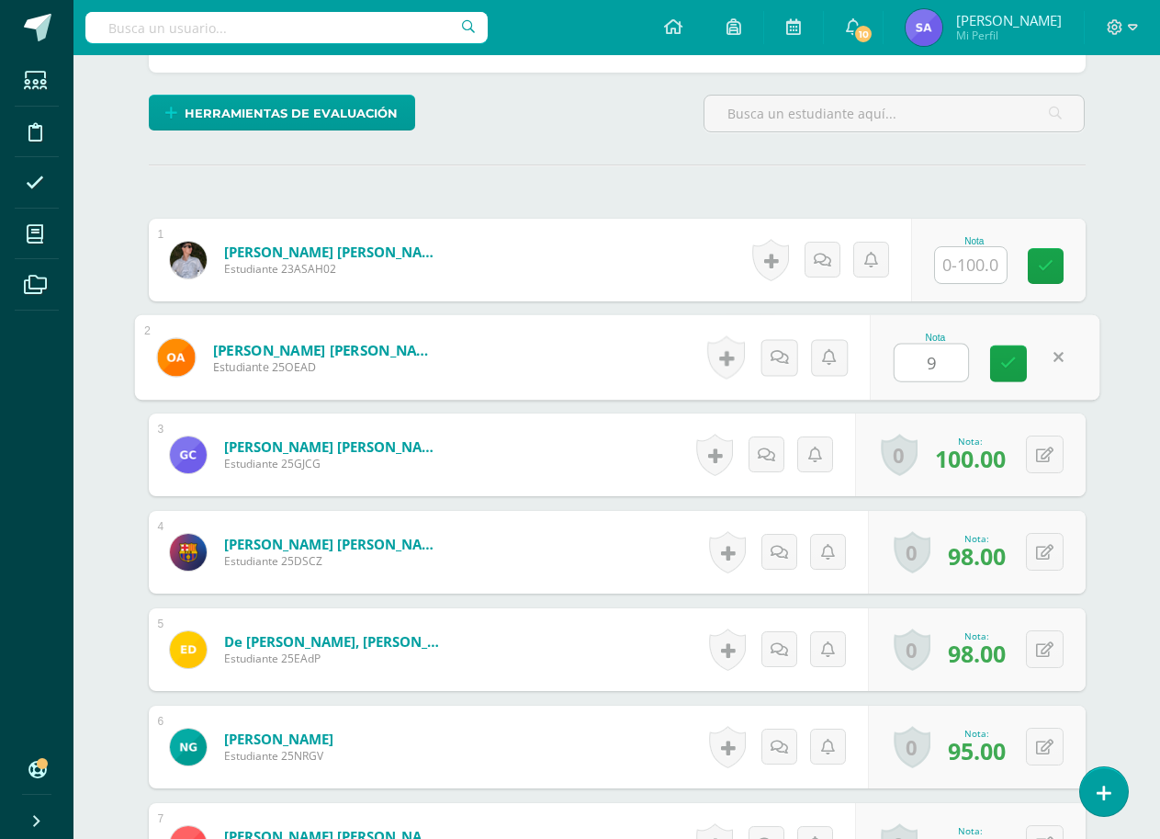
type input "92"
click at [1009, 370] on icon at bounding box center [1008, 364] width 17 height 16
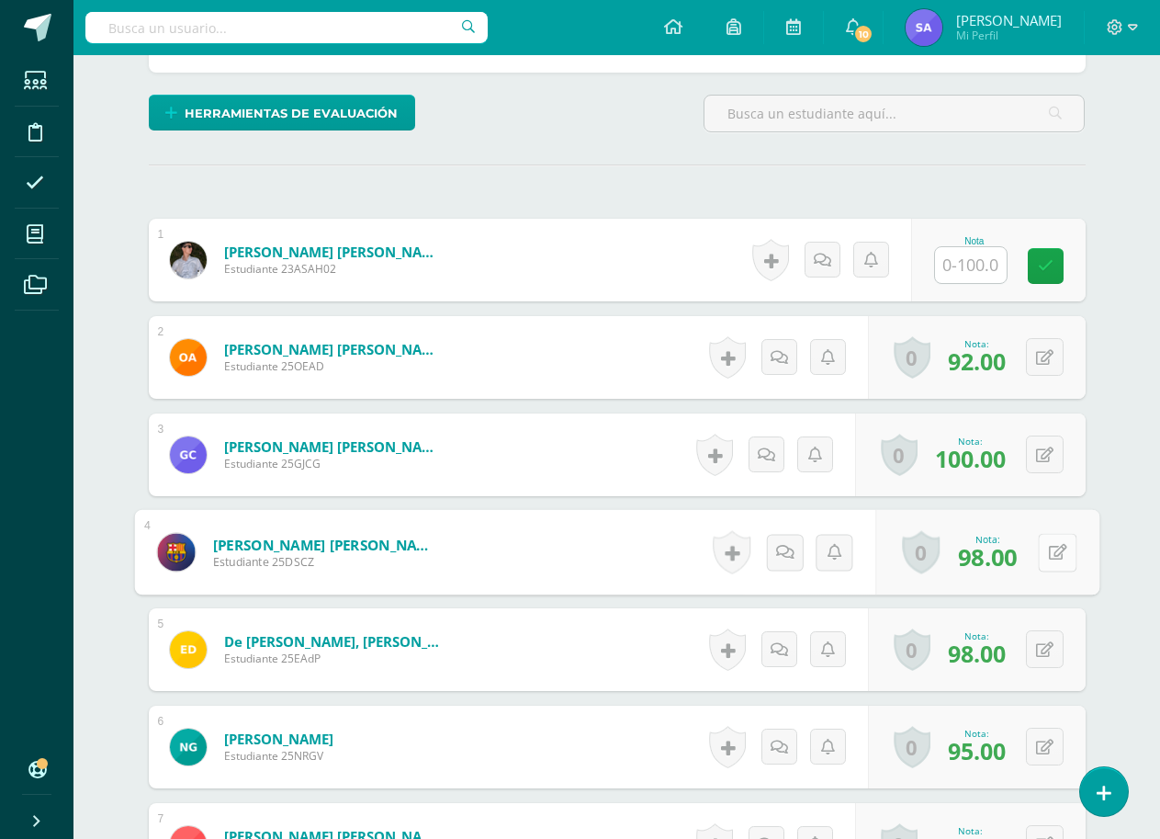
click at [1040, 558] on button at bounding box center [1057, 552] width 39 height 39
type input "100"
click at [1000, 551] on icon at bounding box center [1008, 558] width 17 height 16
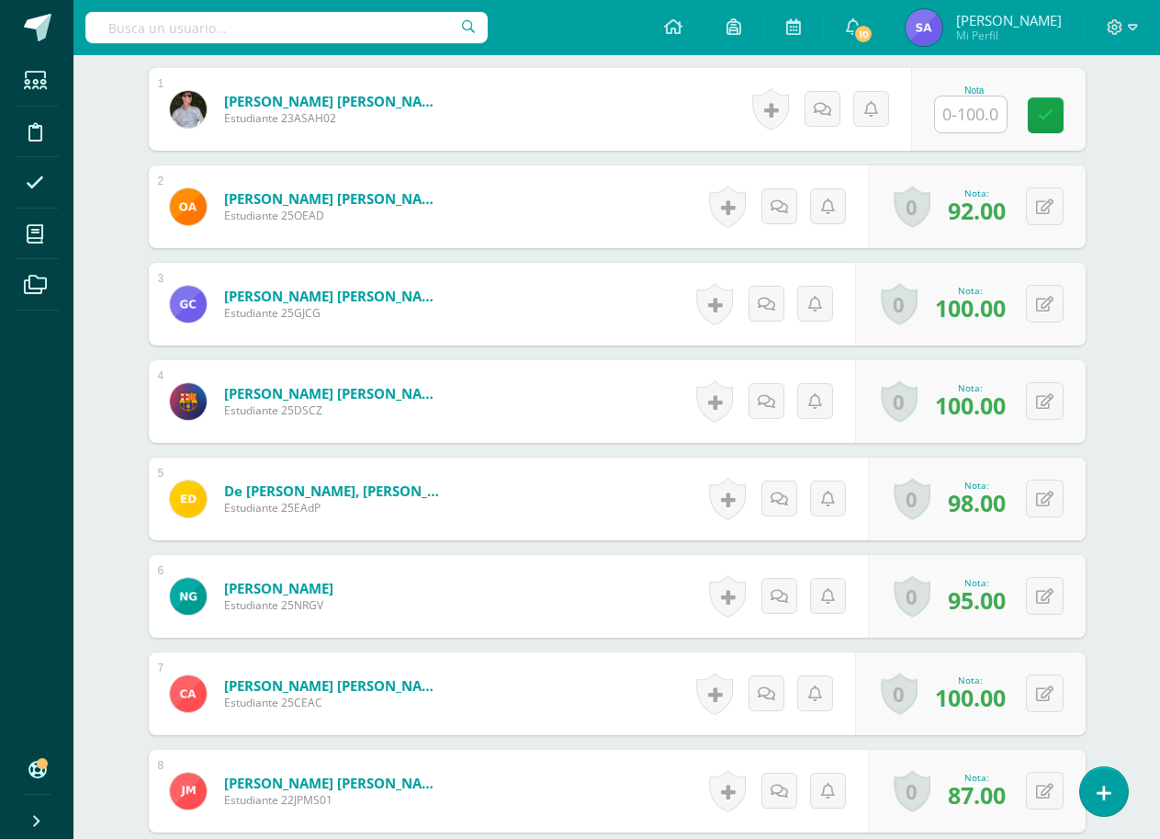
scroll to position [604, 0]
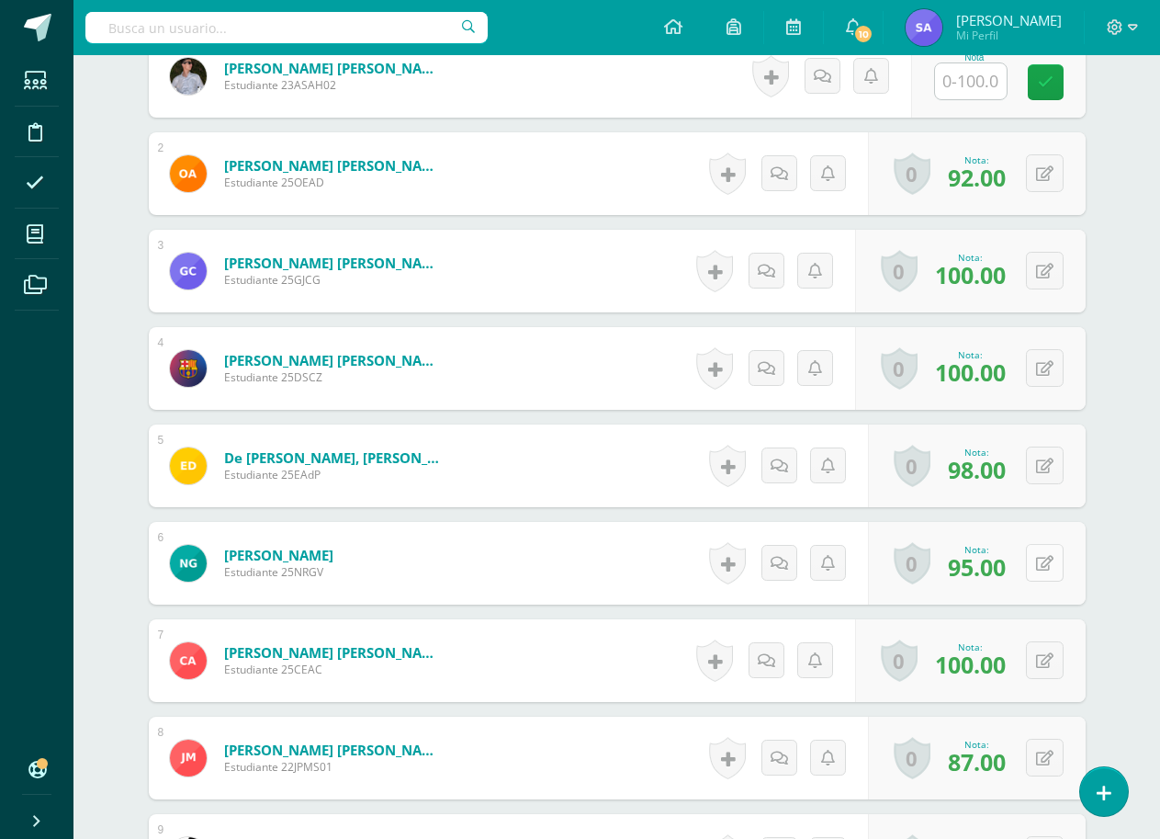
click at [1053, 570] on button at bounding box center [1045, 563] width 38 height 38
type input "98"
click at [1004, 562] on icon at bounding box center [1008, 569] width 17 height 16
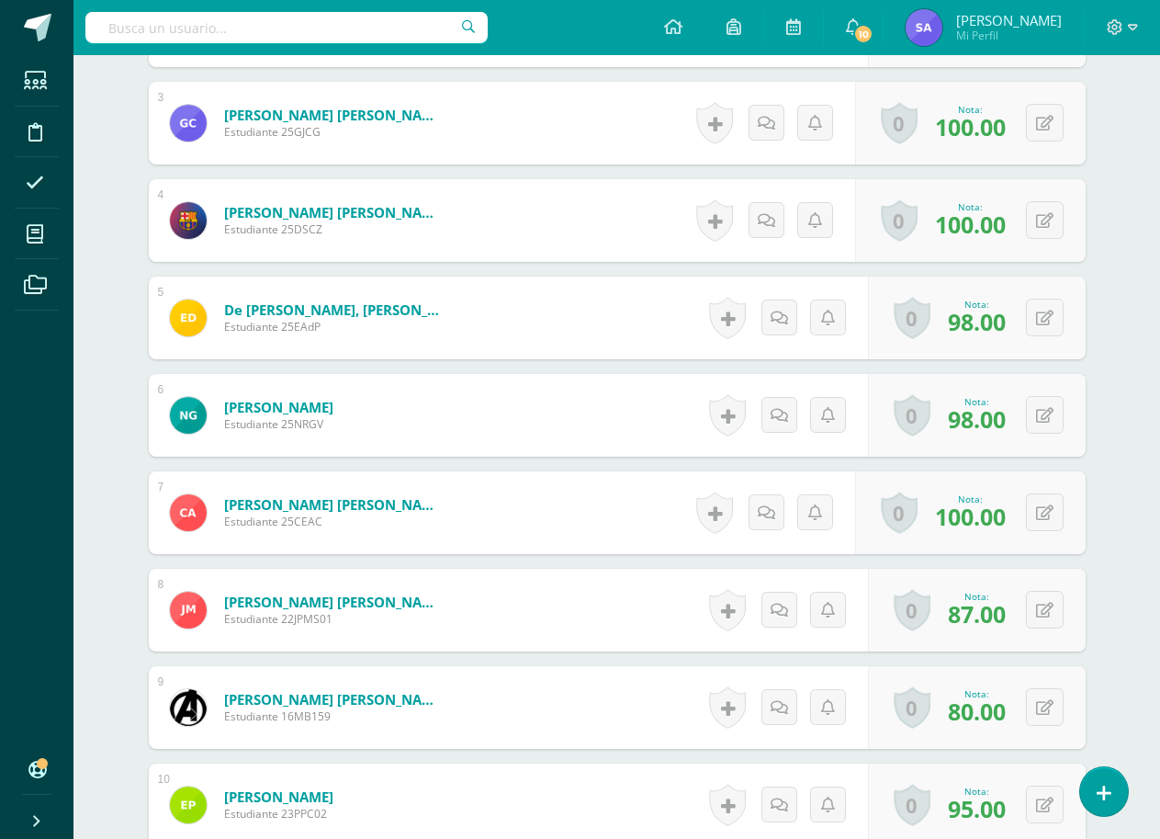
scroll to position [787, 0]
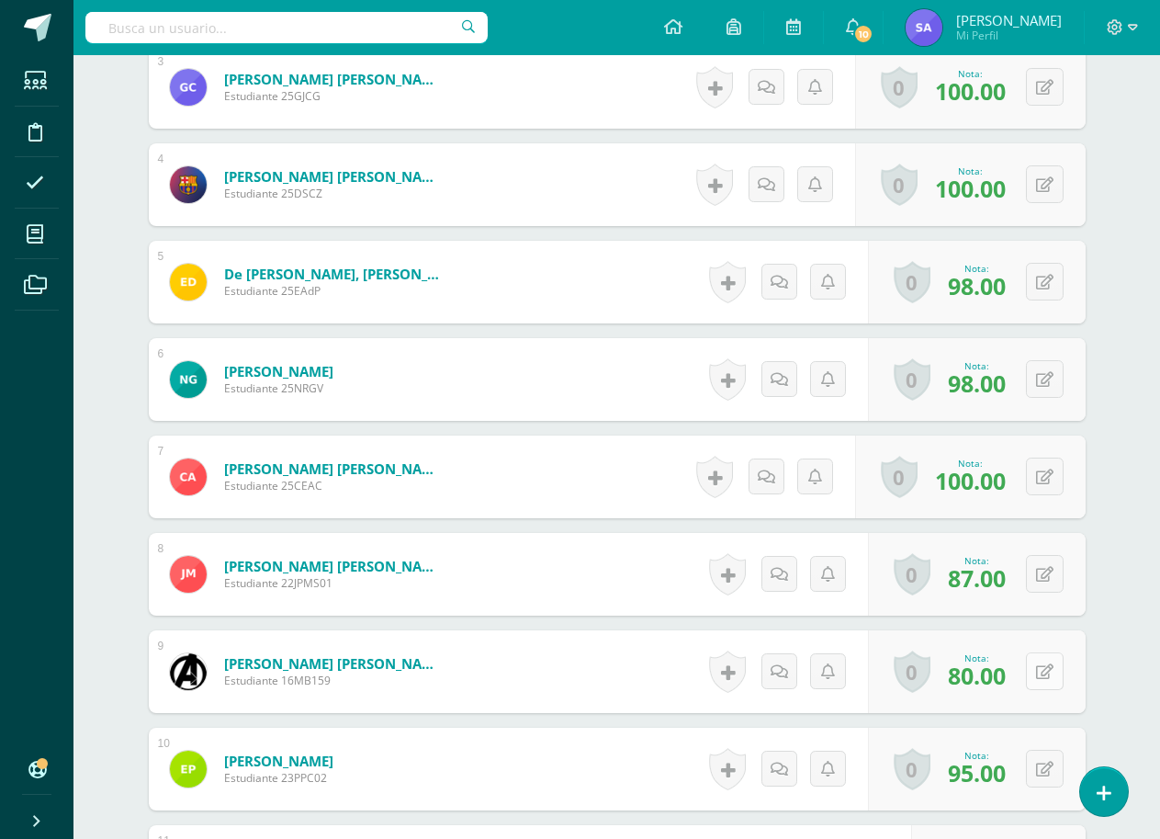
click at [1045, 670] on icon at bounding box center [1044, 672] width 17 height 16
type input "82"
click at [1011, 678] on icon at bounding box center [1008, 678] width 17 height 16
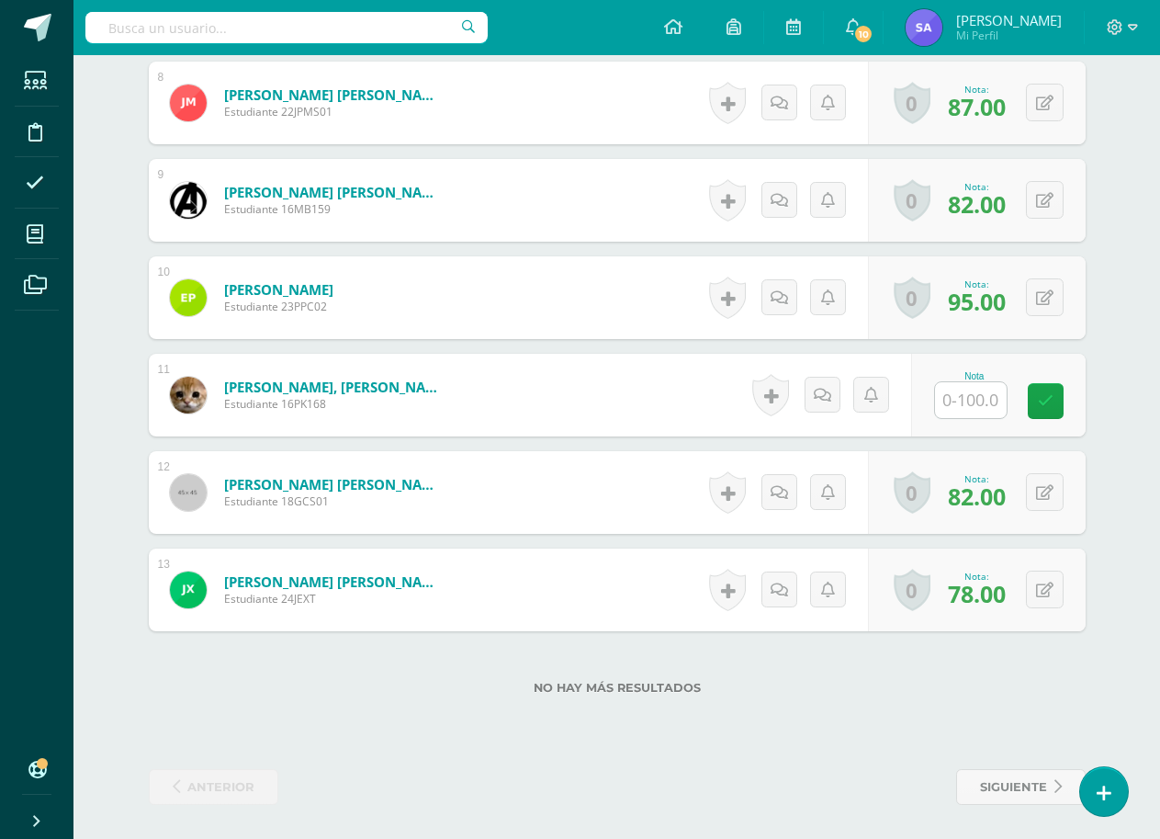
scroll to position [1261, 0]
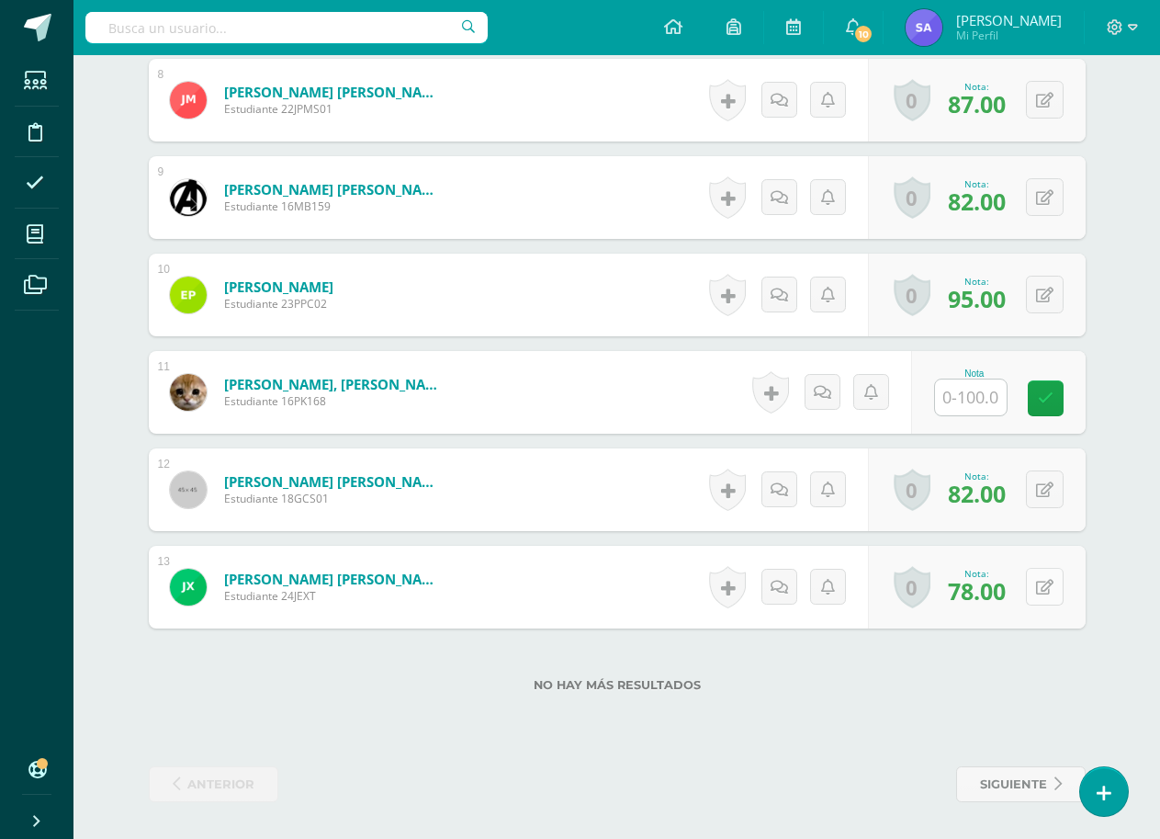
click at [1043, 589] on button at bounding box center [1045, 587] width 38 height 38
type input "80"
click at [1016, 601] on link at bounding box center [1008, 593] width 37 height 37
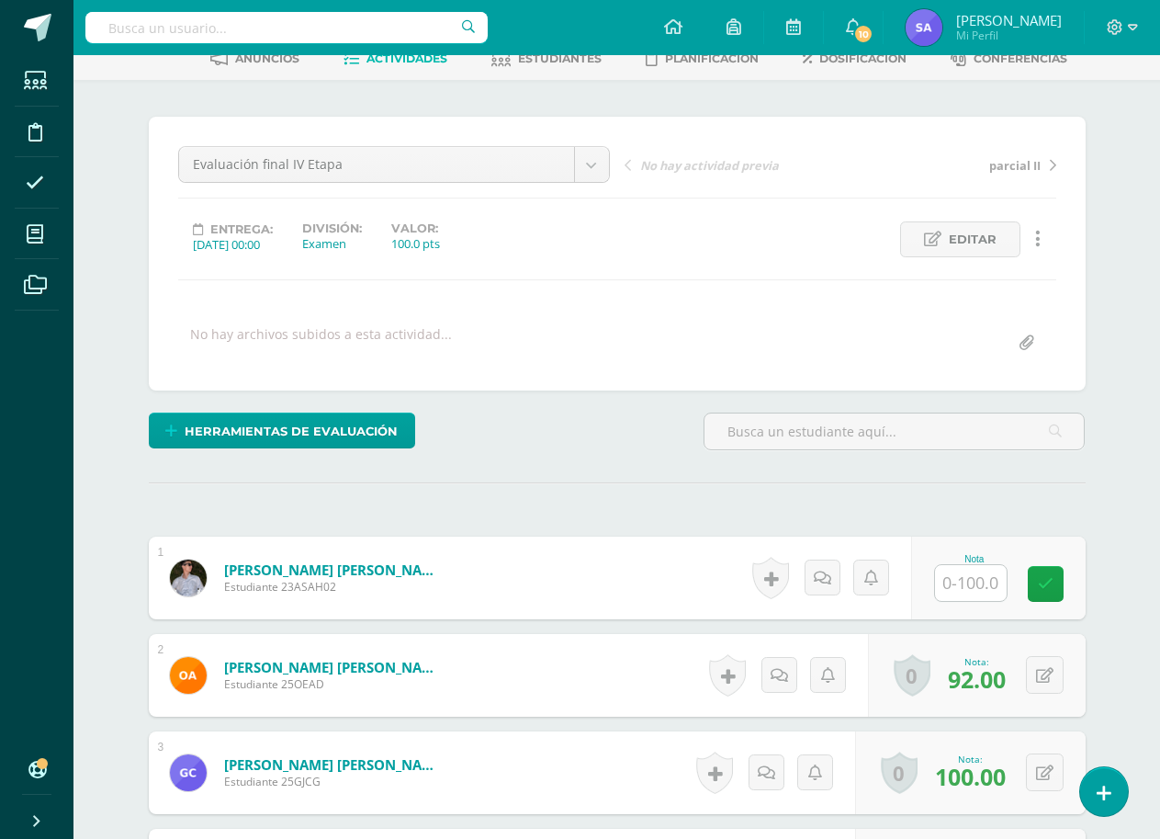
scroll to position [0, 0]
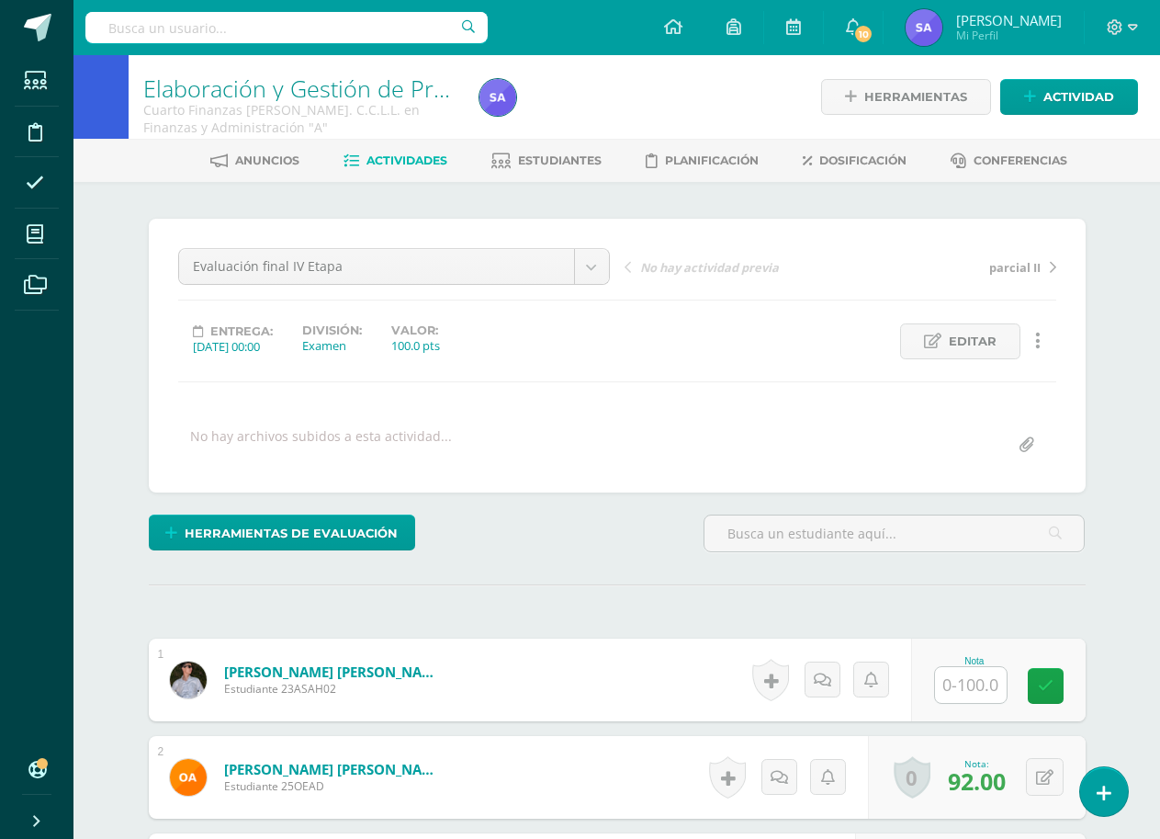
click at [383, 37] on input "text" at bounding box center [286, 27] width 402 height 31
type input "proyecto"
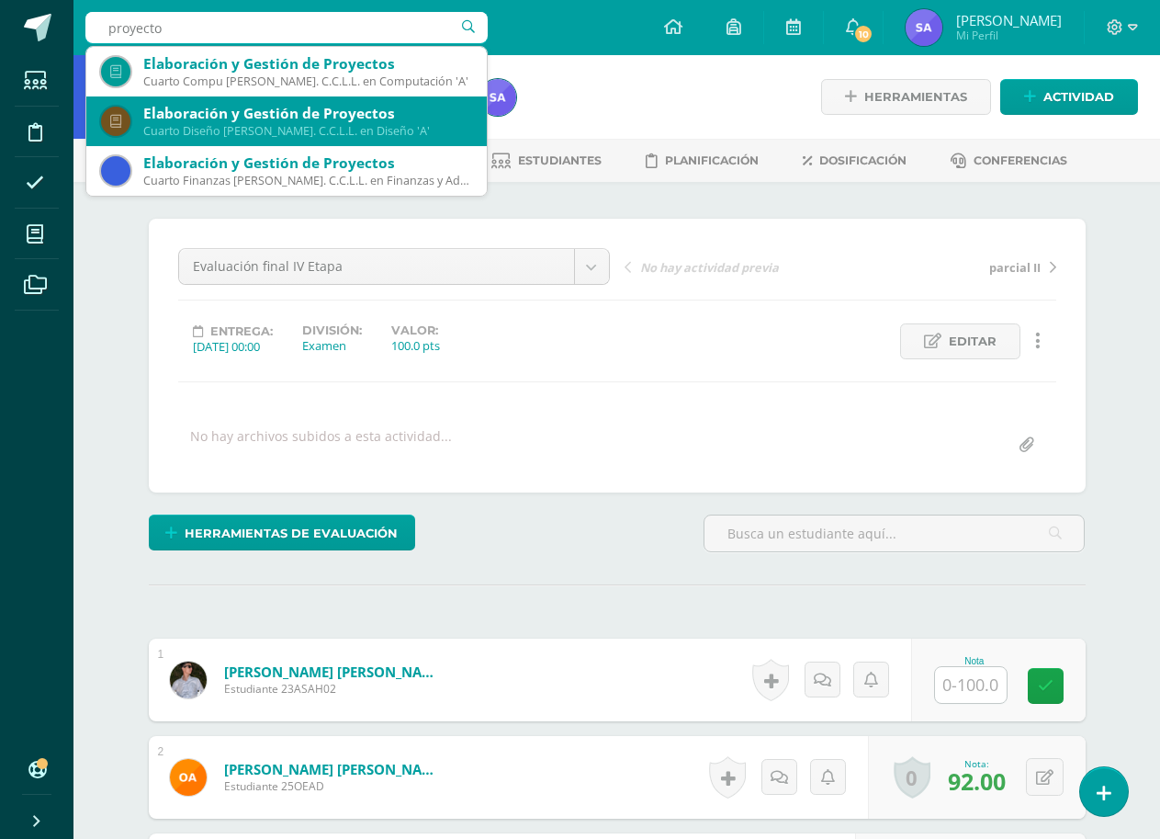
click at [323, 125] on div "Cuarto Diseño [PERSON_NAME]. C.C.L.L. en Diseño 'A'" at bounding box center [307, 131] width 329 height 16
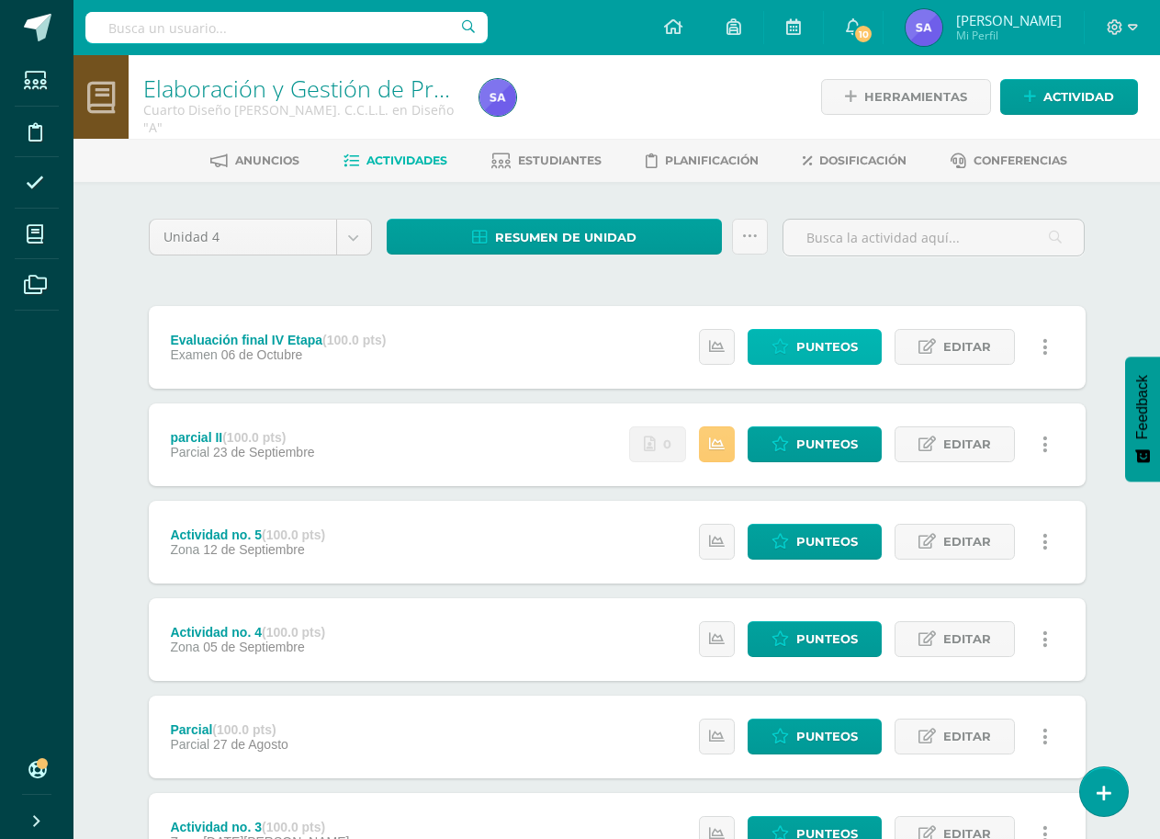
click at [794, 353] on link "Punteos" at bounding box center [815, 347] width 134 height 36
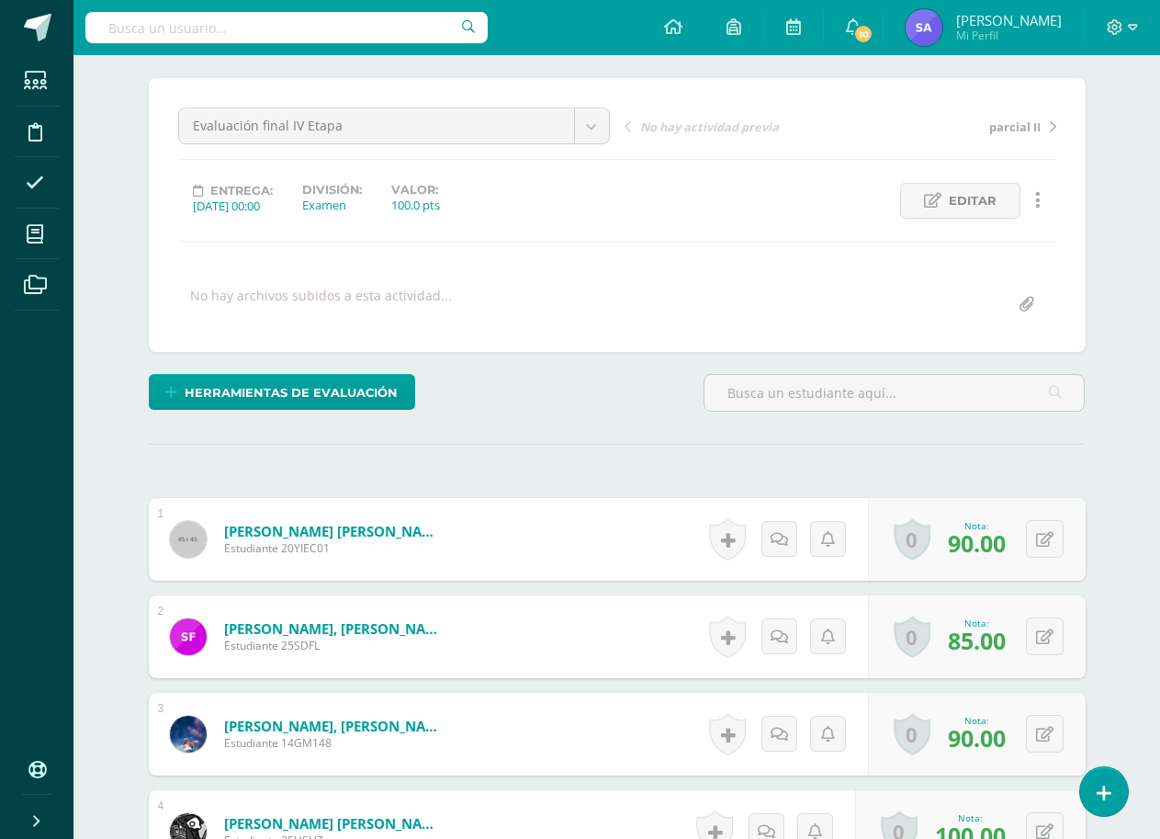
scroll to position [267, 0]
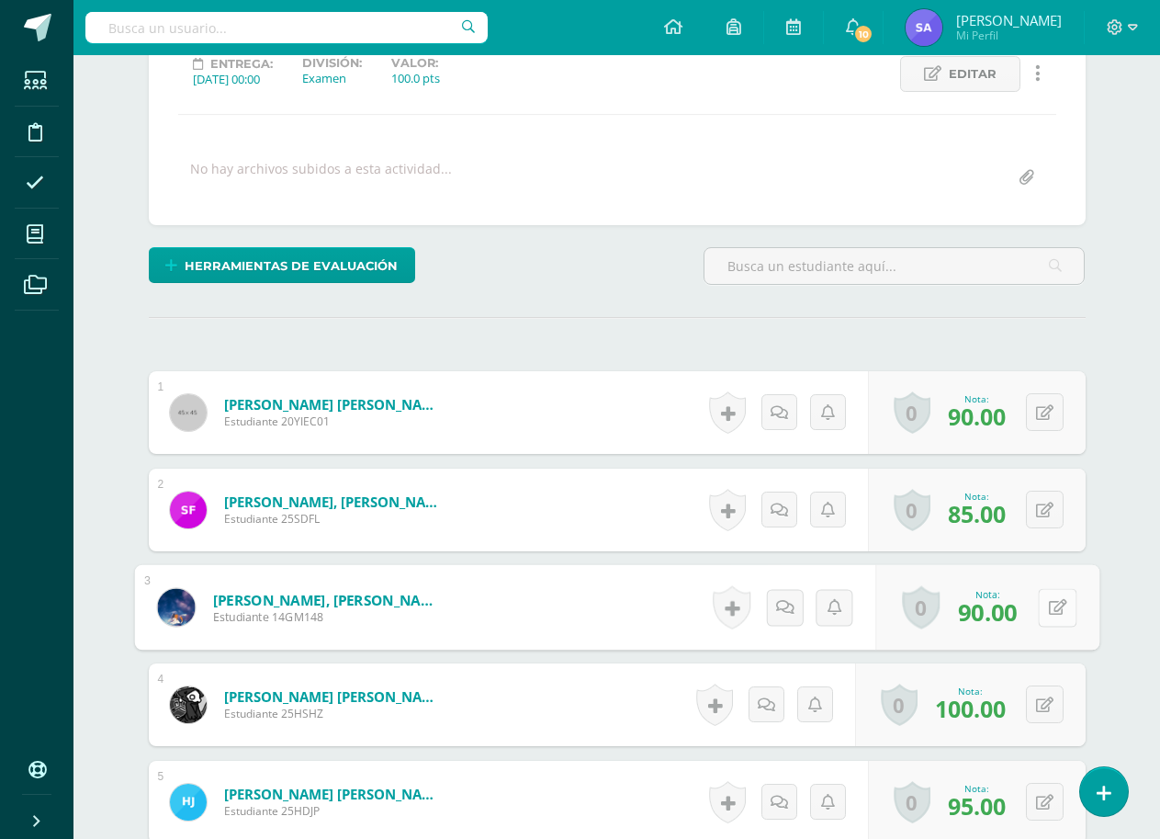
click at [1049, 607] on icon at bounding box center [1057, 607] width 18 height 16
type input "92"
click at [1009, 615] on icon at bounding box center [1008, 613] width 17 height 16
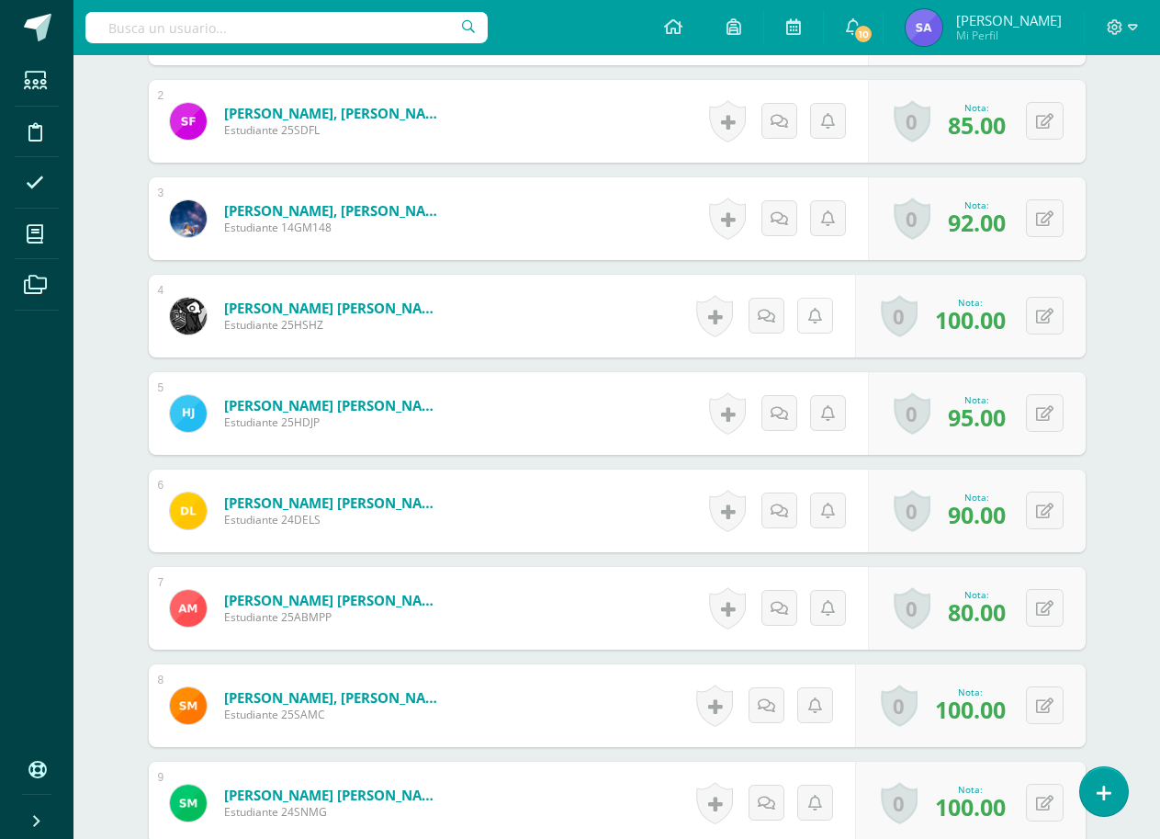
scroll to position [727, 0]
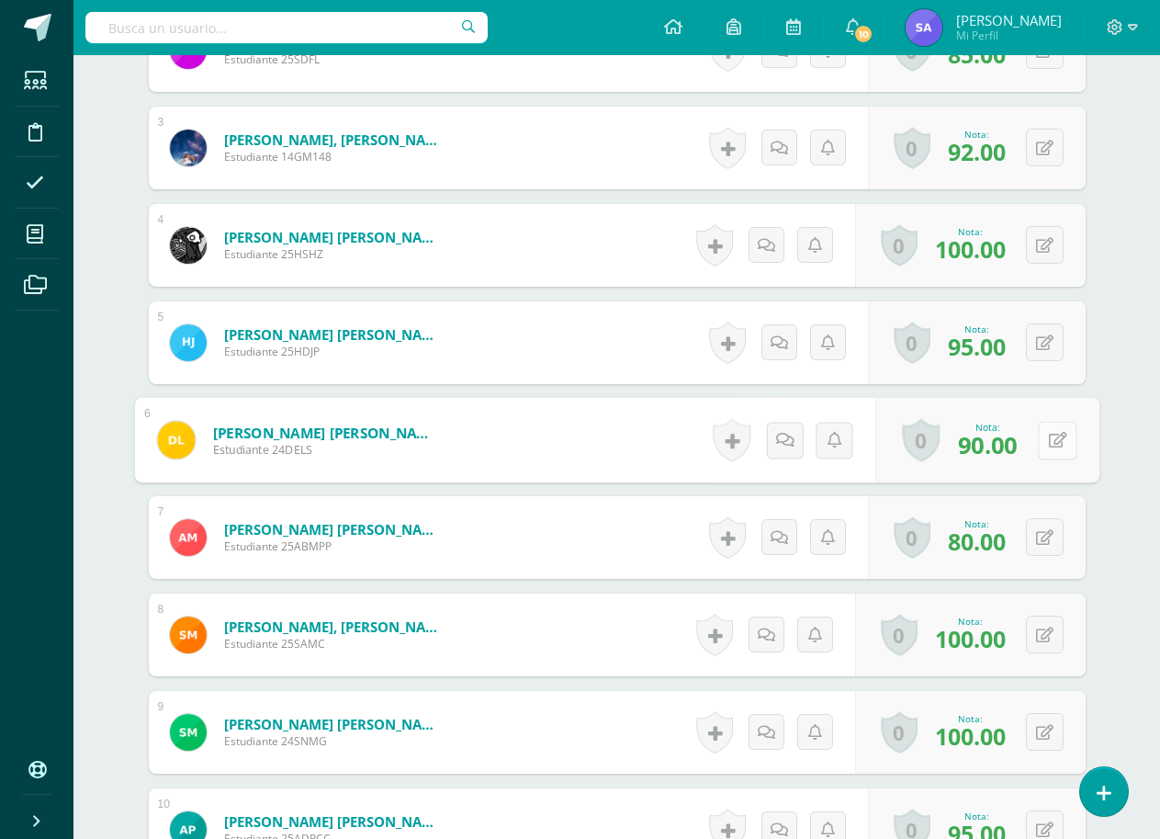
click at [1048, 444] on icon at bounding box center [1057, 440] width 18 height 16
type input "92"
click at [1003, 444] on icon at bounding box center [1008, 446] width 17 height 16
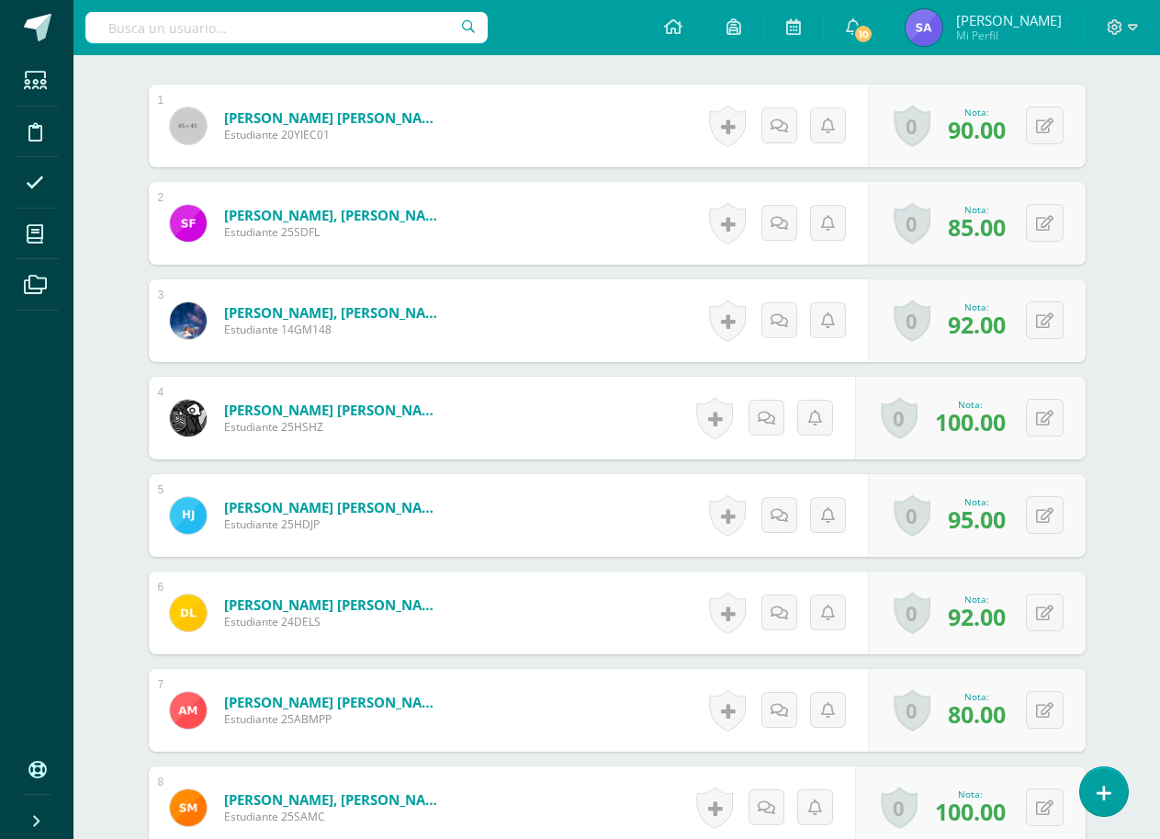
scroll to position [543, 0]
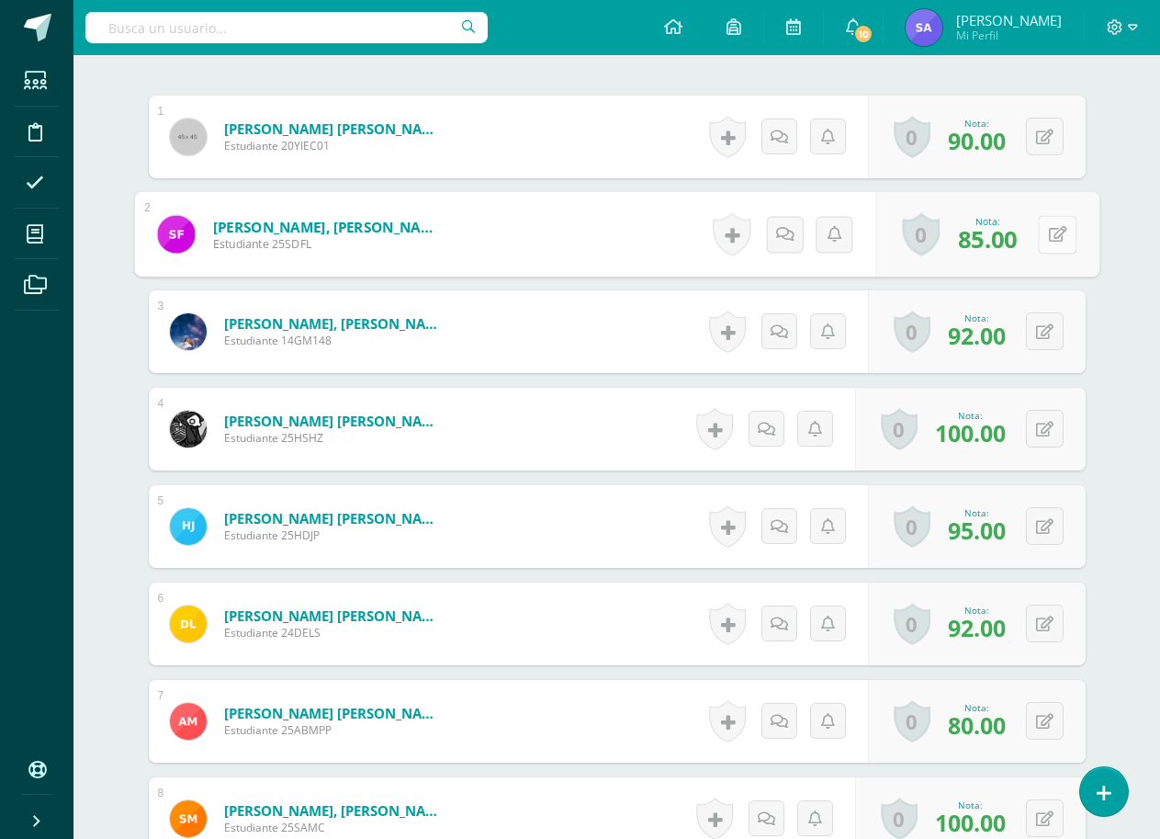
click at [1056, 241] on button at bounding box center [1057, 234] width 39 height 39
type input "87"
click at [1003, 240] on icon at bounding box center [1008, 240] width 17 height 16
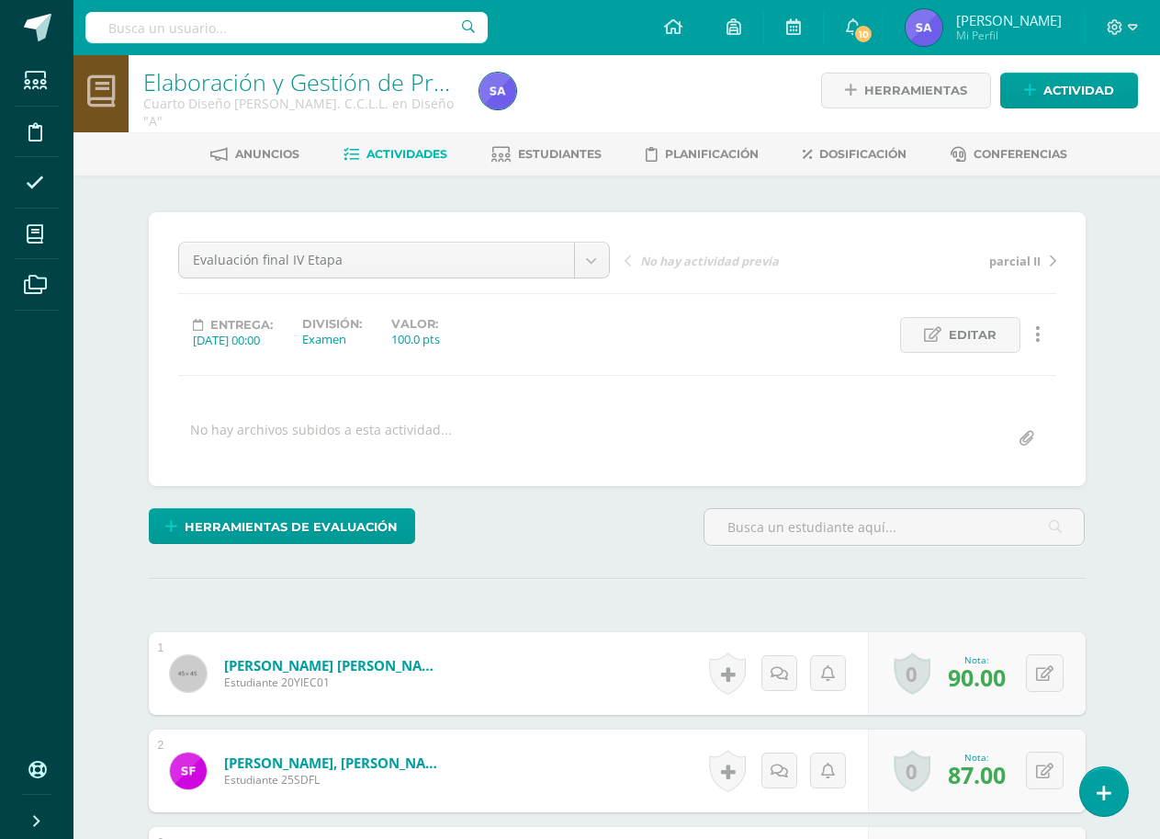
scroll to position [0, 0]
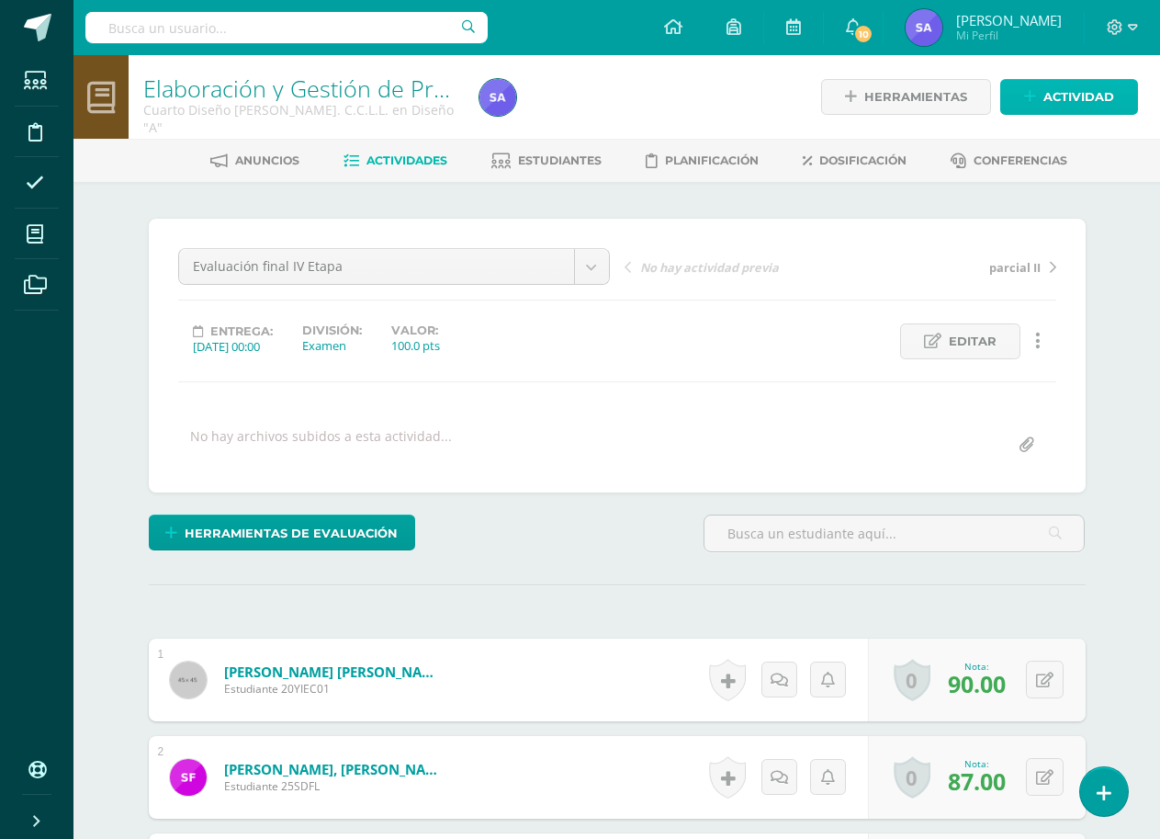
click at [1078, 95] on span "Actividad" at bounding box center [1079, 97] width 71 height 34
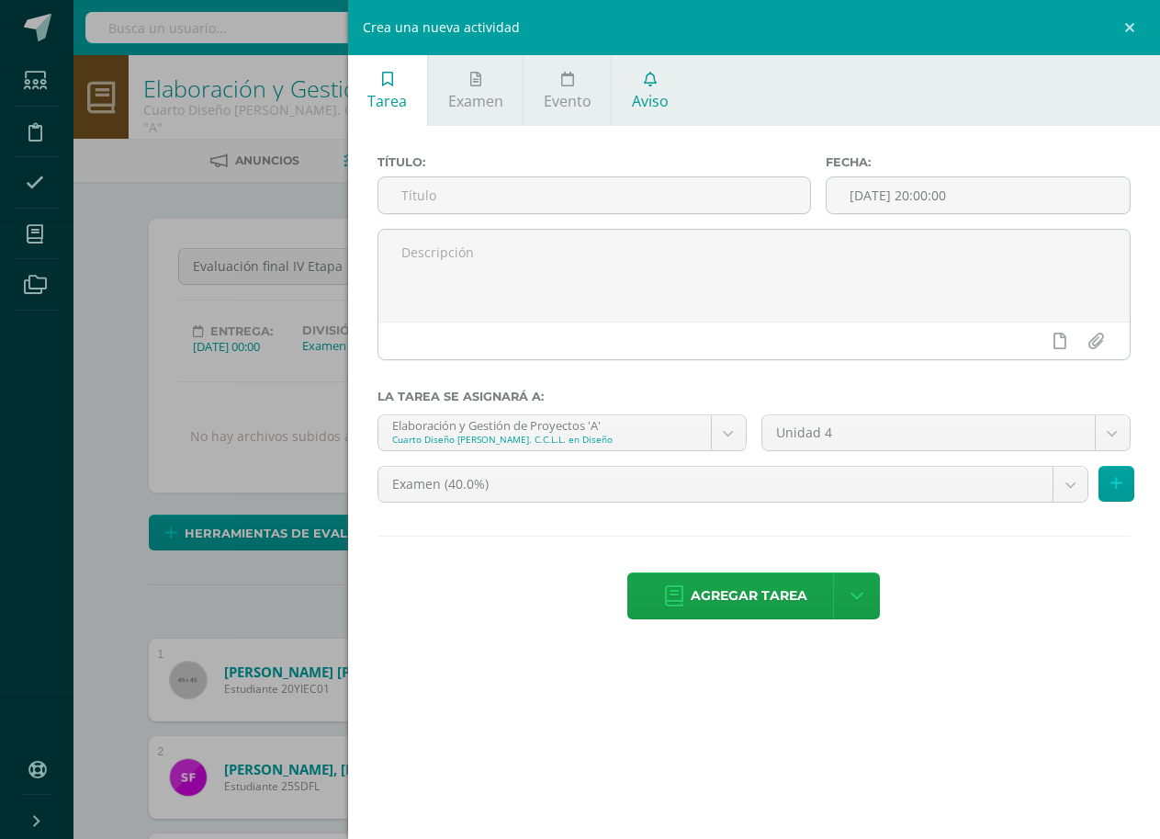
click at [649, 99] on span "Aviso" at bounding box center [650, 101] width 37 height 20
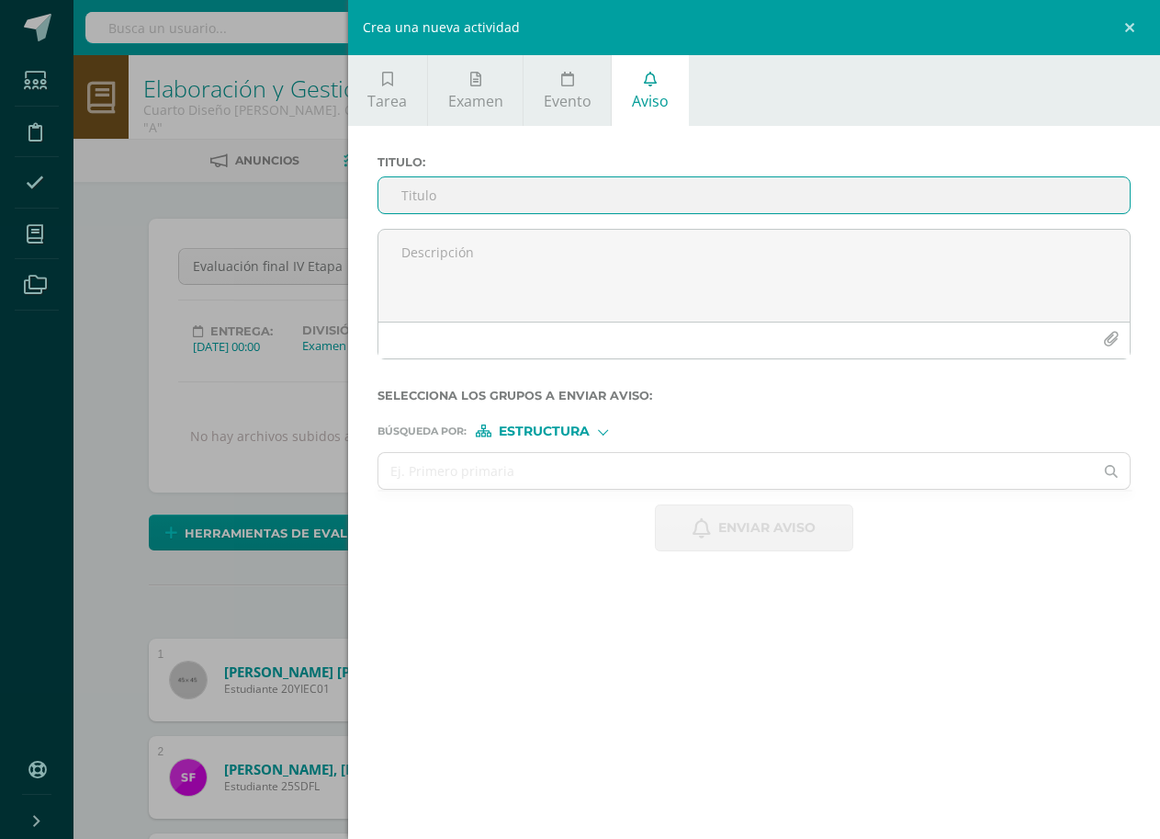
click at [621, 208] on input "Titulo :" at bounding box center [753, 195] width 751 height 36
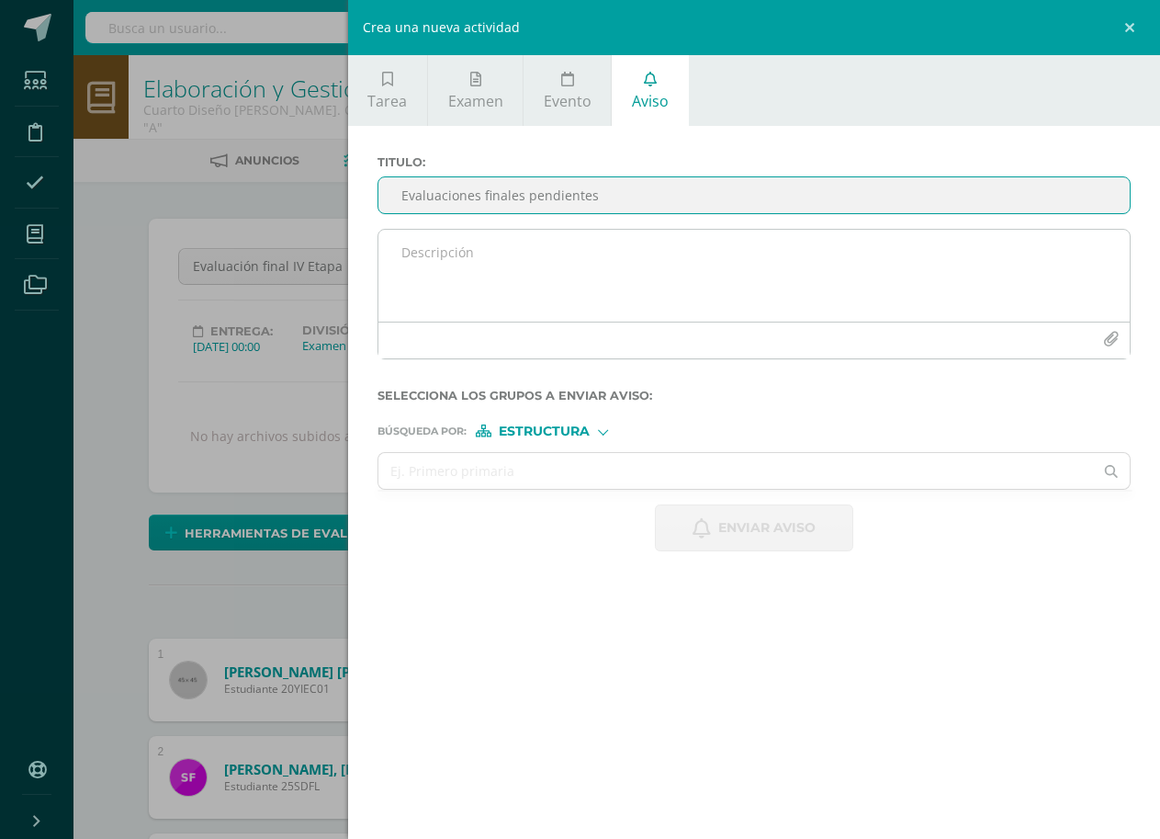
type input "Evaluaciones finales pendientes"
click at [605, 244] on textarea at bounding box center [753, 276] width 751 height 92
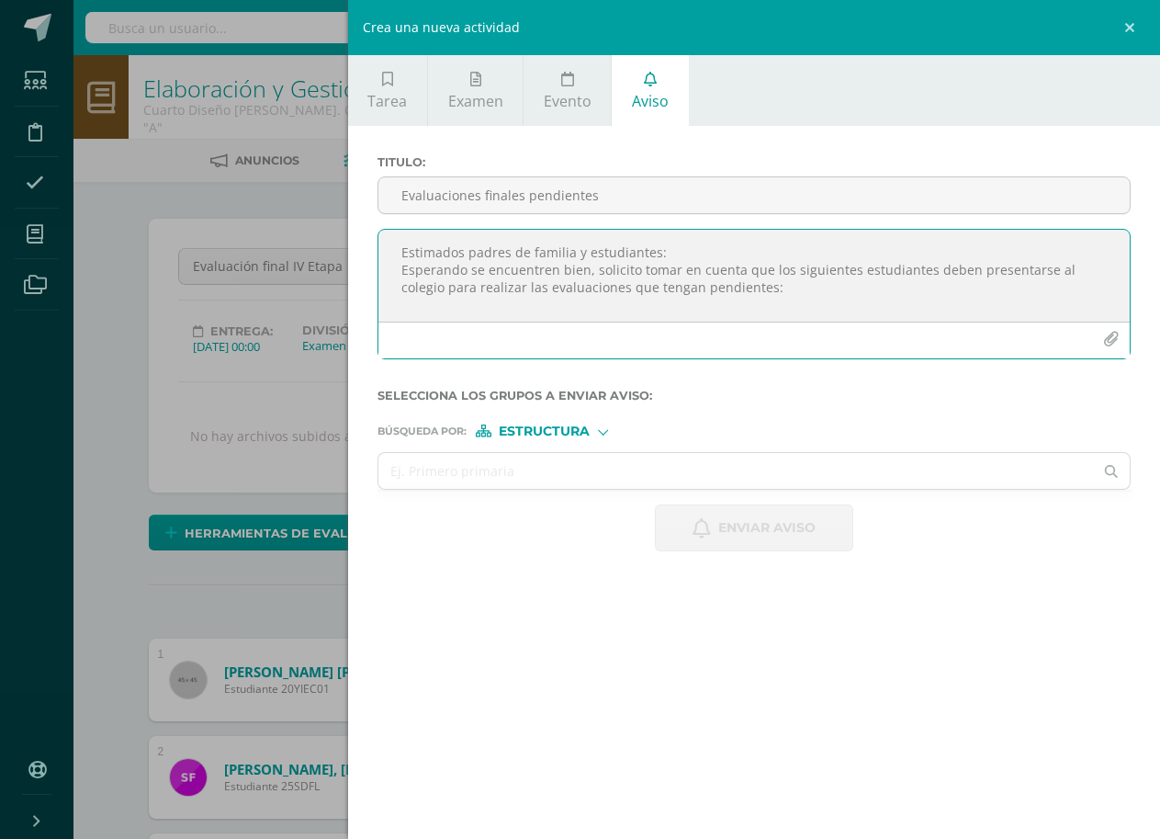
paste textarea "* [PERSON_NAME]- 4to bio B: psicología y metodología * [PERSON_NAME]- 4to. Bio …"
click at [1061, 270] on textarea "Estimados padres de familia y estudiantes: Esperando se encuentren bien, solici…" at bounding box center [753, 276] width 751 height 92
drag, startPoint x: 553, startPoint y: 284, endPoint x: 424, endPoint y: 289, distance: 129.6
click at [424, 289] on textarea "Estimados padres de familia y estudiantes: Esperando se encuentren bien, solici…" at bounding box center [753, 276] width 751 height 92
click at [668, 288] on textarea "Estimados padres de familia y estudiantes: Esperando se encuentren bien, solici…" at bounding box center [753, 276] width 751 height 92
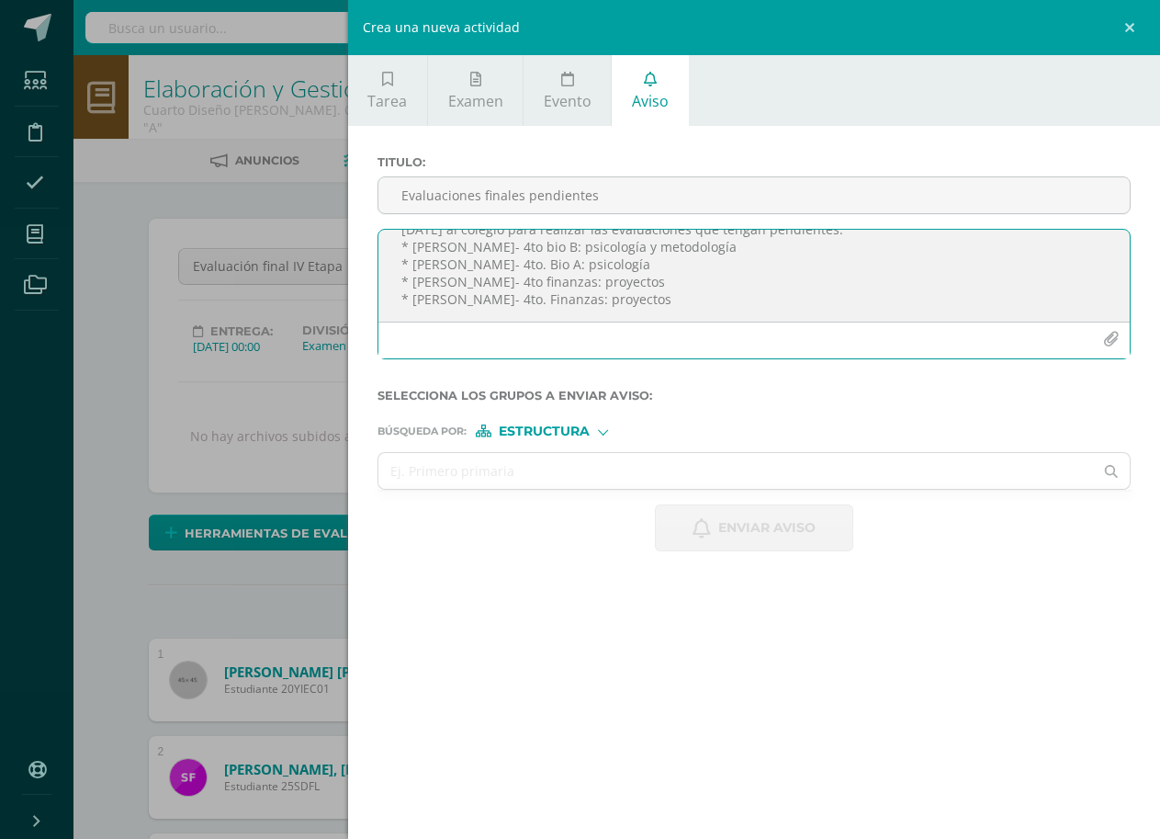
scroll to position [92, 0]
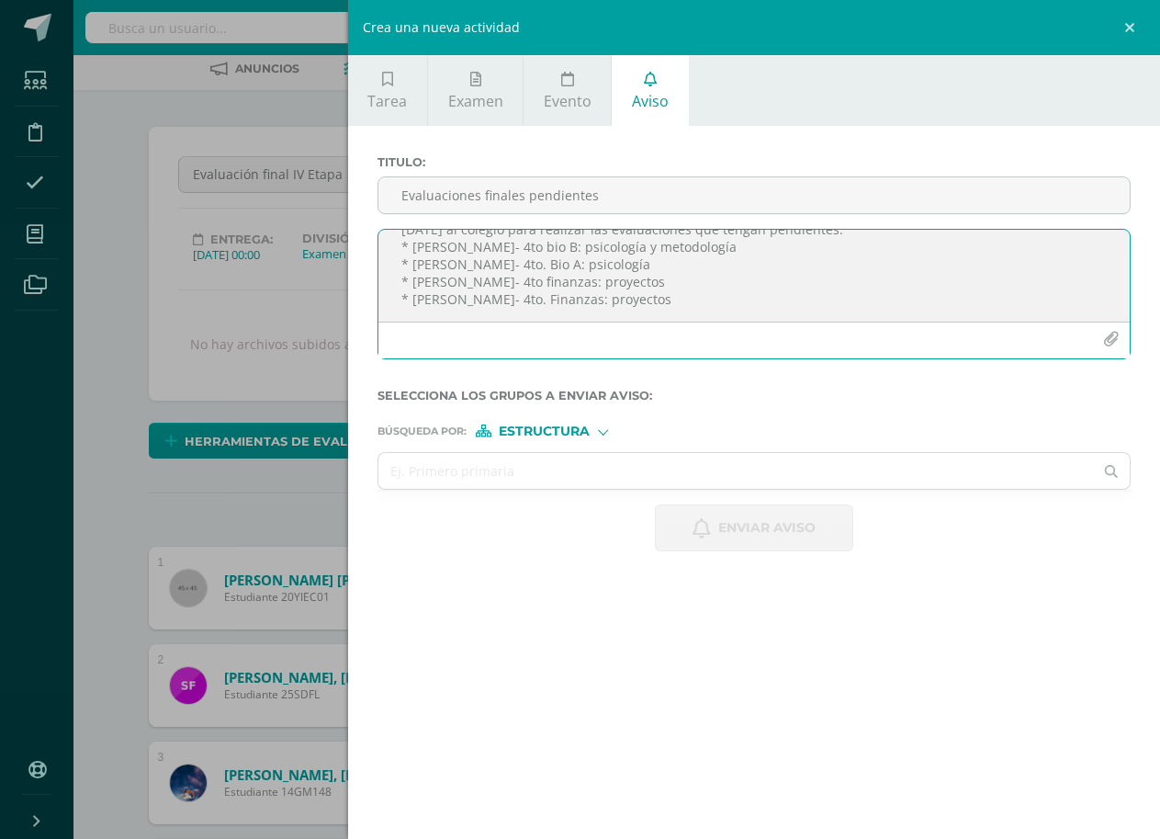
type textarea "Estimados padres de familia y estudiantes: Esperando se encuentren bien, solici…"
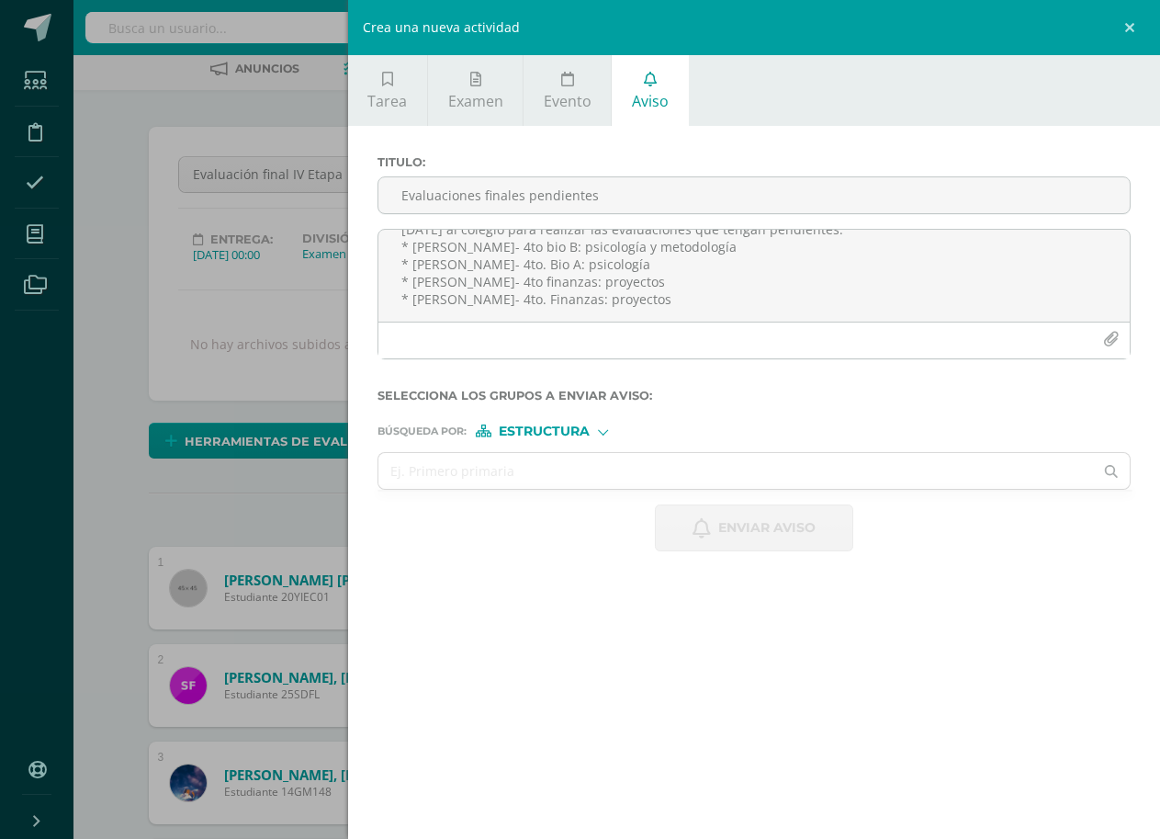
click at [592, 427] on div "Estructura" at bounding box center [545, 430] width 138 height 13
click at [556, 474] on span "Persona" at bounding box center [552, 479] width 66 height 10
click at [542, 473] on input "text" at bounding box center [736, 471] width 716 height 36
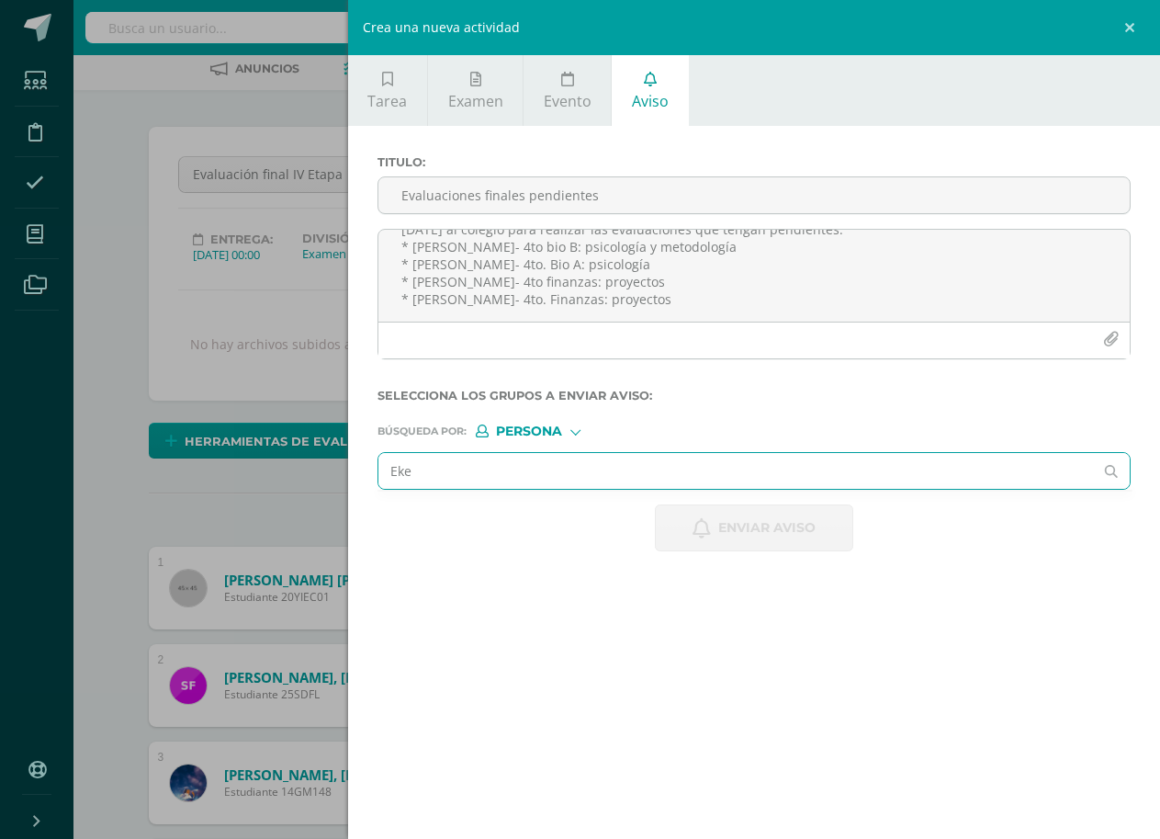
type input "Eker"
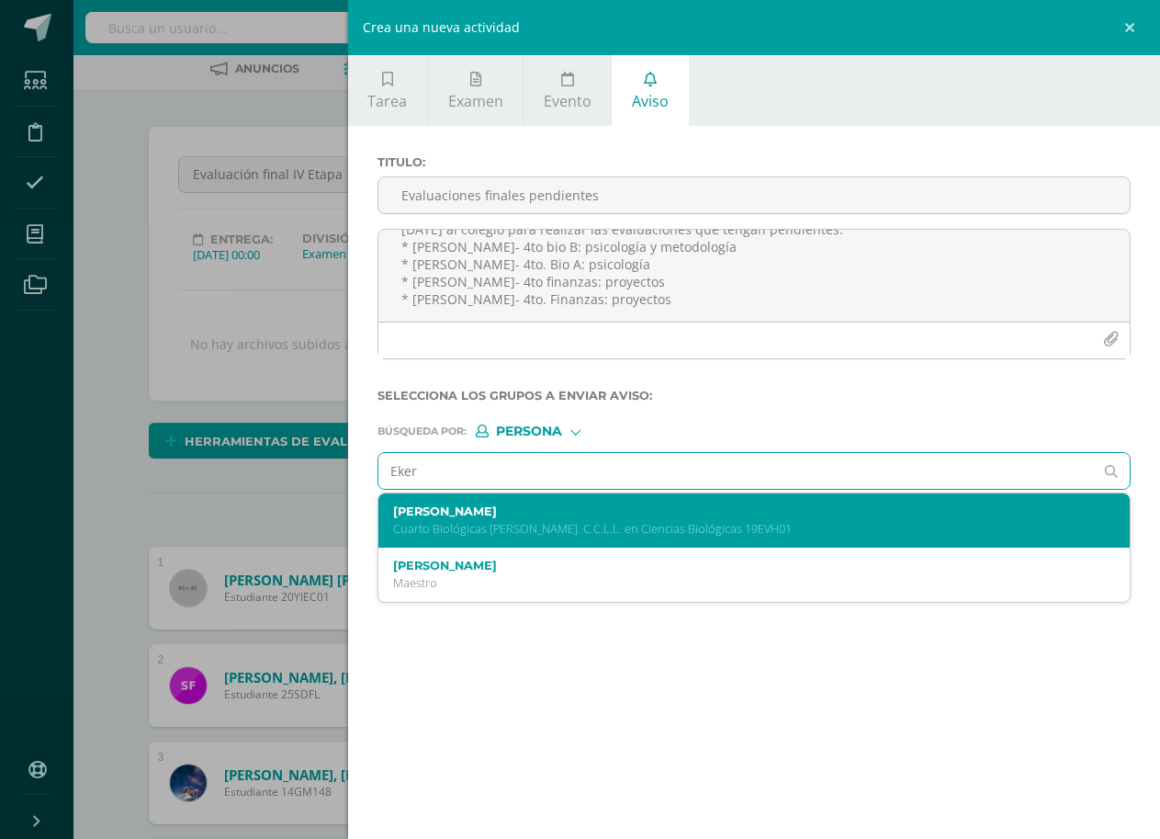
click at [541, 515] on label "[PERSON_NAME]" at bounding box center [738, 511] width 690 height 14
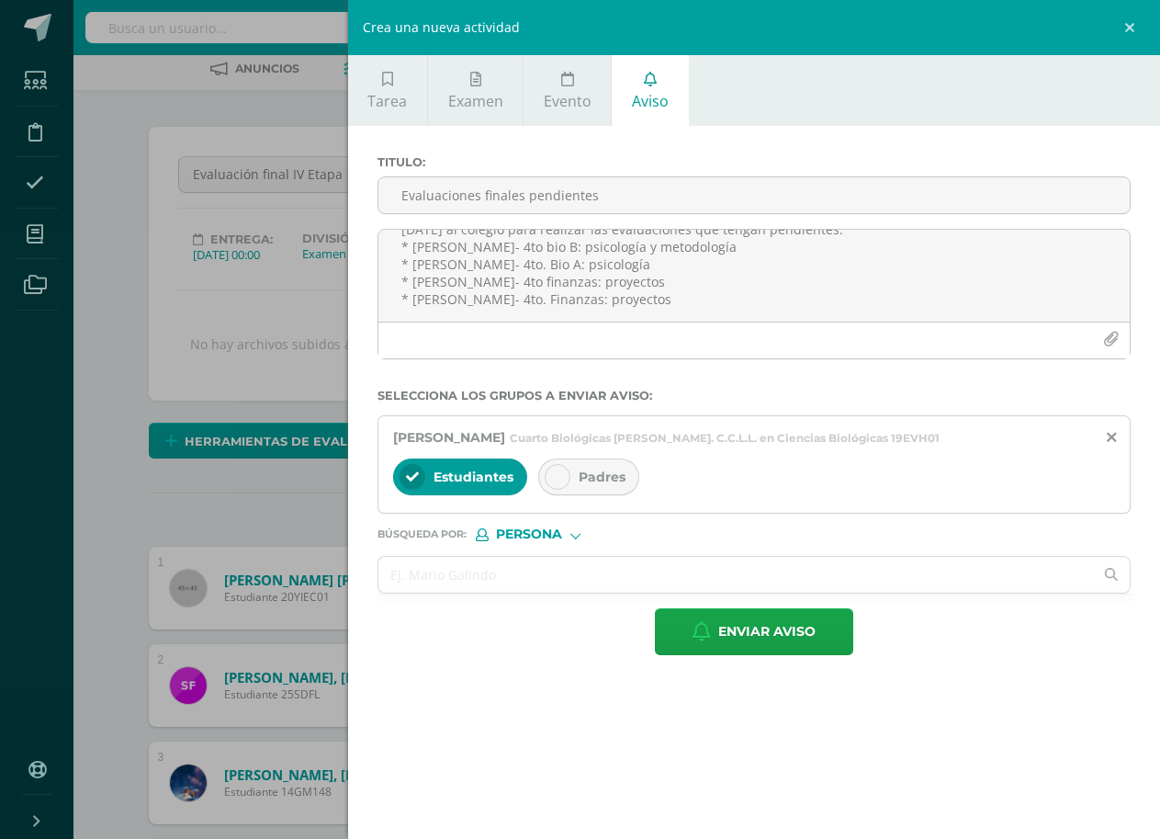
click at [548, 474] on div at bounding box center [558, 477] width 26 height 26
click at [533, 570] on input "text" at bounding box center [736, 575] width 716 height 36
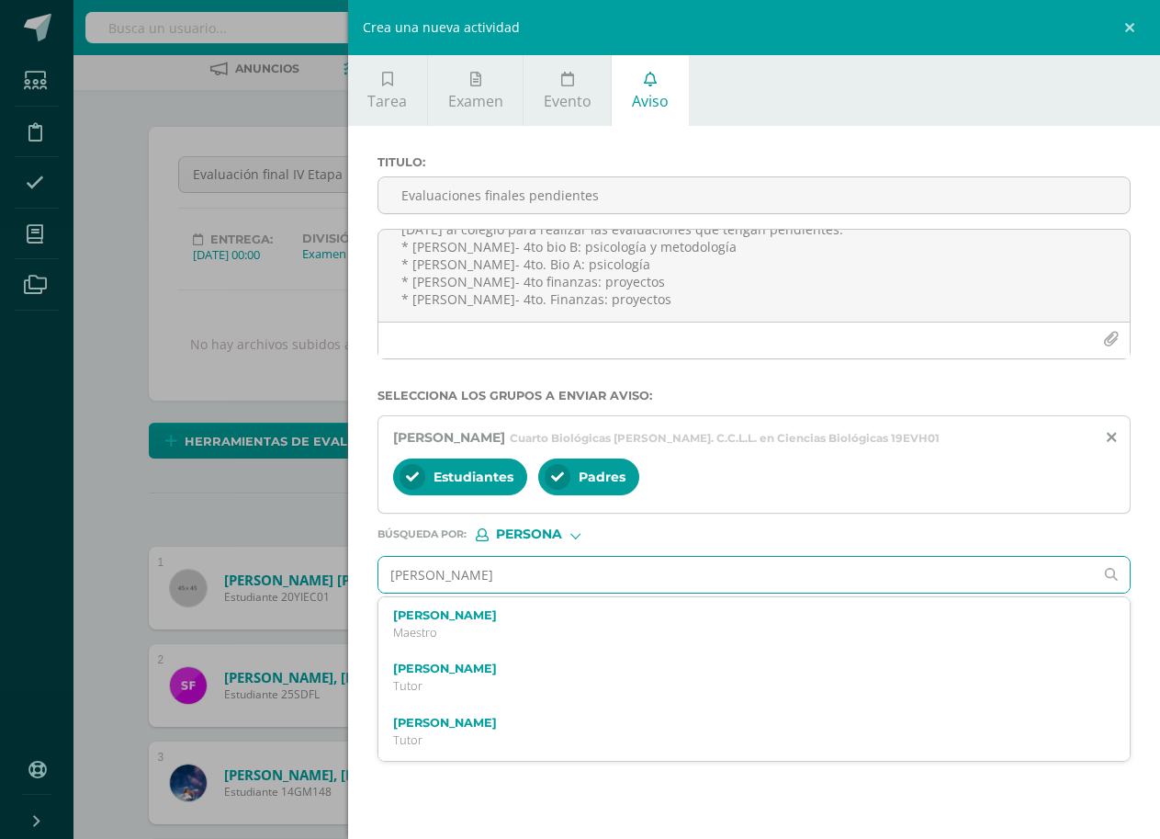
type input "[PERSON_NAME]"
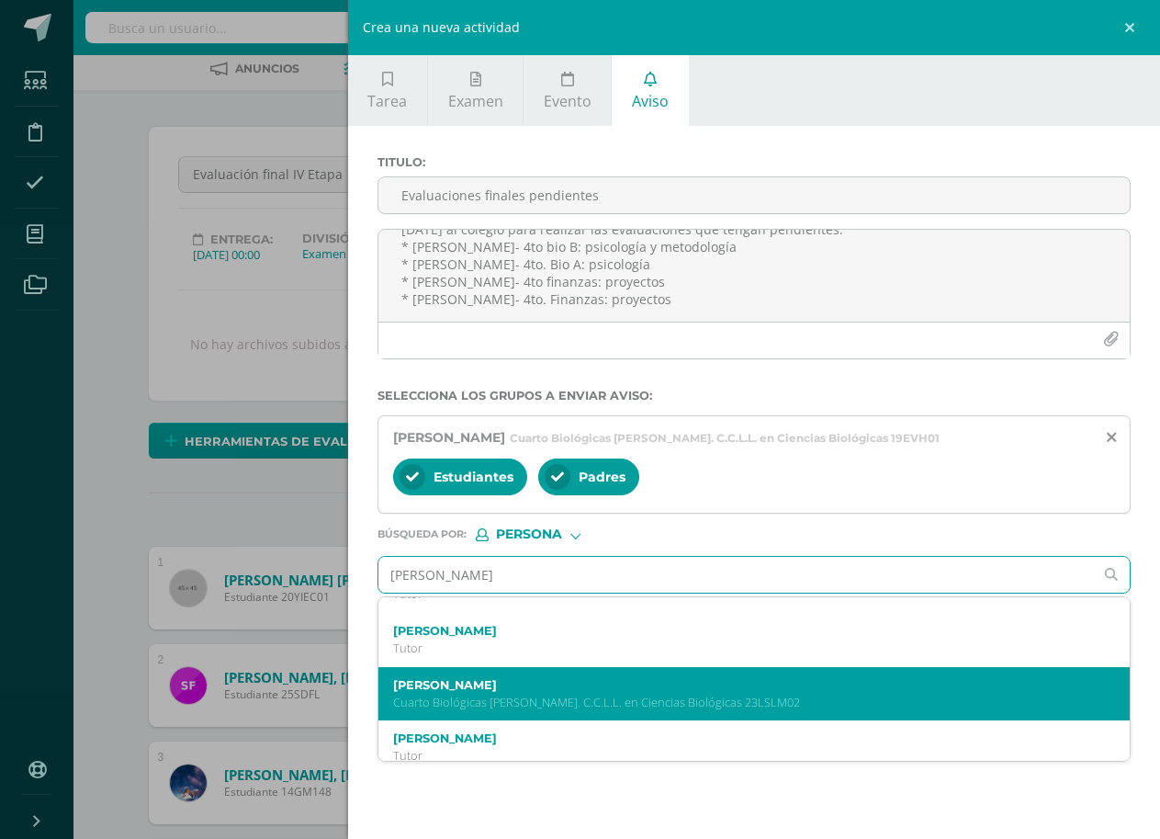
click at [559, 699] on p "Cuarto Biológicas [PERSON_NAME]. C.C.L.L. en Ciencias Biológicas 23LSLM02" at bounding box center [738, 703] width 690 height 16
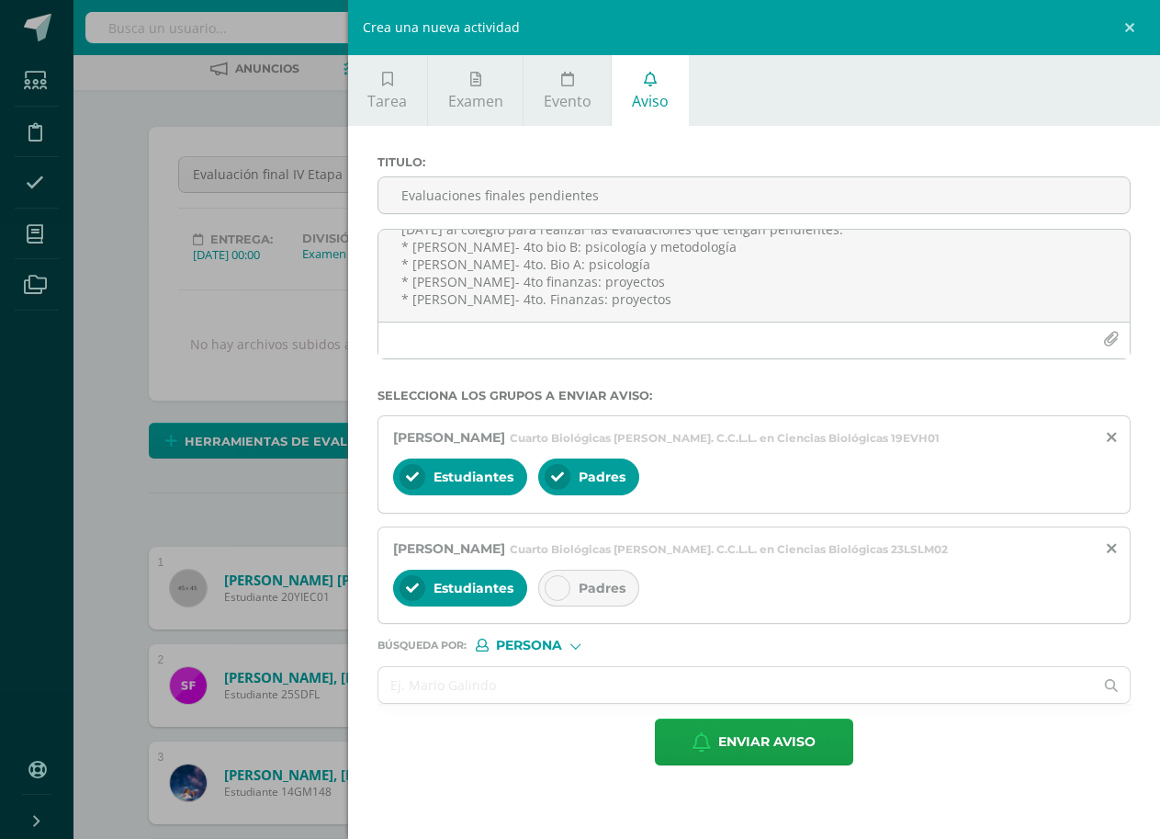
scroll to position [0, 0]
click at [549, 583] on div at bounding box center [558, 588] width 26 height 26
click at [463, 687] on input "text" at bounding box center [736, 685] width 716 height 36
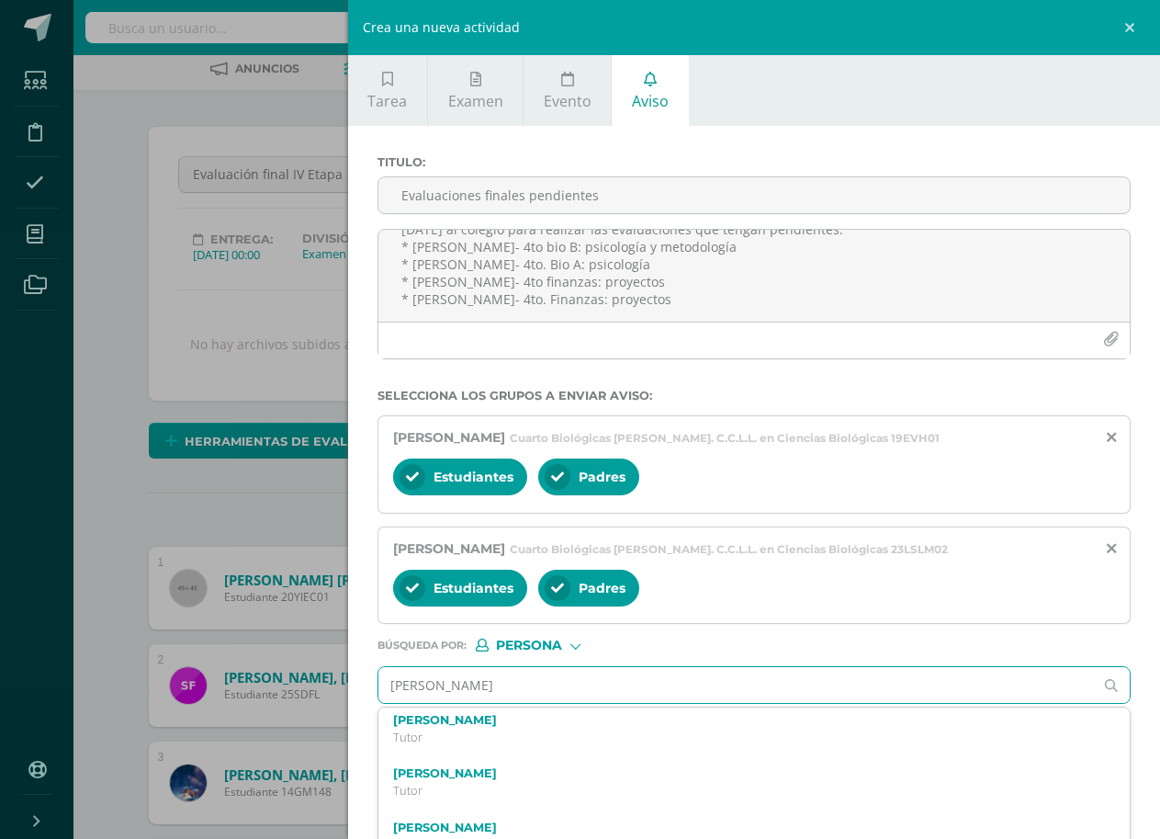
scroll to position [269, 0]
type input "[PERSON_NAME]"
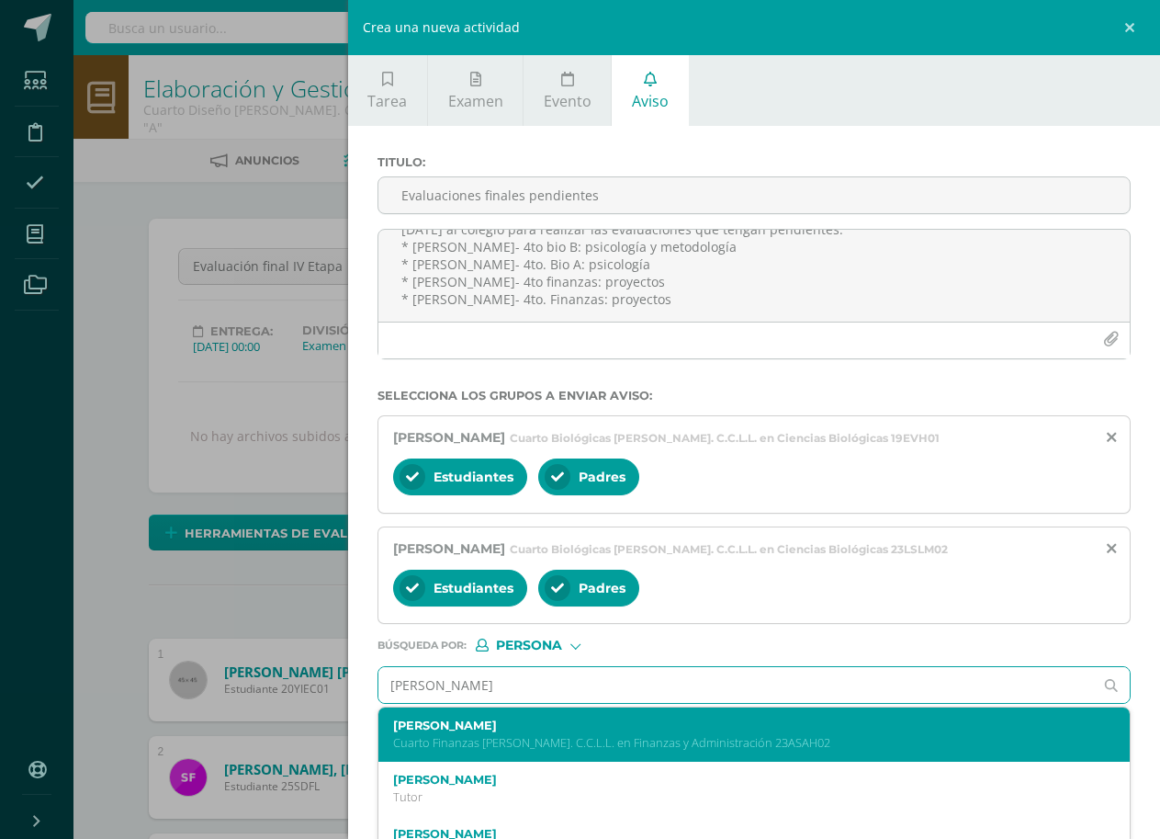
click at [589, 739] on p "Cuarto Finanzas [PERSON_NAME]. C.C.L.L. en Finanzas y Administración 23ASAH02" at bounding box center [738, 743] width 690 height 16
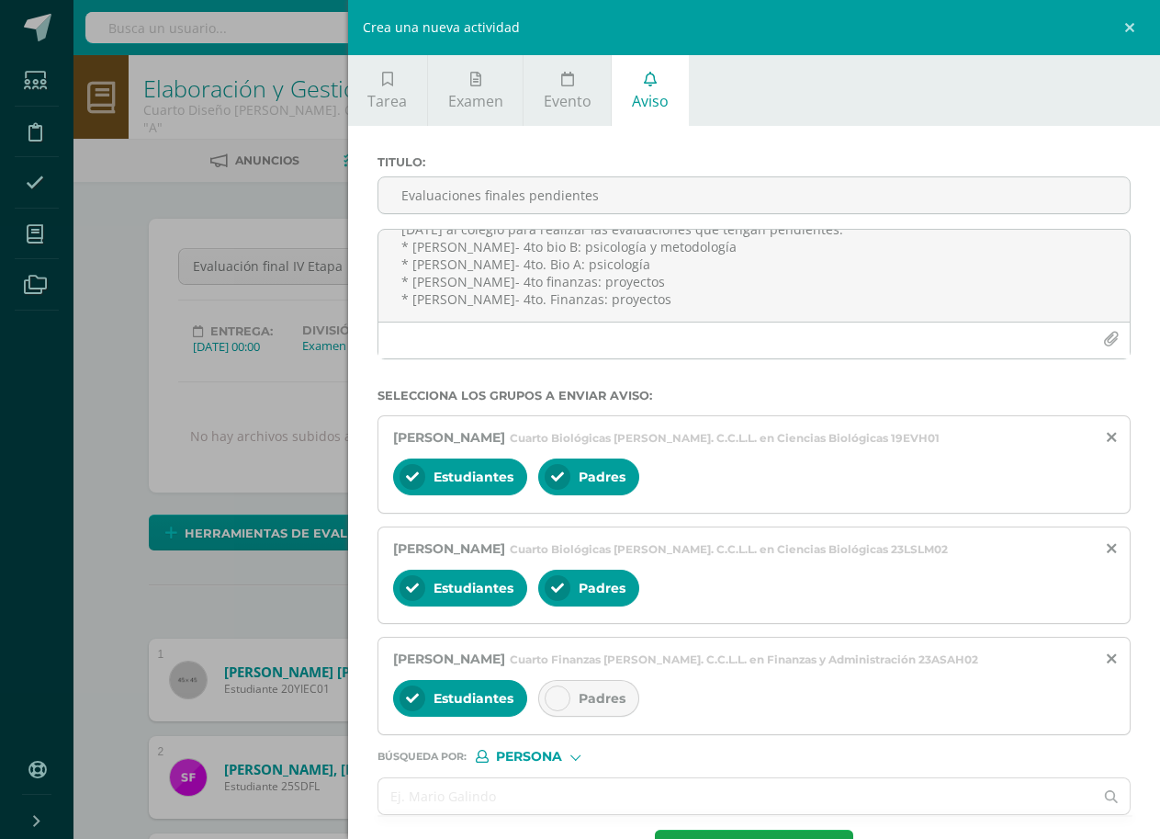
click at [559, 694] on icon at bounding box center [557, 698] width 13 height 13
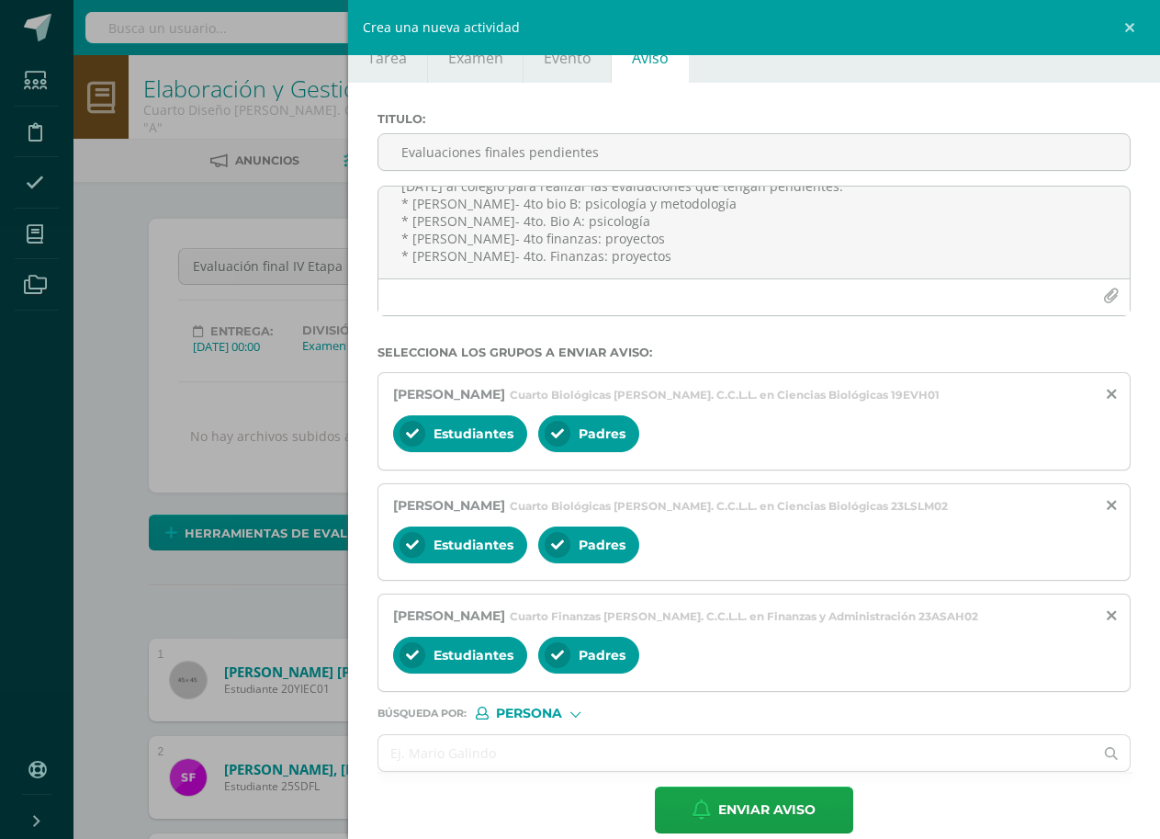
scroll to position [67, 0]
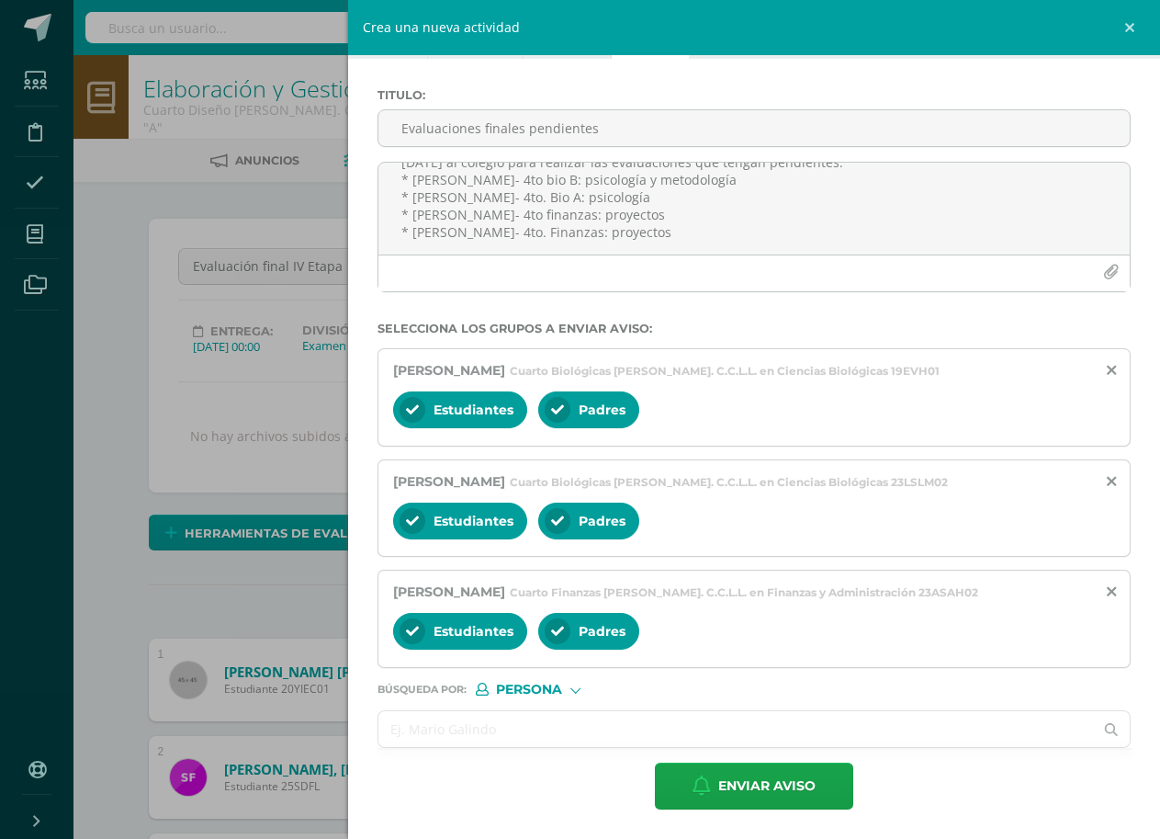
click at [535, 728] on input "text" at bounding box center [736, 729] width 716 height 36
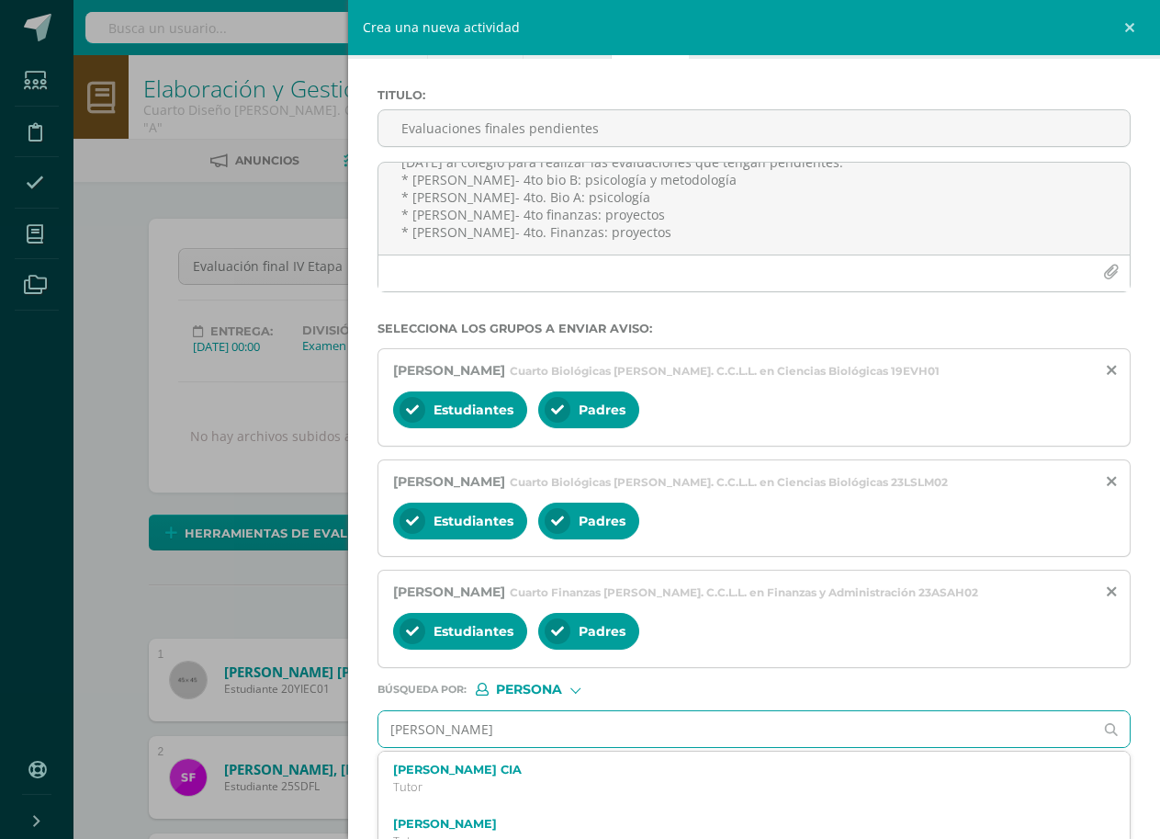
type input "[PERSON_NAME]"
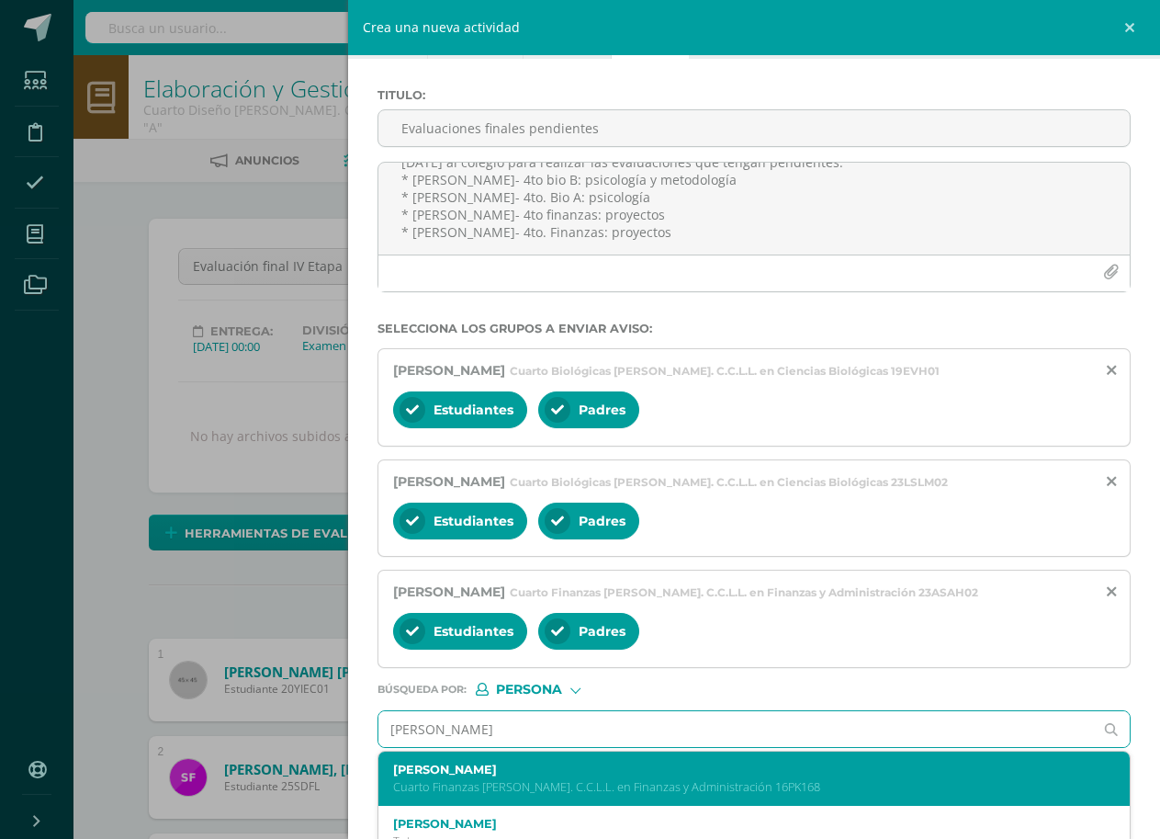
click at [525, 767] on label "[PERSON_NAME]" at bounding box center [738, 769] width 690 height 14
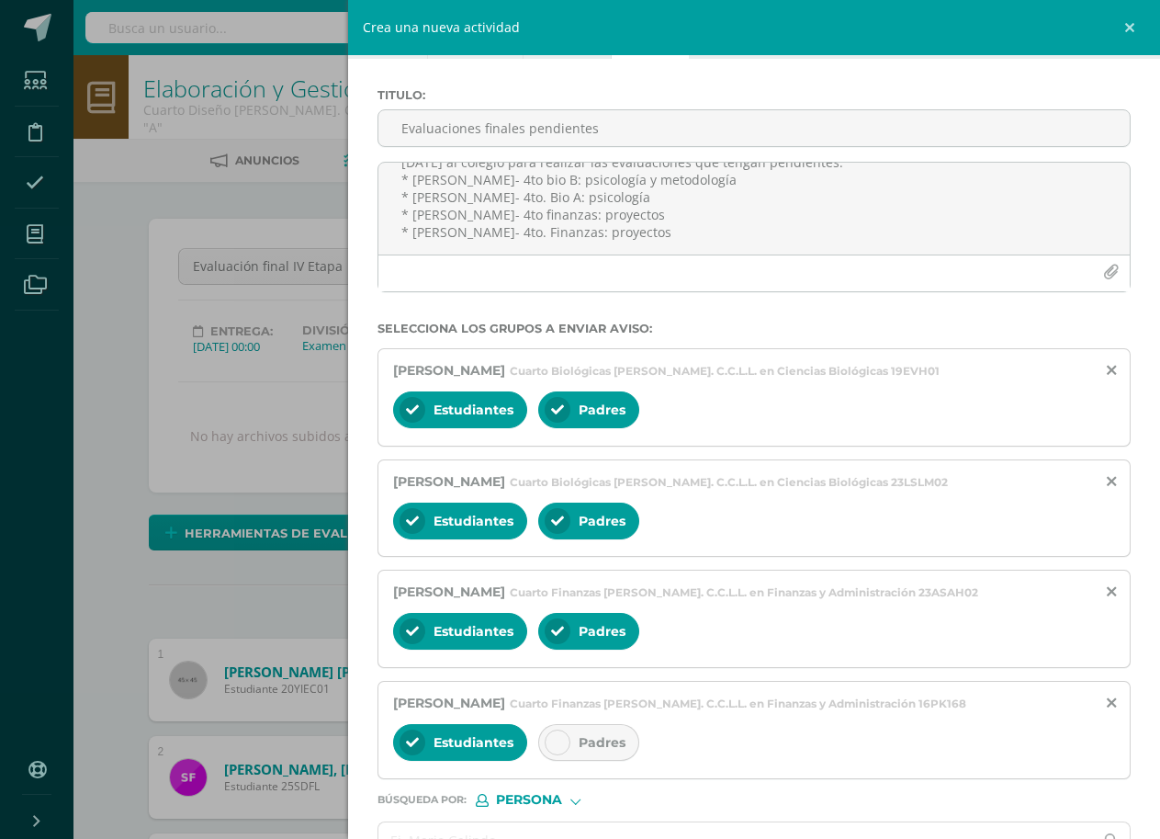
click at [551, 740] on icon at bounding box center [557, 742] width 13 height 13
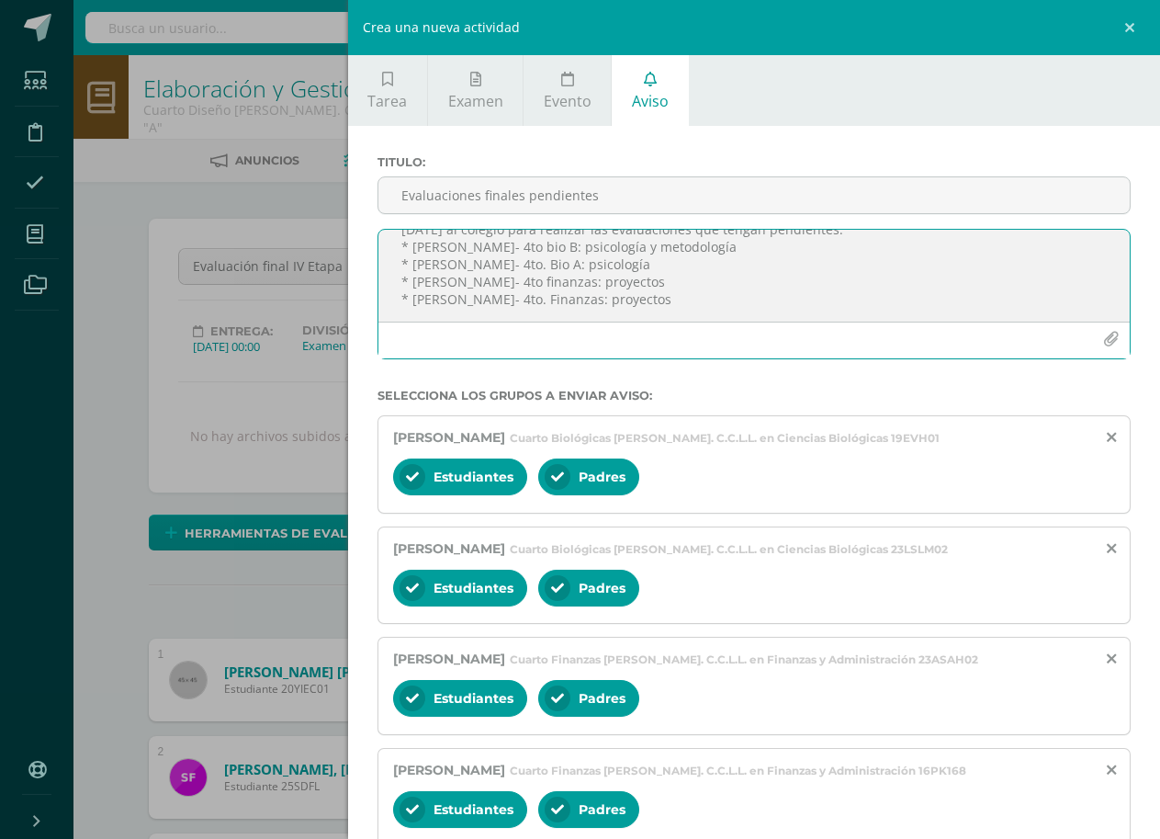
scroll to position [0, 0]
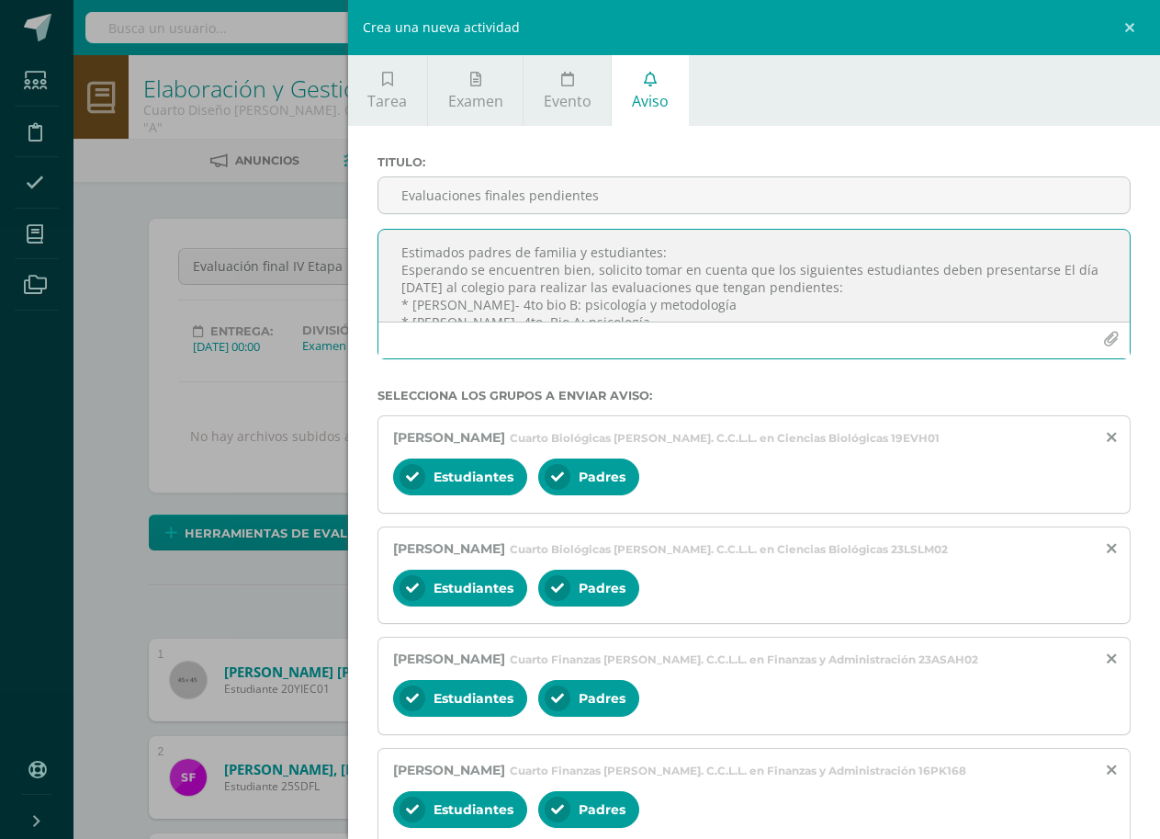
drag, startPoint x: 674, startPoint y: 299, endPoint x: 399, endPoint y: 232, distance: 283.6
click at [399, 232] on textarea "Estimados padres de familia y estudiantes: Esperando se encuentren bien, solici…" at bounding box center [753, 276] width 751 height 92
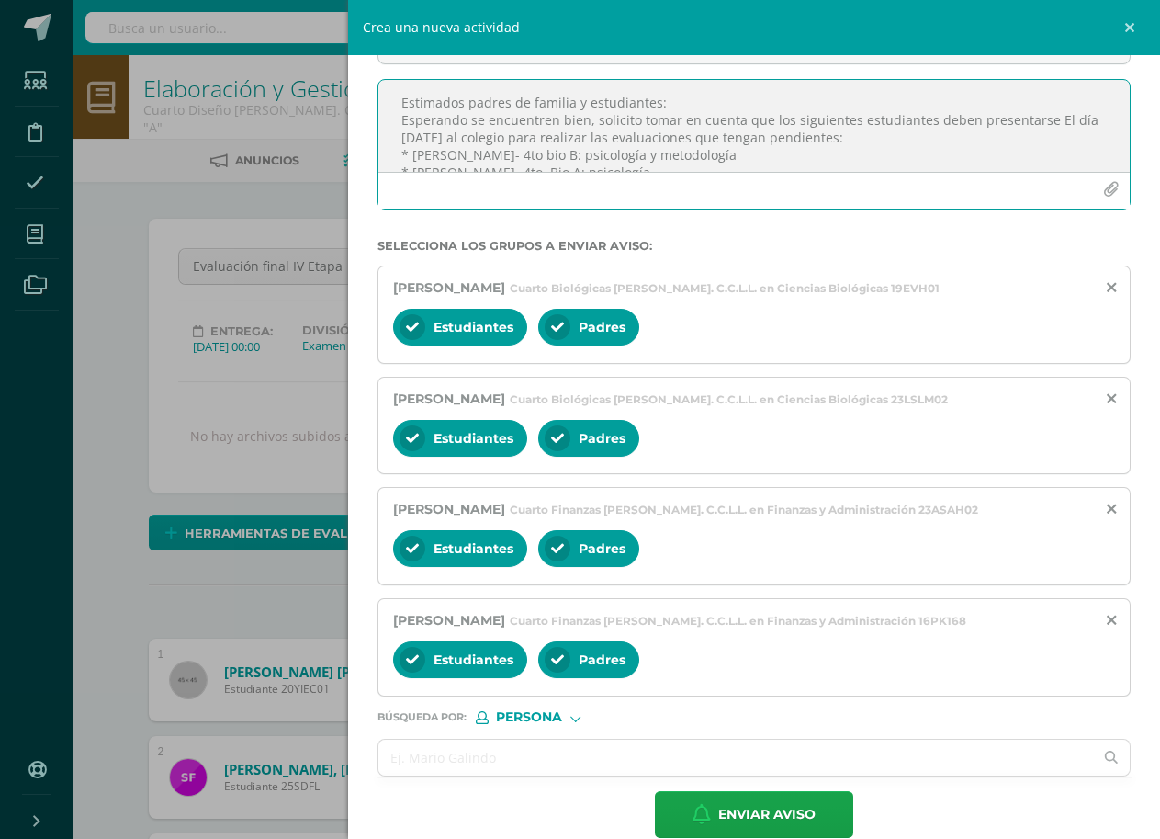
scroll to position [178, 0]
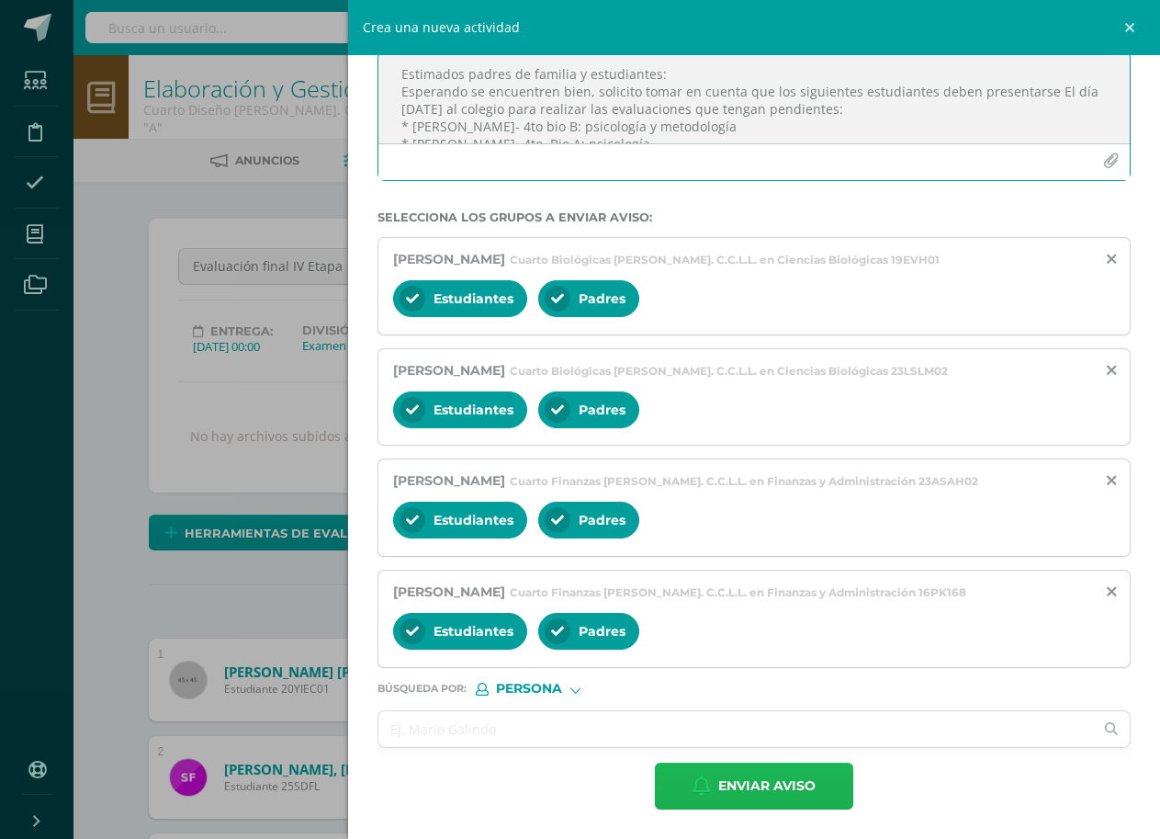
click at [745, 789] on span "Enviar aviso" at bounding box center [766, 785] width 97 height 45
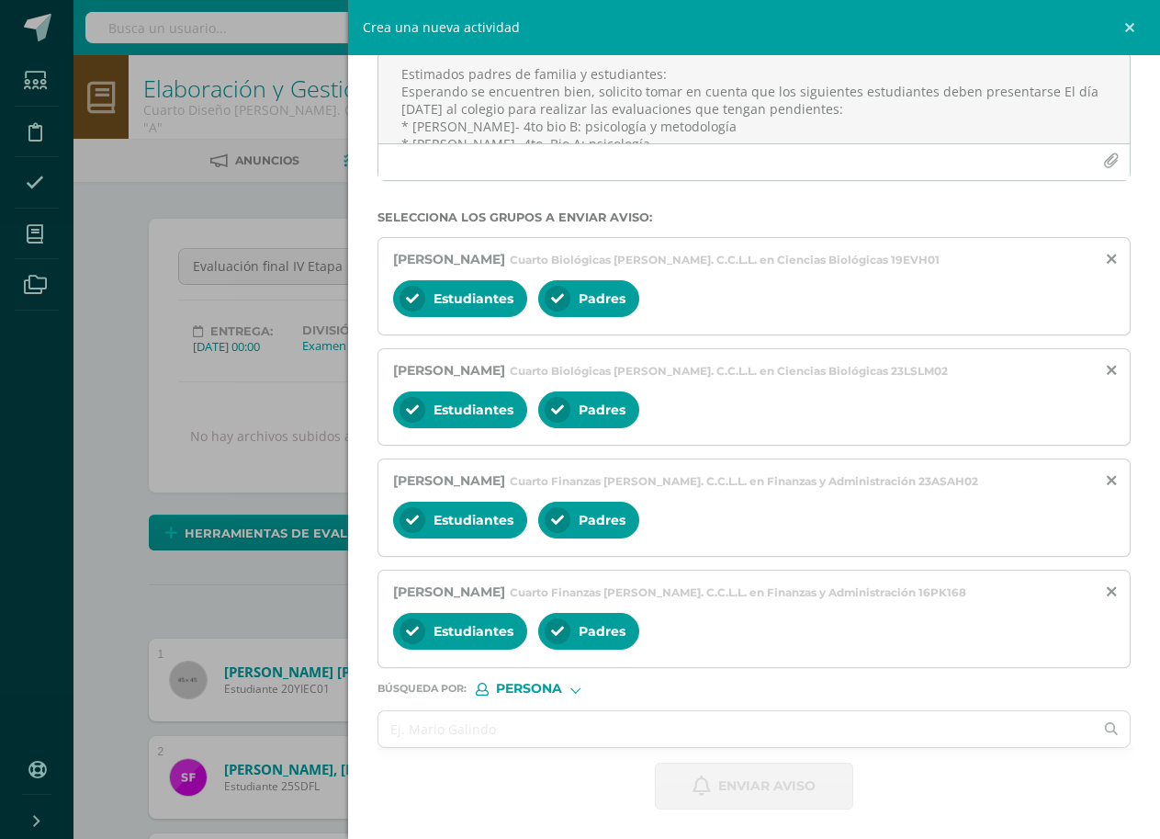
scroll to position [0, 0]
